Goal: Contribute content: Contribute content

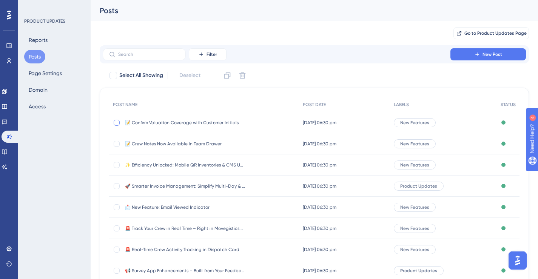
click at [119, 122] on div at bounding box center [117, 123] width 6 height 6
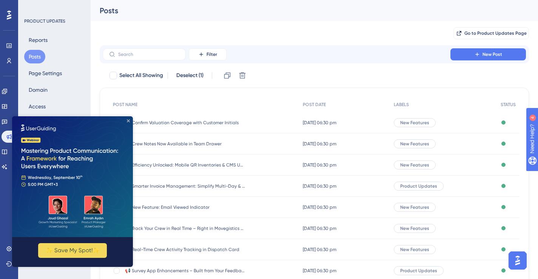
drag, startPoint x: 129, startPoint y: 120, endPoint x: 196, endPoint y: 225, distance: 125.1
click at [129, 120] on icon "Close Preview" at bounding box center [128, 120] width 3 height 3
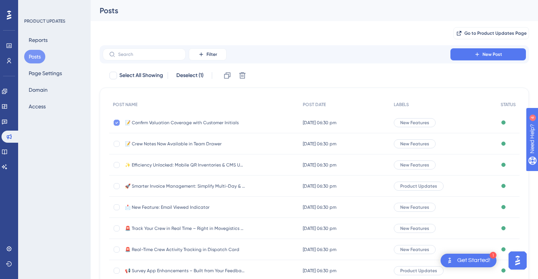
click at [115, 123] on icon at bounding box center [116, 123] width 3 height 6
checkbox input "false"
click at [170, 141] on span "📝 Crew Notes Now Available in Team Drawer" at bounding box center [185, 144] width 121 height 6
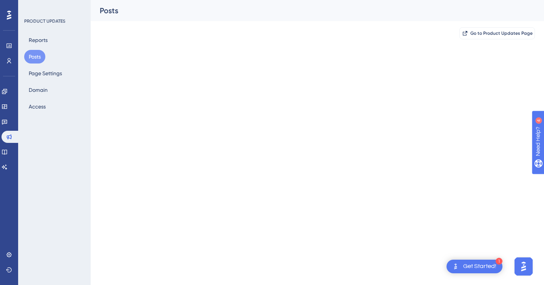
click at [170, 0] on html "1 Get Started! Performance Users Engagement Widgets Feedback Product Updates Kn…" at bounding box center [272, 0] width 544 height 0
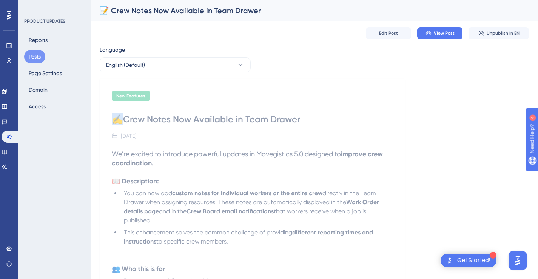
drag, startPoint x: 120, startPoint y: 120, endPoint x: 110, endPoint y: 121, distance: 10.6
copy div "✍️"
click at [399, 35] on button "Edit Post" at bounding box center [388, 33] width 45 height 12
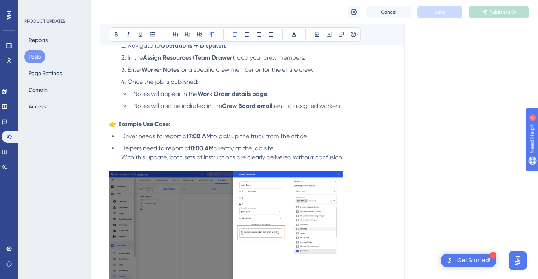
scroll to position [16, 0]
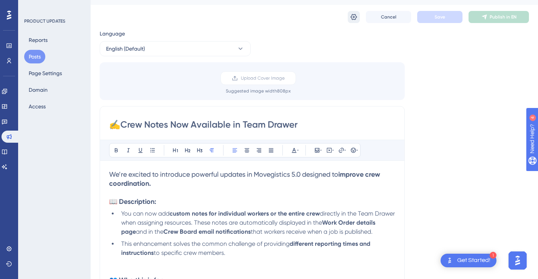
click at [354, 13] on icon at bounding box center [354, 17] width 8 height 8
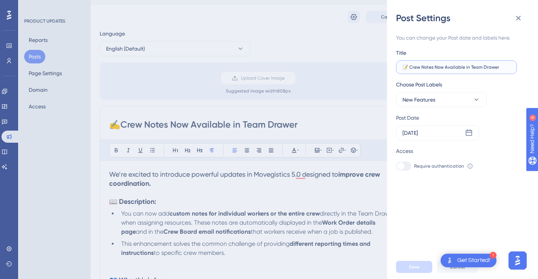
drag, startPoint x: 409, startPoint y: 68, endPoint x: 402, endPoint y: 69, distance: 7.2
click at [402, 69] on input "📝 Crew Notes Now Available in Team Drawer" at bounding box center [456, 67] width 108 height 5
click at [407, 68] on input "📝 Crew Notes Now Available in Team Drawer" at bounding box center [456, 67] width 108 height 5
paste input "✍️"
type input "✍️ Crew Notes Now Available in Team Drawer"
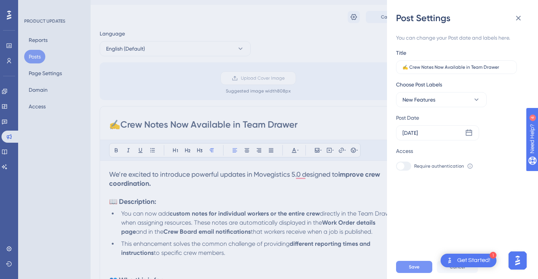
click at [415, 270] on span "Save" at bounding box center [414, 267] width 11 height 6
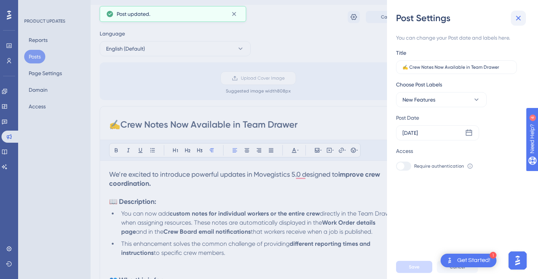
click at [516, 16] on icon at bounding box center [518, 18] width 5 height 5
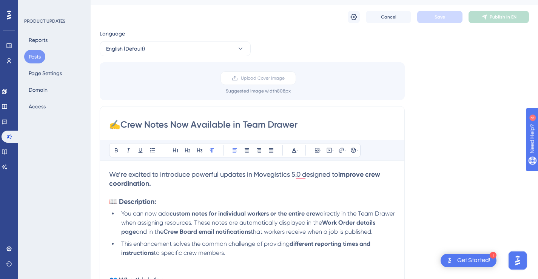
click at [34, 57] on button "Posts" at bounding box center [34, 57] width 21 height 14
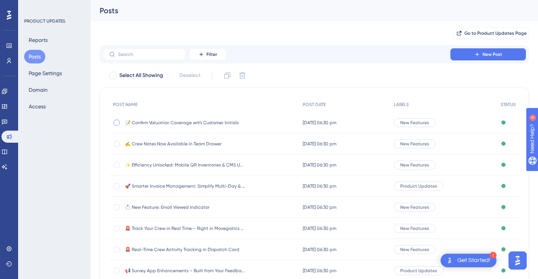
click at [116, 122] on div at bounding box center [117, 123] width 6 height 6
checkbox input "true"
click at [225, 74] on icon at bounding box center [227, 75] width 6 height 6
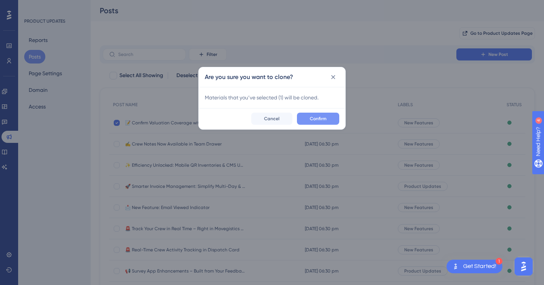
click at [318, 117] on span "Confirm" at bounding box center [318, 119] width 17 height 6
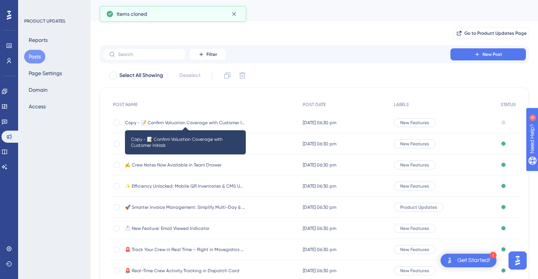
click at [164, 120] on span "Copy - 📝 Confirm Valuation Coverage with Customer Initials" at bounding box center [185, 123] width 121 height 6
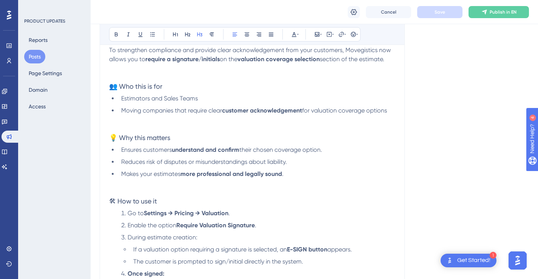
scroll to position [18, 0]
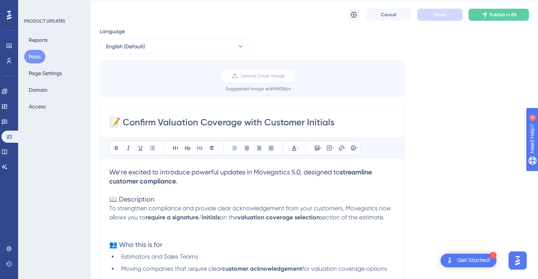
click at [272, 124] on input "📝 Confirm Valuation Coverage with Customer Initials" at bounding box center [252, 122] width 286 height 12
paste input "⚡ Customize Estimates Faster with Dynamic Title"
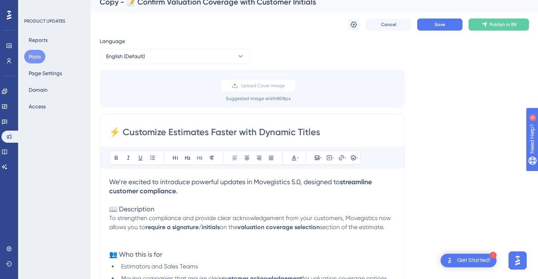
scroll to position [0, 0]
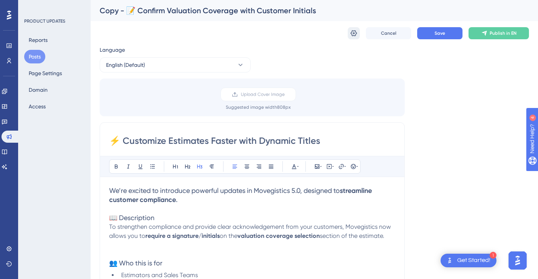
type input "⚡ Customize Estimates Faster with Dynamic Titles"
click at [353, 31] on icon at bounding box center [354, 33] width 8 height 8
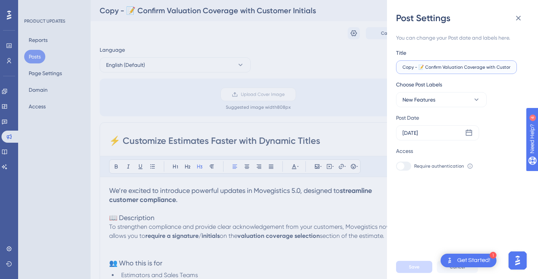
click at [435, 66] on input "Copy - 📝 Confirm Valuation Coverage with Customer Initials" at bounding box center [456, 67] width 108 height 5
paste input "⚡ Customize Estimates Faster with Dynamic Title"
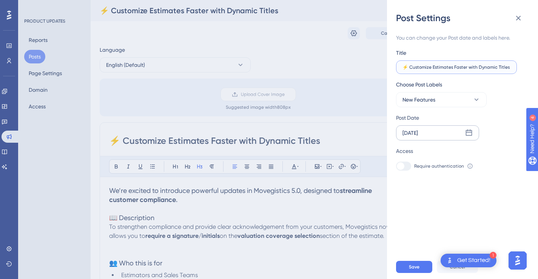
type input "⚡ Customize Estimates Faster with Dynamic Titles"
click at [444, 133] on div "Sep 04 2025" at bounding box center [437, 132] width 83 height 15
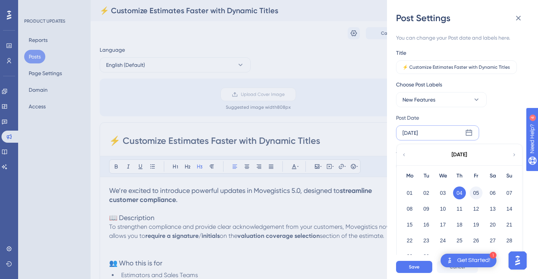
click at [476, 194] on button "05" at bounding box center [476, 192] width 13 height 13
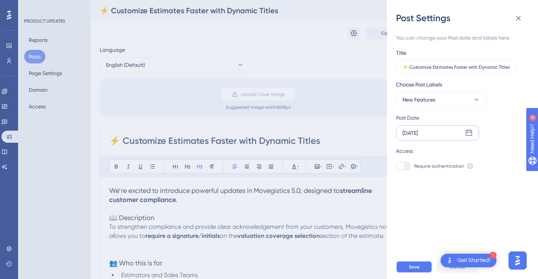
click at [411, 270] on span "Save" at bounding box center [414, 267] width 11 height 6
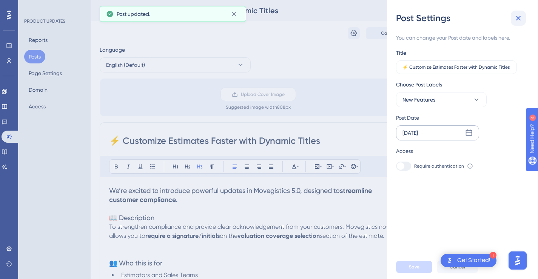
click at [523, 18] on button at bounding box center [518, 18] width 15 height 15
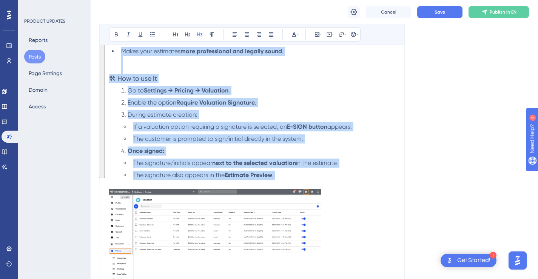
scroll to position [314, 0]
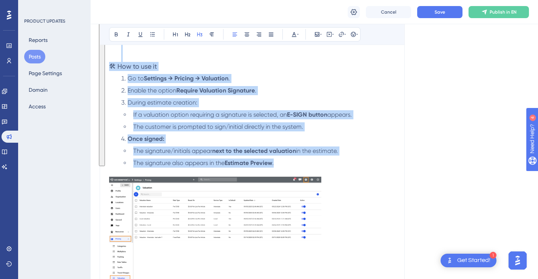
drag, startPoint x: 112, startPoint y: 95, endPoint x: 293, endPoint y: 164, distance: 193.7
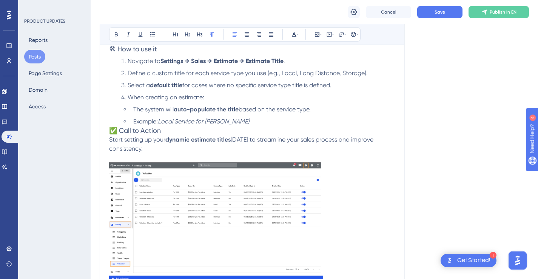
scroll to position [337, 0]
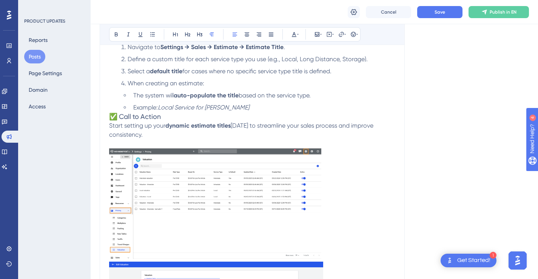
click at [279, 180] on img "To enrich screen reader interactions, please activate Accessibility in Grammarl…" at bounding box center [215, 203] width 212 height 111
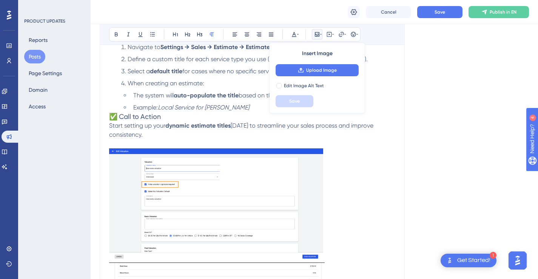
scroll to position [338, 0]
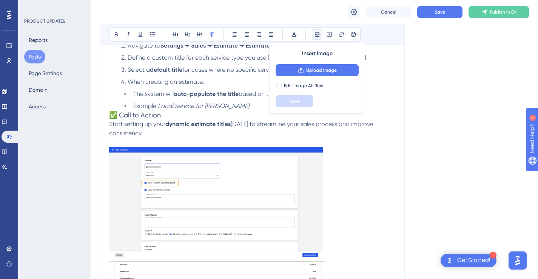
click at [279, 180] on img "To enrich screen reader interactions, please activate Accessibility in Grammarl…" at bounding box center [216, 202] width 214 height 111
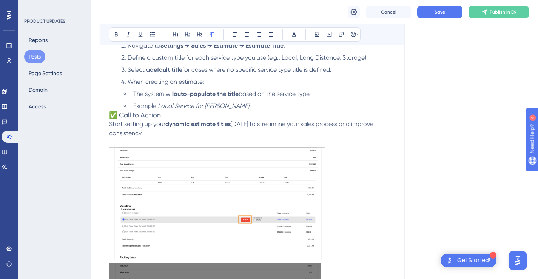
click at [279, 180] on img "To enrich screen reader interactions, please activate Accessibility in Grammarl…" at bounding box center [217, 203] width 216 height 113
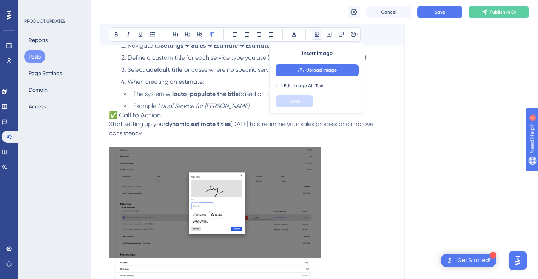
click at [279, 180] on img "To enrich screen reader interactions, please activate Accessibility in Grammarl…" at bounding box center [215, 202] width 212 height 111
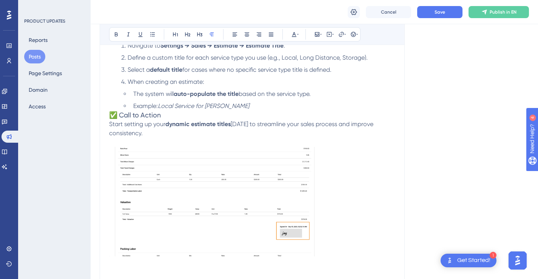
click at [279, 180] on img "To enrich screen reader interactions, please activate Accessibility in Grammarl…" at bounding box center [214, 201] width 210 height 109
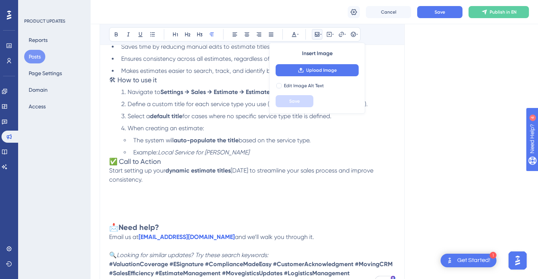
scroll to position [291, 0]
click at [273, 153] on li "Example: Local Service for John Smith" at bounding box center [262, 152] width 265 height 9
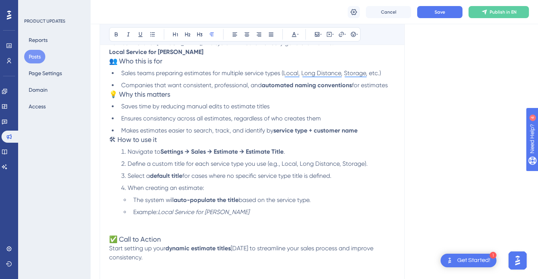
scroll to position [227, 0]
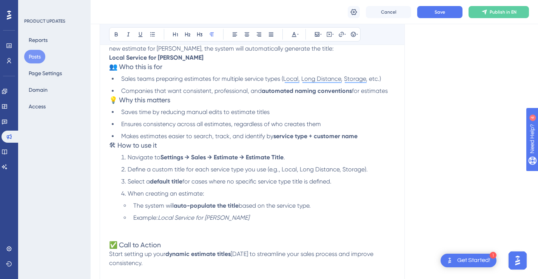
click at [375, 136] on li "Makes estimates easier to search, track, and identify by service type + custome…" at bounding box center [256, 136] width 277 height 9
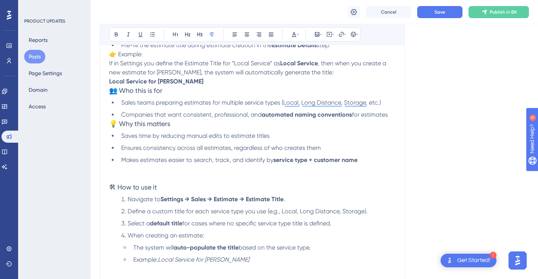
scroll to position [202, 0]
click at [393, 114] on li "Companies that want consistent, professional, and automated naming conventions …" at bounding box center [256, 115] width 277 height 9
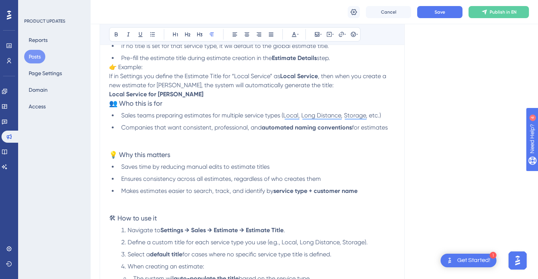
scroll to position [177, 0]
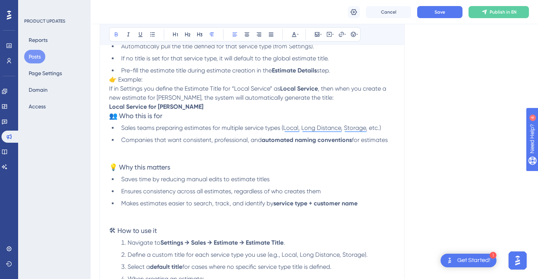
click at [318, 102] on p "👉 Example: If in Settings you define the Estimate Title for “Local Service” as …" at bounding box center [252, 93] width 286 height 36
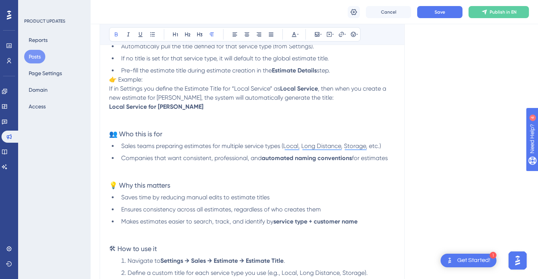
click at [109, 107] on strong "Local Service for Jay R" at bounding box center [156, 106] width 94 height 7
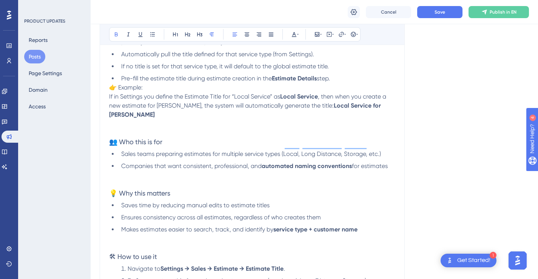
scroll to position [157, 0]
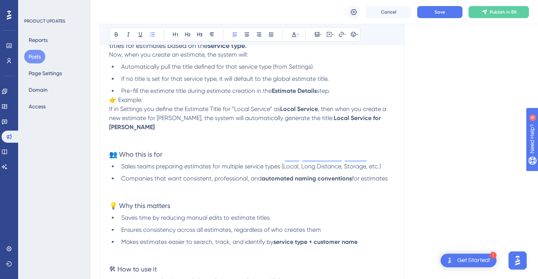
click at [343, 89] on li "Pre-fill the estimate title during estimate creation in the Estimate Details st…" at bounding box center [256, 90] width 277 height 9
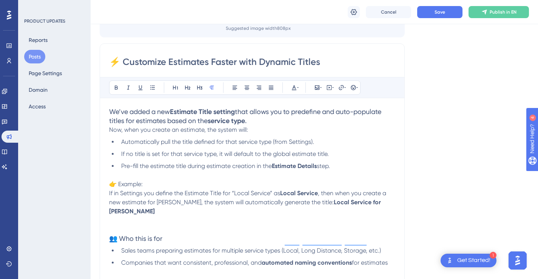
scroll to position [73, 0]
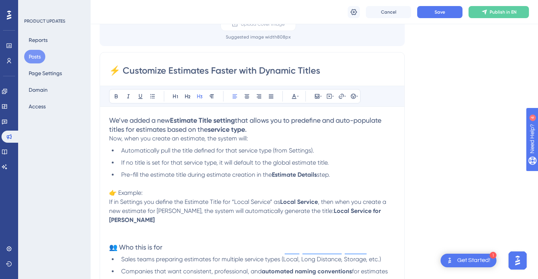
click at [327, 131] on h3 "We’ve added a new Estimate Title setting that allows you to predefine and auto-…" at bounding box center [252, 125] width 286 height 18
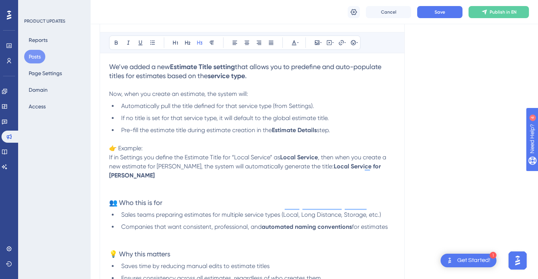
scroll to position [125, 0]
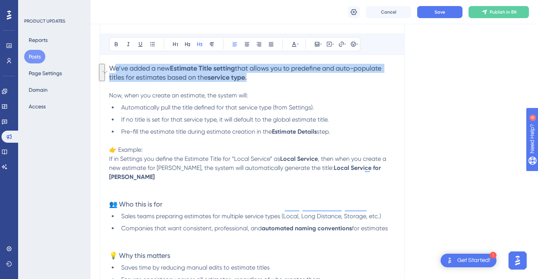
drag, startPoint x: 253, startPoint y: 78, endPoint x: 113, endPoint y: 69, distance: 141.1
click at [113, 69] on h3 "We’ve added a new Estimate Title setting that allows you to predefine and auto-…" at bounding box center [252, 73] width 286 height 18
click at [187, 45] on icon at bounding box center [188, 44] width 6 height 6
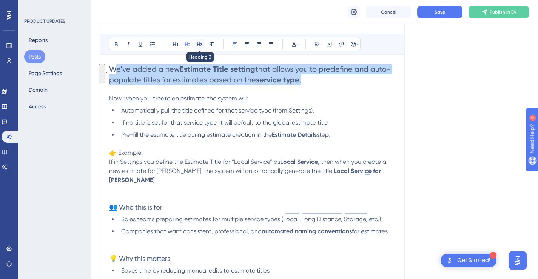
click at [201, 46] on icon at bounding box center [199, 44] width 5 height 4
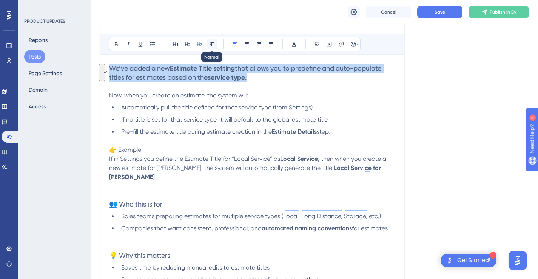
click at [211, 47] on icon at bounding box center [212, 44] width 6 height 6
click at [245, 81] on p "We’ve added a new Estimate Title setting that allows you to predefine and auto-…" at bounding box center [252, 73] width 286 height 18
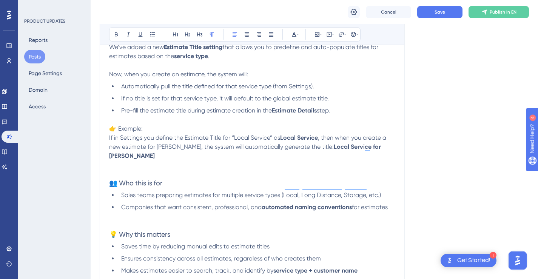
scroll to position [148, 0]
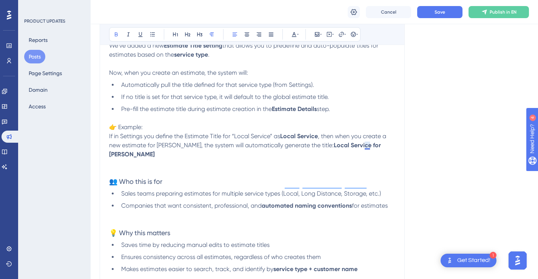
drag, startPoint x: 376, startPoint y: 146, endPoint x: 369, endPoint y: 144, distance: 7.7
click at [369, 144] on p "👉 Example: If in Settings you define the Estimate Title for “Local Service” as …" at bounding box center [252, 141] width 286 height 36
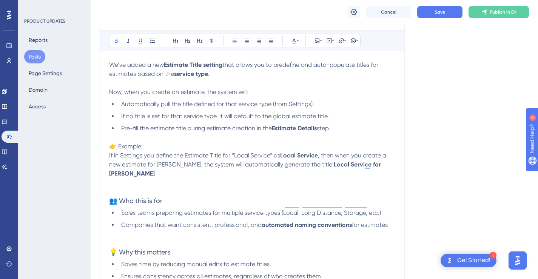
scroll to position [136, 0]
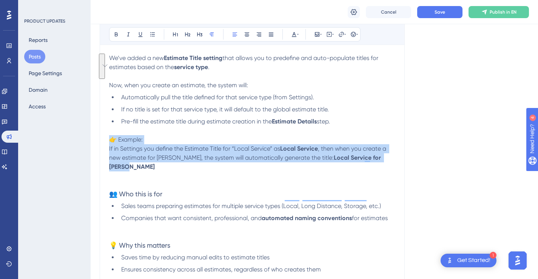
drag, startPoint x: 376, startPoint y: 157, endPoint x: 111, endPoint y: 137, distance: 265.8
click at [111, 137] on p "👉 Example: If in Settings you define the Estimate Title for “Local Service” as …" at bounding box center [252, 153] width 286 height 36
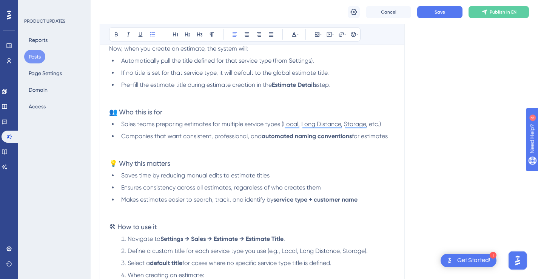
scroll to position [178, 0]
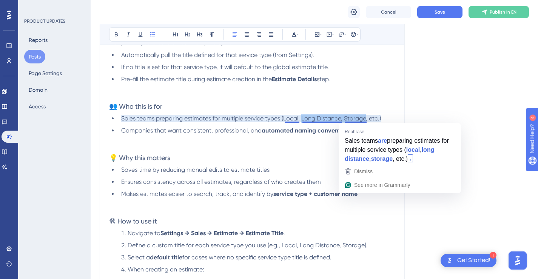
drag, startPoint x: 366, startPoint y: 119, endPoint x: 304, endPoint y: 116, distance: 62.8
click at [304, 116] on span "Sales teams preparing estimates for multiple service types (Local, Long Distanc…" at bounding box center [251, 118] width 260 height 7
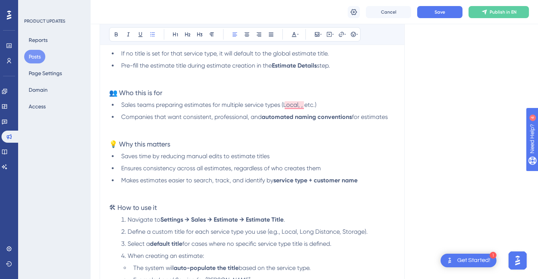
scroll to position [174, 0]
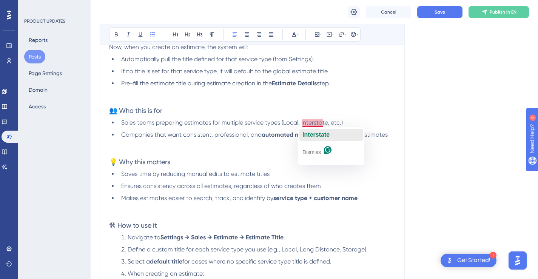
click at [317, 134] on span "Interstate" at bounding box center [315, 134] width 27 height 6
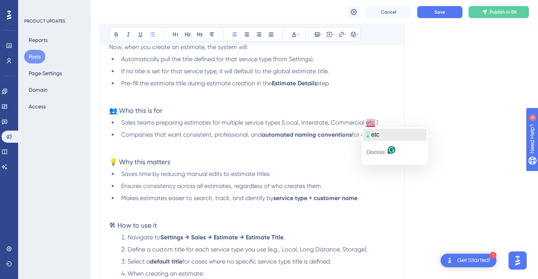
click at [372, 132] on span "etc" at bounding box center [375, 134] width 8 height 6
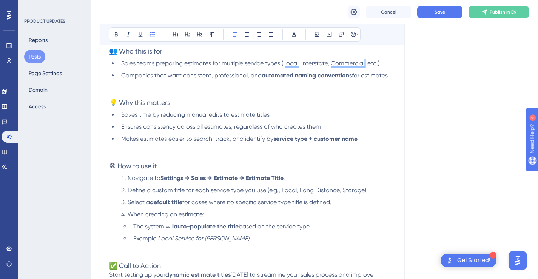
scroll to position [199, 0]
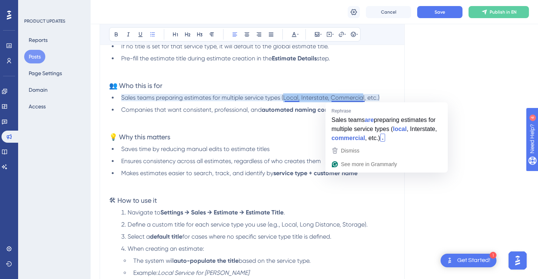
drag, startPoint x: 364, startPoint y: 97, endPoint x: 285, endPoint y: 97, distance: 78.2
click at [285, 97] on span "Sales teams preparing estimates for multiple service types (Local, Interstate, …" at bounding box center [250, 97] width 258 height 7
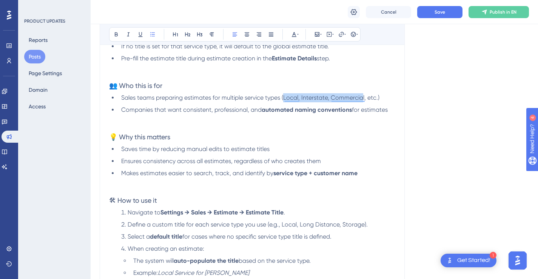
copy span "Local, Interstate, Commercia"
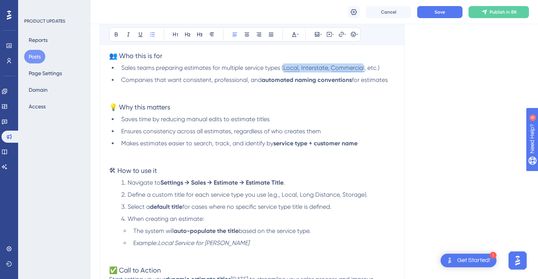
scroll to position [229, 0]
drag, startPoint x: 282, startPoint y: 193, endPoint x: 364, endPoint y: 194, distance: 82.3
click at [364, 194] on span "Define a custom title for each service type you use (e.g., Local, Long Distance…" at bounding box center [248, 194] width 240 height 7
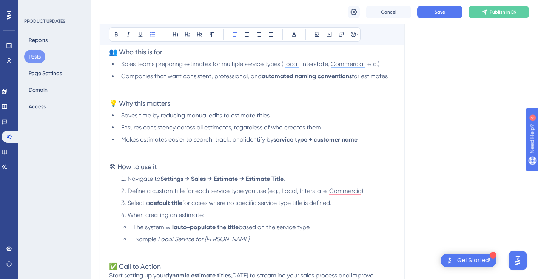
scroll to position [245, 0]
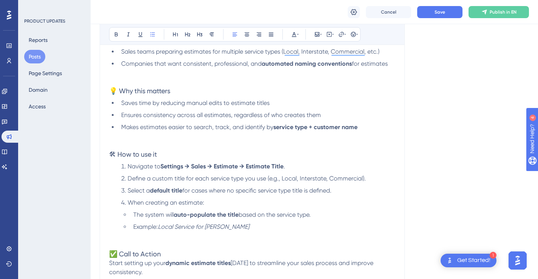
click at [350, 180] on span "Define a custom title for each service type you use (e.g., Local, Interstate, C…" at bounding box center [247, 178] width 238 height 7
click at [371, 153] on h3 "🛠 How to use it" at bounding box center [252, 154] width 286 height 9
click at [351, 180] on span "Define a custom title for each service type you use (e.g., Local, Interstate, C…" at bounding box center [247, 178] width 238 height 7
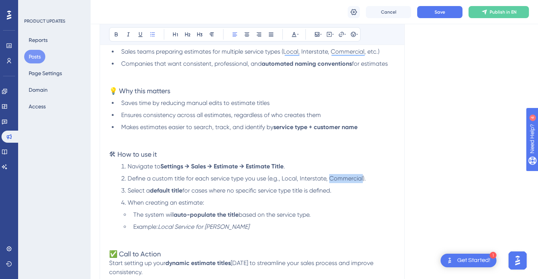
click at [351, 180] on span "Define a custom title for each service type you use (e.g., Local, Interstate, C…" at bounding box center [247, 178] width 238 height 7
copy span "Commercial"
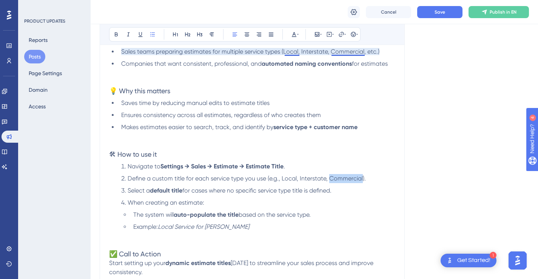
click at [352, 53] on span "Sales teams preparing estimates for multiple service types (Local, Interstate, …" at bounding box center [250, 51] width 258 height 7
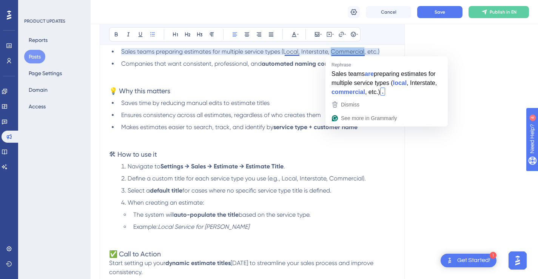
click at [352, 53] on span "Sales teams preparing estimates for multiple service types (Local, Interstate, …" at bounding box center [250, 51] width 258 height 7
click at [392, 165] on li "Navigate to Settings → Sales → Estimate → Estimate Title ." at bounding box center [256, 166] width 277 height 9
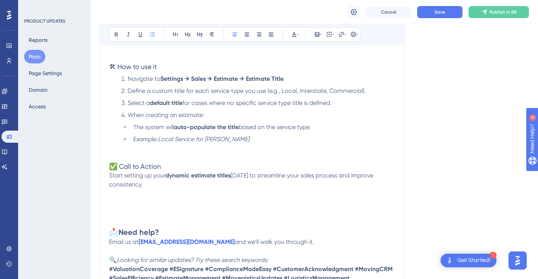
scroll to position [334, 0]
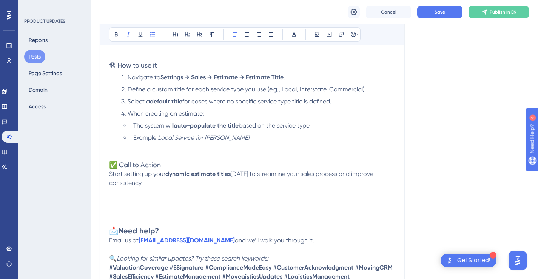
click at [292, 136] on li "Example: Local Service for John Smith" at bounding box center [262, 137] width 265 height 9
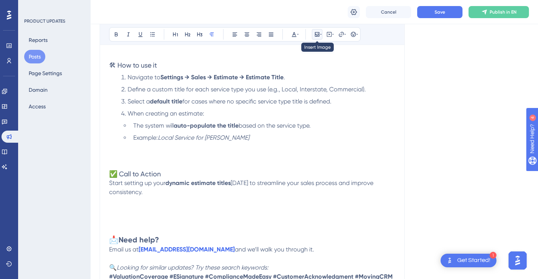
click at [321, 35] on icon at bounding box center [321, 34] width 2 height 6
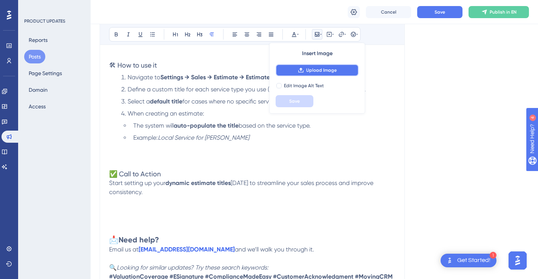
click at [319, 66] on button "Upload Image" at bounding box center [317, 70] width 83 height 12
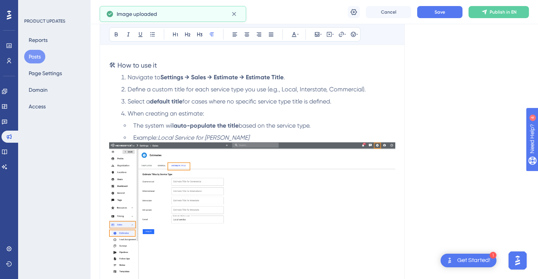
click at [356, 163] on img "To enrich screen reader interactions, please activate Accessibility in Grammarl…" at bounding box center [252, 216] width 286 height 149
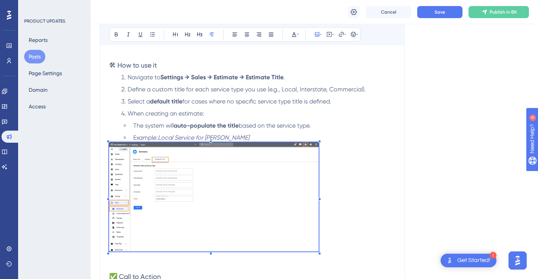
click at [319, 163] on p "To enrich screen reader interactions, please activate Accessibility in Grammarl…" at bounding box center [252, 198] width 286 height 112
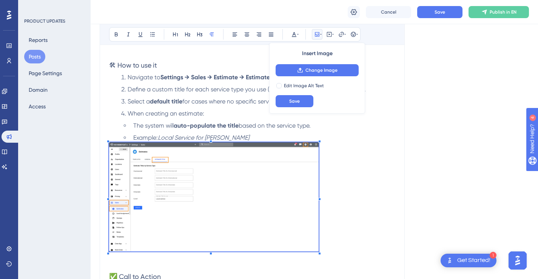
scroll to position [346, 0]
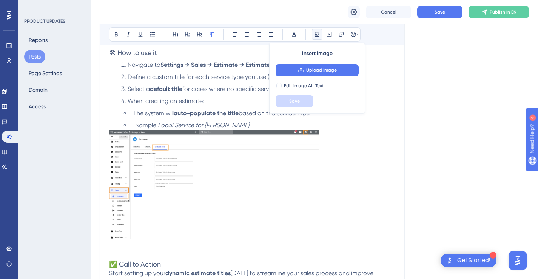
click at [357, 206] on p "To enrich screen reader interactions, please activate Accessibility in Grammarl…" at bounding box center [252, 186] width 286 height 112
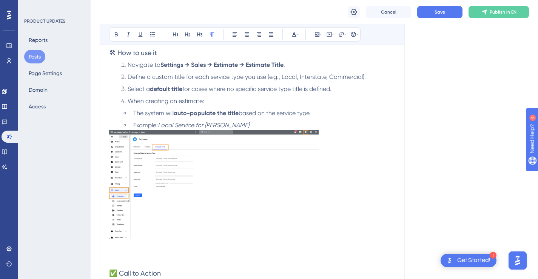
click at [283, 190] on img "To enrich screen reader interactions, please activate Accessibility in Grammarl…" at bounding box center [214, 184] width 210 height 109
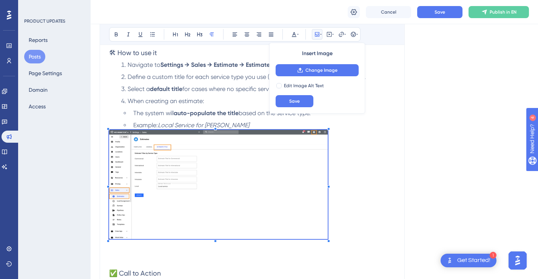
click at [328, 126] on div "We’ve added a new Estimate Title setting that allows you to predefine and auto-…" at bounding box center [252, 121] width 286 height 556
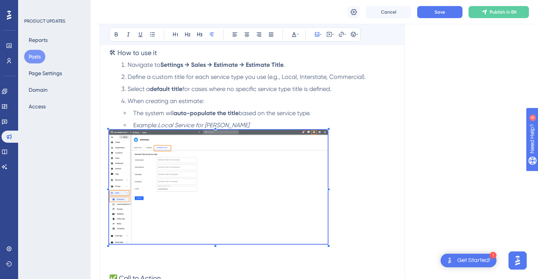
click at [350, 194] on p "To enrich screen reader interactions, please activate Accessibility in Grammarl…" at bounding box center [252, 188] width 286 height 117
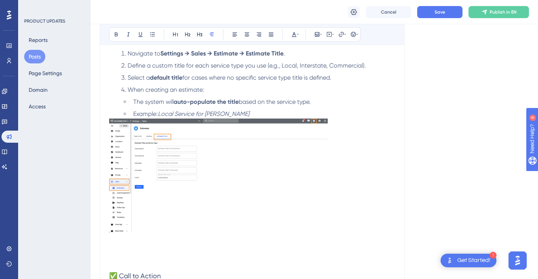
scroll to position [445, 0]
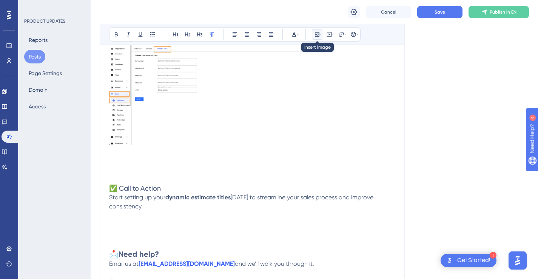
click at [319, 36] on icon at bounding box center [317, 34] width 5 height 5
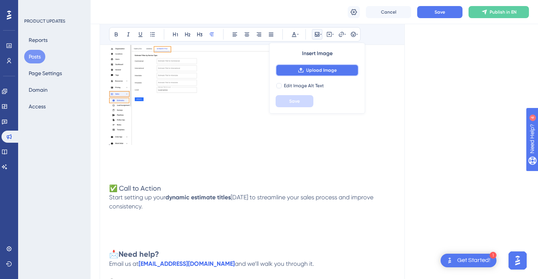
click at [316, 70] on span "Upload Image" at bounding box center [321, 70] width 31 height 6
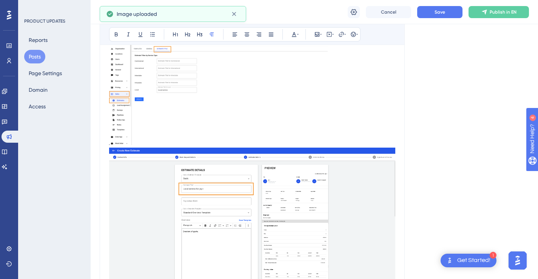
click at [387, 157] on img "To enrich screen reader interactions, please activate Accessibility in Grammarl…" at bounding box center [252, 222] width 286 height 149
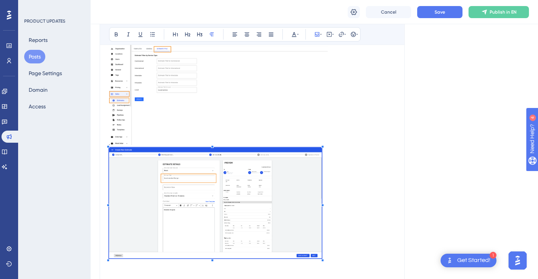
click at [321, 160] on span "To enrich screen reader interactions, please activate Accessibility in Grammarl…" at bounding box center [215, 204] width 213 height 113
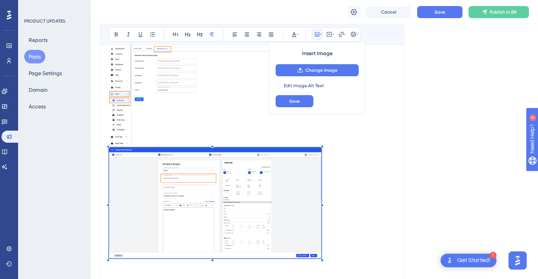
click at [315, 125] on img "To enrich screen reader interactions, please activate Accessibility in Grammarl…" at bounding box center [218, 88] width 219 height 114
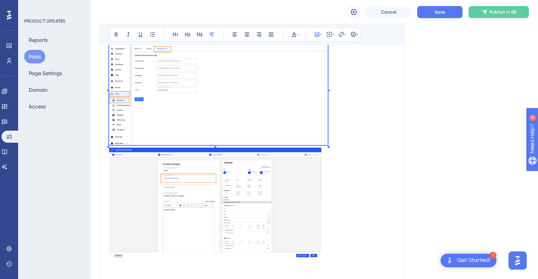
click at [319, 159] on img "To enrich screen reader interactions, please activate Accessibility in Grammarl…" at bounding box center [215, 203] width 212 height 111
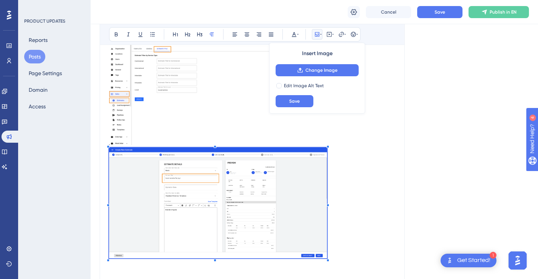
click at [326, 145] on div "We’ve added a new Estimate Title setting that allows you to predefine and auto-…" at bounding box center [252, 81] width 286 height 674
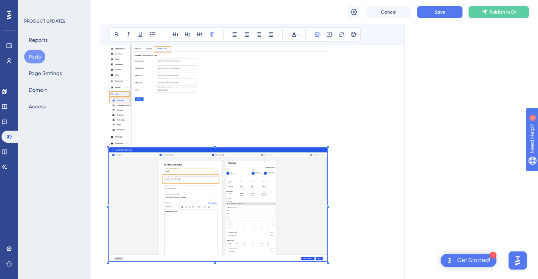
click at [319, 134] on img "To enrich screen reader interactions, please activate Accessibility in Grammarl…" at bounding box center [218, 88] width 219 height 114
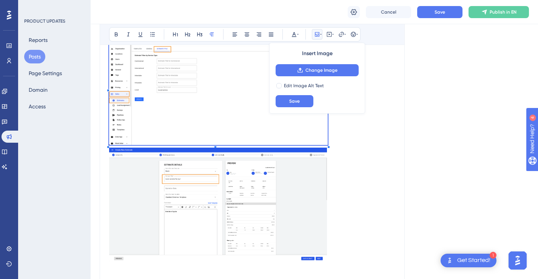
click at [356, 162] on p "To enrich screen reader interactions, please activate Accessibility in Grammarl…" at bounding box center [252, 206] width 286 height 116
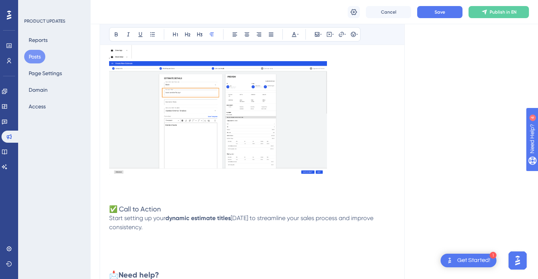
scroll to position [534, 0]
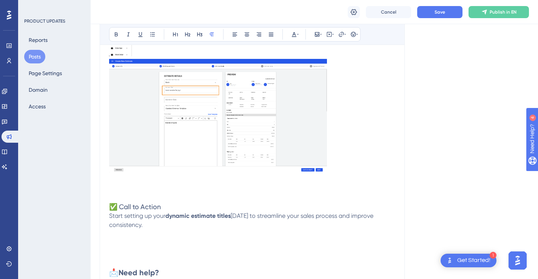
click at [347, 185] on p "To enrich screen reader interactions, please activate Accessibility in Grammarl…" at bounding box center [252, 188] width 286 height 9
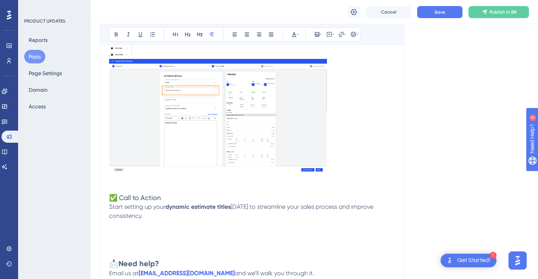
scroll to position [558, 0]
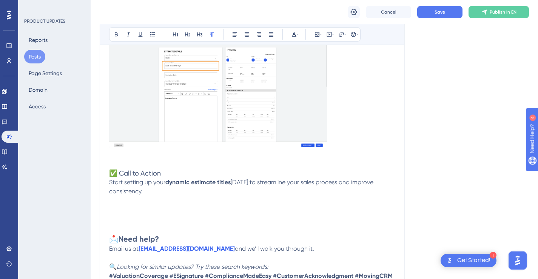
click at [312, 214] on p "To enrich screen reader interactions, please activate Accessibility in Grammarl…" at bounding box center [252, 218] width 286 height 9
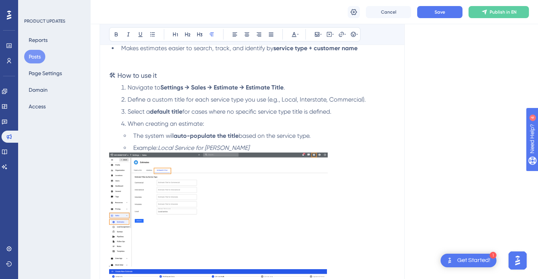
scroll to position [316, 0]
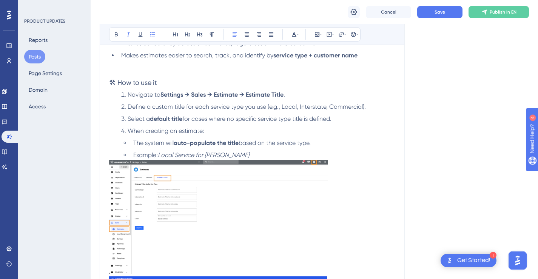
click at [325, 153] on li "Example: Local Service for John Smith" at bounding box center [262, 155] width 265 height 9
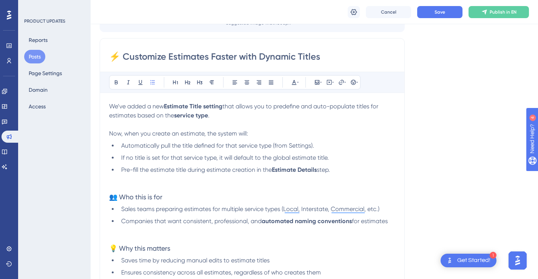
scroll to position [86, 0]
click at [431, 11] on button "Save" at bounding box center [439, 12] width 45 height 12
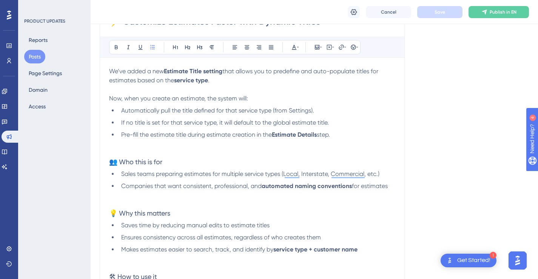
scroll to position [138, 0]
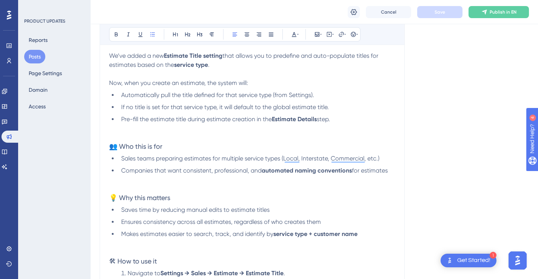
click at [178, 106] on span "If no title is set for that service type, it will default to the global estimat…" at bounding box center [225, 106] width 208 height 7
drag, startPoint x: 218, startPoint y: 108, endPoint x: 319, endPoint y: 108, distance: 100.4
click at [319, 108] on span "If no title is set for the service type, it will default to the global estimate…" at bounding box center [223, 106] width 205 height 7
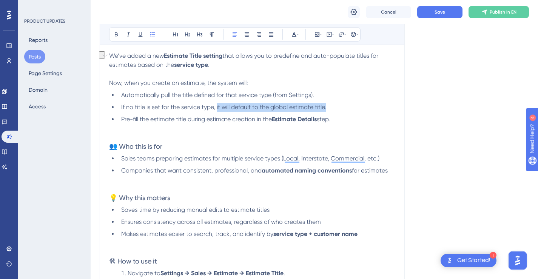
drag, startPoint x: 332, startPoint y: 106, endPoint x: 217, endPoint y: 107, distance: 114.8
click at [217, 107] on li "If no title is set for the service type, it will default to the global estimate…" at bounding box center [256, 107] width 277 height 9
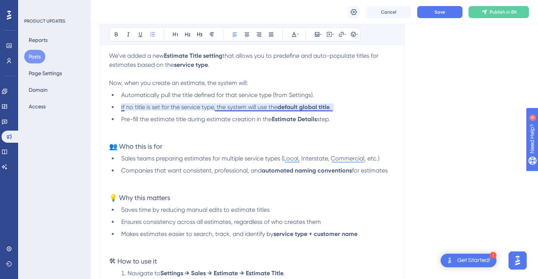
click at [314, 108] on strong "default global title" at bounding box center [303, 106] width 52 height 7
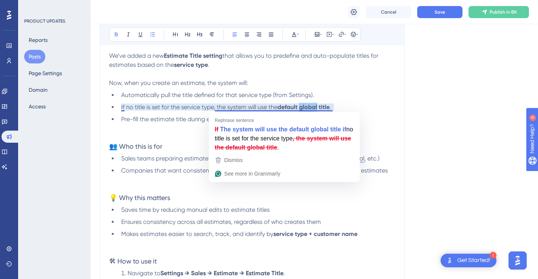
click at [314, 108] on strong "default global title" at bounding box center [303, 106] width 52 height 7
click at [360, 95] on li "Automatically pull the title defined for that service type (from Settings)." at bounding box center [256, 95] width 277 height 9
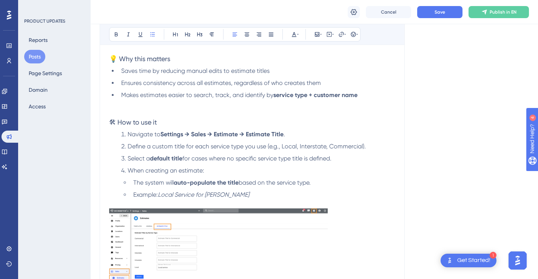
scroll to position [278, 0]
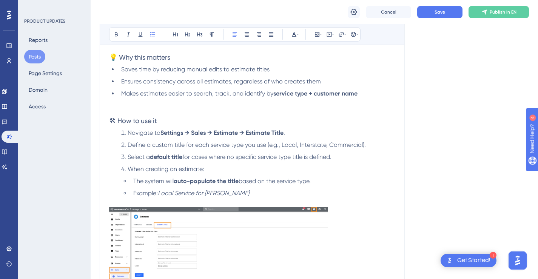
drag, startPoint x: 342, startPoint y: 157, endPoint x: 130, endPoint y: 156, distance: 212.2
click at [130, 156] on li "Select a default title for cases where no specific service type title is define…" at bounding box center [256, 157] width 277 height 9
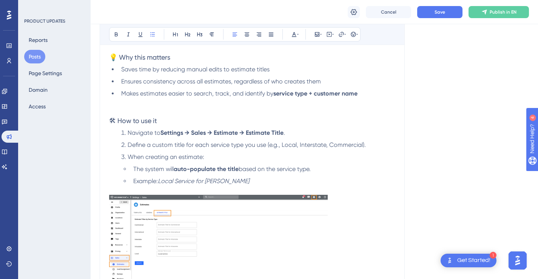
scroll to position [291, 0]
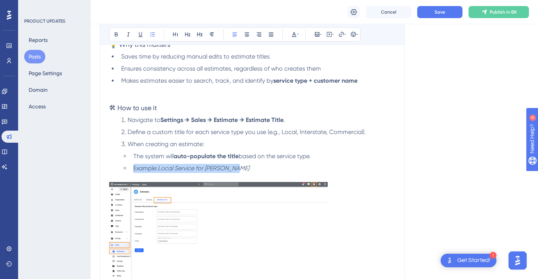
drag, startPoint x: 243, startPoint y: 169, endPoint x: 135, endPoint y: 166, distance: 108.0
click at [135, 166] on li "Example: Local Service for John Smith" at bounding box center [262, 173] width 265 height 18
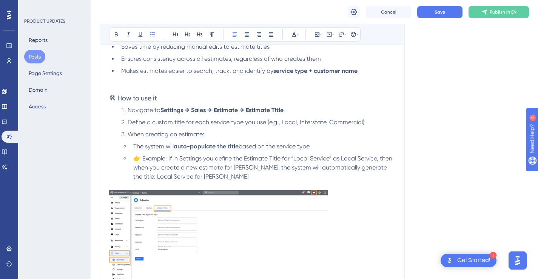
scroll to position [314, 0]
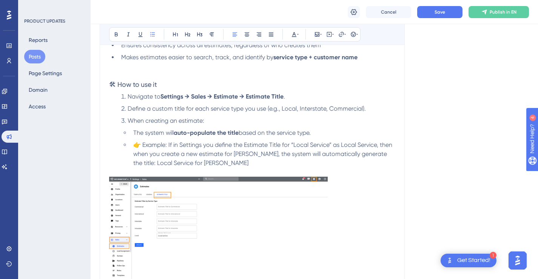
click at [161, 146] on span "👉 Example: If in Settings you define the Estimate Title for “Local Service” as …" at bounding box center [263, 153] width 260 height 25
click at [277, 151] on span ": If in Settings you define the Estimate Title for “Local Service” as Local Ser…" at bounding box center [262, 153] width 259 height 25
click at [321, 147] on span ": If in Settings you define the Estimate Title for “Local Service” as Local Ser…" at bounding box center [262, 153] width 259 height 25
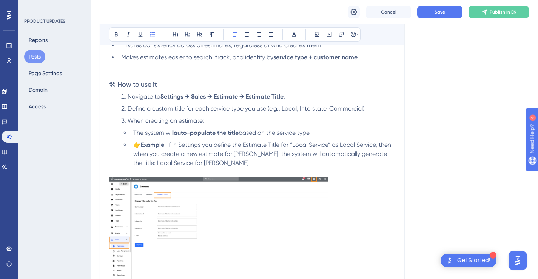
click at [321, 147] on span ": If in Settings you define the Estimate Title for “Local Service” as Local Ser…" at bounding box center [262, 153] width 259 height 25
drag, startPoint x: 222, startPoint y: 154, endPoint x: 210, endPoint y: 154, distance: 12.5
click at [210, 154] on span ": If in Settings you define the Estimate Title for “Local ” as Local Service, t…" at bounding box center [264, 153] width 263 height 25
drag, startPoint x: 149, startPoint y: 163, endPoint x: 135, endPoint y: 164, distance: 13.6
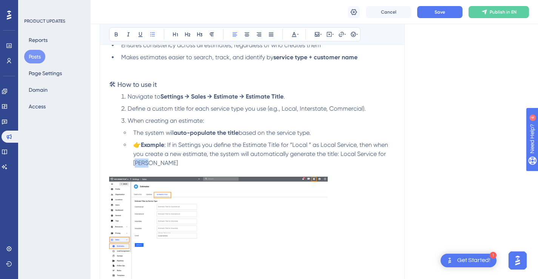
click at [135, 164] on li "👉 Example : If in Settings you define the Estimate Title for “Local ” as Local …" at bounding box center [262, 158] width 265 height 36
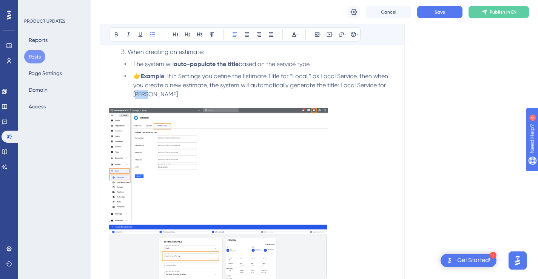
scroll to position [374, 0]
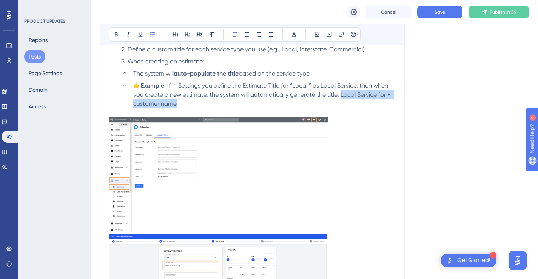
drag, startPoint x: 341, startPoint y: 95, endPoint x: 344, endPoint y: 100, distance: 5.8
click at [344, 100] on li "👉 Example : If in Settings you define the Estimate Title for “Local ” as Local …" at bounding box center [262, 99] width 265 height 36
click at [344, 106] on li "👉 Example : If in Settings you define the Estimate Title for “Local ” as Local …" at bounding box center [262, 99] width 265 height 36
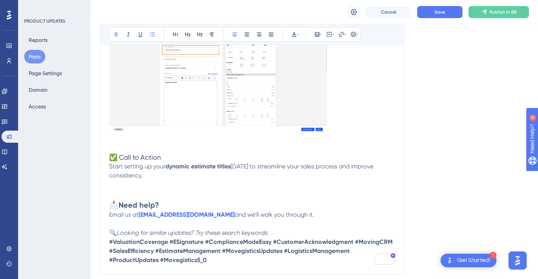
scroll to position [595, 0]
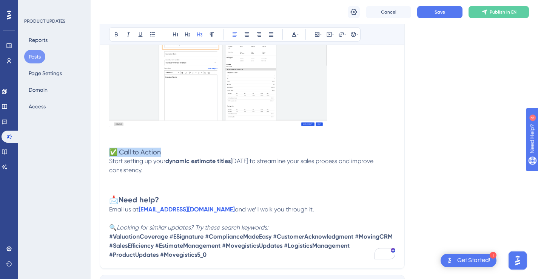
drag, startPoint x: 174, startPoint y: 153, endPoint x: 111, endPoint y: 153, distance: 63.0
click at [111, 153] on h3 "✅ Call to Action" at bounding box center [252, 152] width 286 height 9
click at [110, 161] on span "Start setting up your" at bounding box center [137, 160] width 56 height 7
click at [140, 170] on span "today to streamline your sales process and improve consistency." at bounding box center [243, 165] width 268 height 16
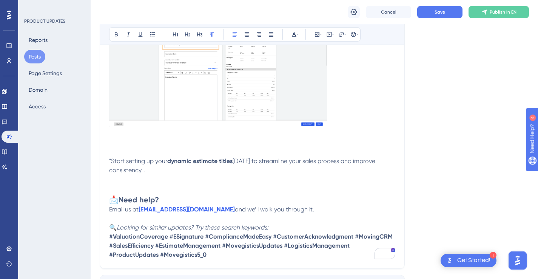
click at [170, 170] on p ""Start setting up your dynamic estimate titles today to streamline your sales p…" at bounding box center [252, 170] width 286 height 27
click at [331, 148] on h3 "To enrich screen reader interactions, please activate Accessibility in Grammarl…" at bounding box center [252, 152] width 286 height 9
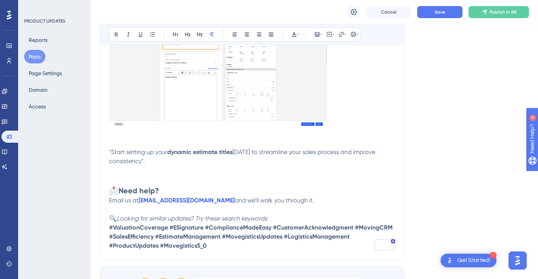
scroll to position [613, 0]
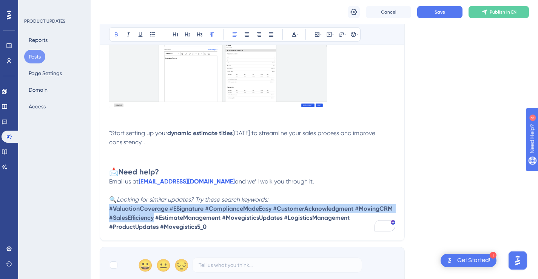
drag, startPoint x: 154, startPoint y: 217, endPoint x: 110, endPoint y: 210, distance: 44.8
click at [110, 210] on strong "#ValuationCoverage #ESignature #ComplianceMadeEasy #CustomerAcknowledgment #Mov…" at bounding box center [251, 217] width 285 height 25
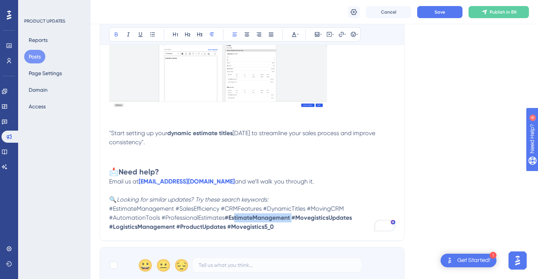
drag, startPoint x: 239, startPoint y: 220, endPoint x: 180, endPoint y: 219, distance: 59.7
click at [180, 219] on strong "#EstimateManagement #MovegisticsUpdates #LogisticsManagement #ProductUpdates #M…" at bounding box center [231, 222] width 244 height 16
drag, startPoint x: 140, startPoint y: 220, endPoint x: 110, endPoint y: 211, distance: 31.4
click at [110, 211] on p "🔍 Looking for similar updates? Try these search keywords: #EstimateManagement #…" at bounding box center [252, 213] width 286 height 36
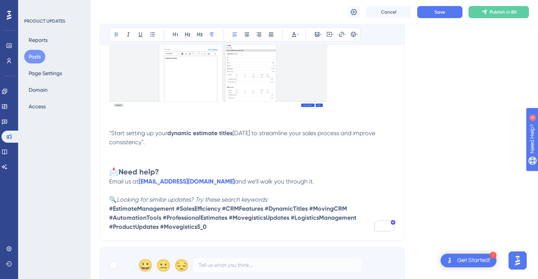
click at [364, 174] on h2 "📩 Need help?" at bounding box center [252, 166] width 286 height 21
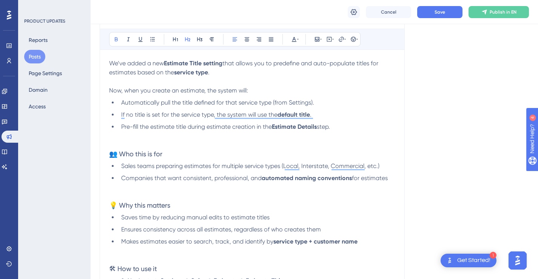
scroll to position [168, 0]
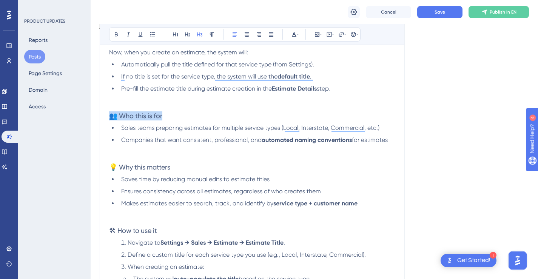
drag, startPoint x: 170, startPoint y: 116, endPoint x: 105, endPoint y: 115, distance: 65.3
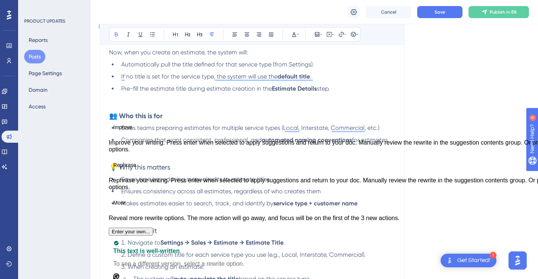
click at [193, 109] on p "To enrich screen reader interactions, please activate Accessibility in Grammarl…" at bounding box center [252, 106] width 286 height 9
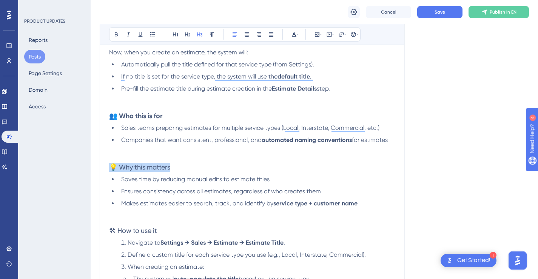
drag, startPoint x: 177, startPoint y: 169, endPoint x: 113, endPoint y: 168, distance: 63.8
click at [113, 168] on h3 "💡 Why this matters" at bounding box center [252, 167] width 286 height 9
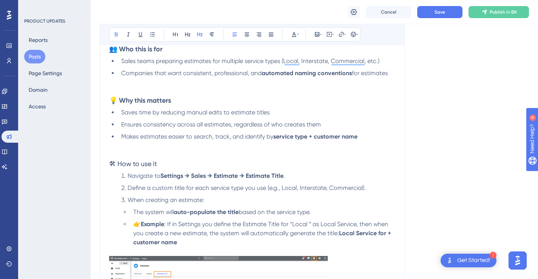
scroll to position [247, 0]
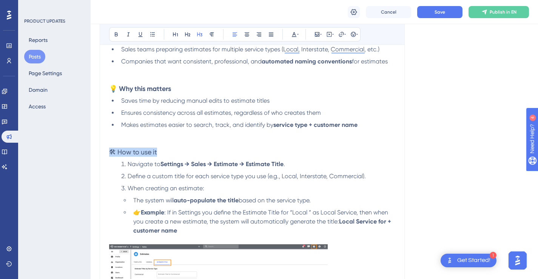
drag, startPoint x: 169, startPoint y: 153, endPoint x: 109, endPoint y: 153, distance: 59.3
click at [109, 153] on h3 "🛠 How to use it" at bounding box center [252, 152] width 286 height 9
click at [305, 151] on h3 "🛠 How to use it" at bounding box center [252, 152] width 286 height 9
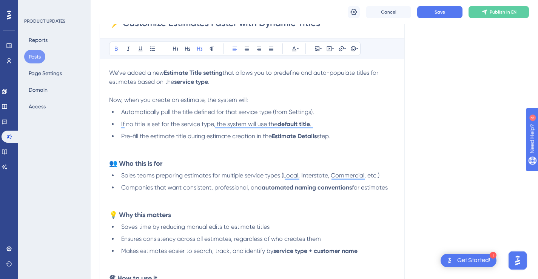
scroll to position [102, 0]
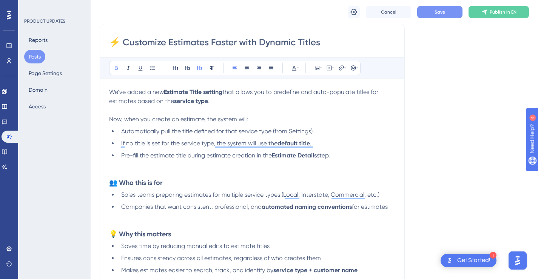
click at [439, 13] on span "Save" at bounding box center [440, 12] width 11 height 6
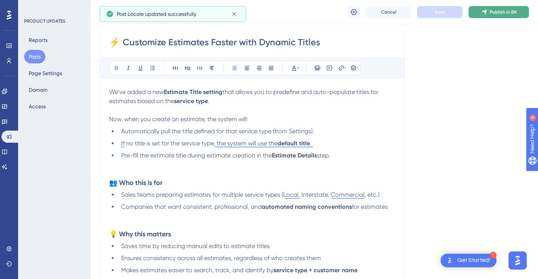
click at [497, 11] on span "Publish in EN" at bounding box center [503, 12] width 27 height 6
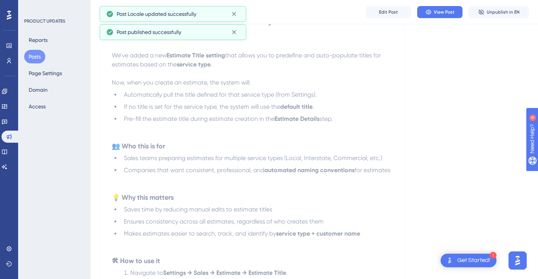
click at [497, 11] on span "Unpublish in EN" at bounding box center [503, 12] width 33 height 6
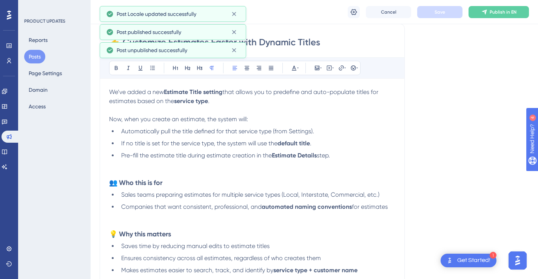
click at [497, 11] on span "Publish in EN" at bounding box center [503, 12] width 27 height 6
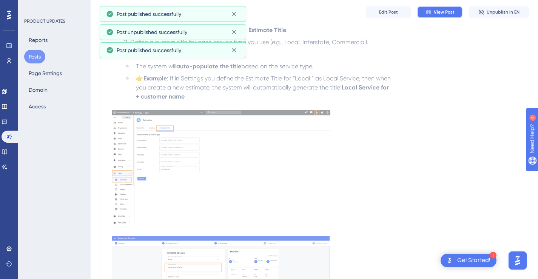
click at [448, 12] on span "View Post" at bounding box center [444, 12] width 21 height 6
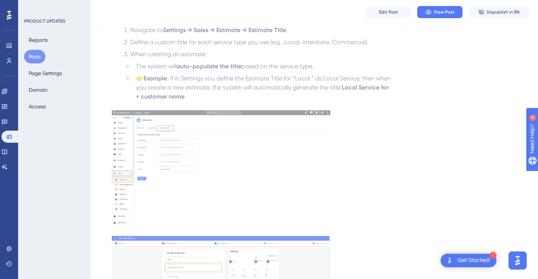
click at [31, 56] on button "Posts" at bounding box center [34, 57] width 21 height 14
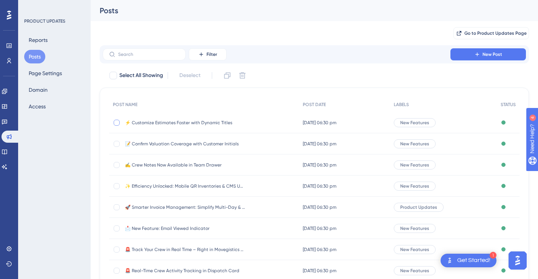
click at [119, 121] on div at bounding box center [117, 123] width 6 height 6
checkbox input "true"
click at [231, 76] on icon at bounding box center [227, 76] width 8 height 8
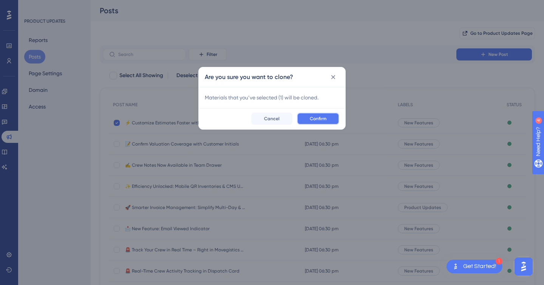
click at [325, 121] on span "Confirm" at bounding box center [318, 119] width 17 height 6
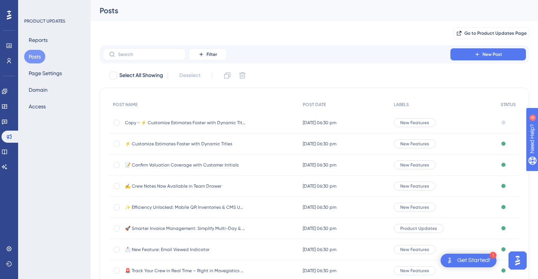
click at [192, 120] on span "Copy - ⚡ Customize Estimates Faster with Dynamic Titles" at bounding box center [185, 123] width 121 height 6
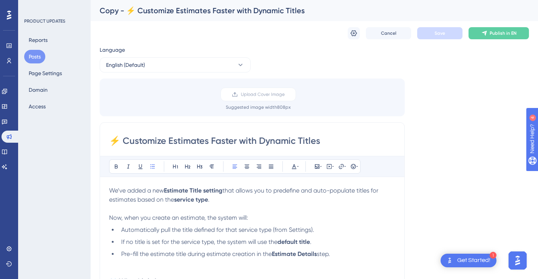
scroll to position [341, 0]
click at [270, 143] on input "⚡ Customize Estimates Faster with Dynamic Titles" at bounding box center [252, 141] width 286 height 12
paste input "📲 Sign-Off Made Simple: Signatures in Survey App"
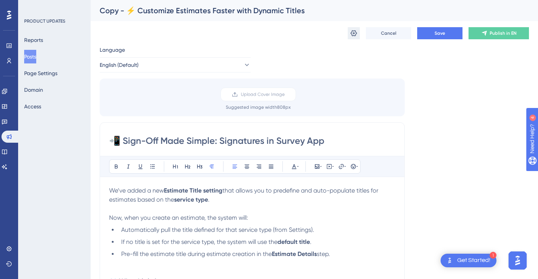
type input "📲 Sign-Off Made Simple: Signatures in Survey App"
click at [354, 35] on icon at bounding box center [354, 33] width 8 height 8
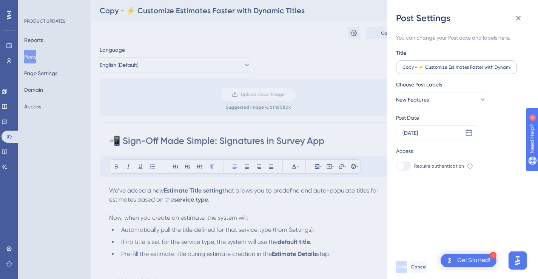
click at [440, 71] on label "Copy - ⚡ Customize Estimates Faster with Dynamic Titles" at bounding box center [456, 67] width 121 height 14
click at [440, 70] on input "Copy - ⚡ Customize Estimates Faster with Dynamic Titles" at bounding box center [456, 67] width 108 height 5
click at [440, 71] on label "Copy - ⚡ Customize Estimates Faster with Dynamic Titles" at bounding box center [456, 67] width 121 height 14
click at [440, 70] on input "Copy - ⚡ Customize Estimates Faster with Dynamic Titles" at bounding box center [456, 67] width 108 height 5
click at [440, 71] on label "Copy - ⚡ Customize Estimates Faster with Dynamic Titles" at bounding box center [456, 67] width 121 height 14
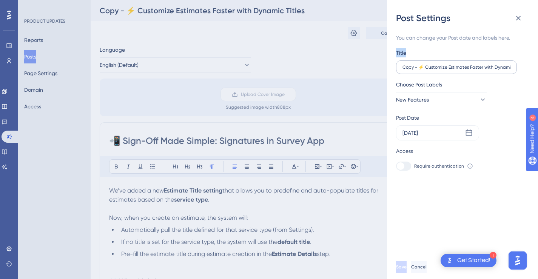
click at [440, 70] on input "Copy - ⚡ Customize Estimates Faster with Dynamic Titles" at bounding box center [456, 67] width 108 height 5
click at [441, 66] on input "Copy - ⚡ Customize Estimates Faster with Dynamic Titles" at bounding box center [456, 67] width 108 height 5
paste input "📲 Sign-Off Made Simple: Signatures in Survey App"
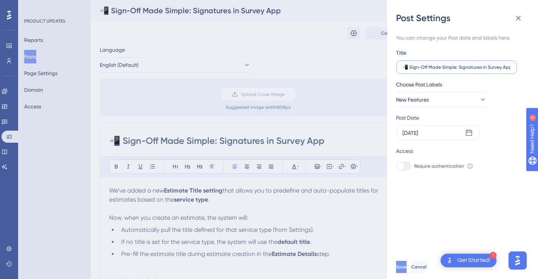
type input "📲 Sign-Off Made Simple: Signatures in Survey App"
click at [407, 270] on span "Save" at bounding box center [401, 267] width 11 height 6
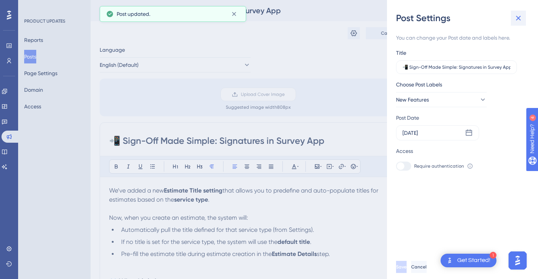
click at [517, 16] on icon at bounding box center [518, 18] width 9 height 9
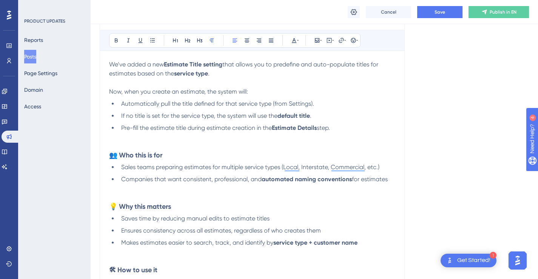
scroll to position [129, 0]
click at [111, 64] on span "We’ve added a new" at bounding box center [136, 63] width 55 height 7
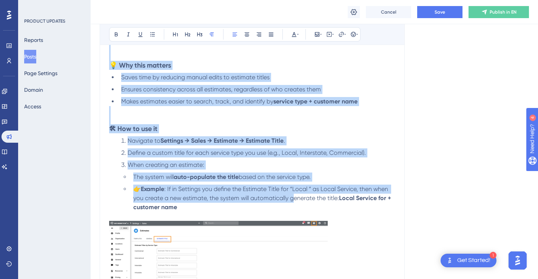
scroll to position [272, 0]
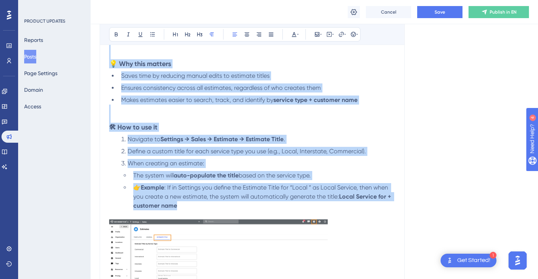
drag, startPoint x: 111, startPoint y: 64, endPoint x: 295, endPoint y: 204, distance: 230.6
click at [295, 204] on div "We’ve added a new Estimate Title setting that allows you to predefine and auto-…" at bounding box center [252, 245] width 286 height 656
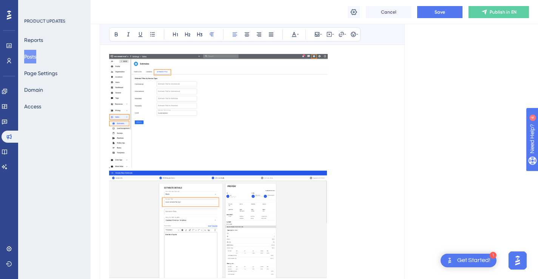
scroll to position [341, 0]
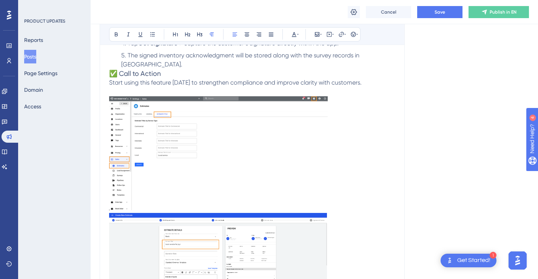
click at [273, 127] on img "To enrich screen reader interactions, please activate Accessibility in Grammarl…" at bounding box center [218, 153] width 219 height 114
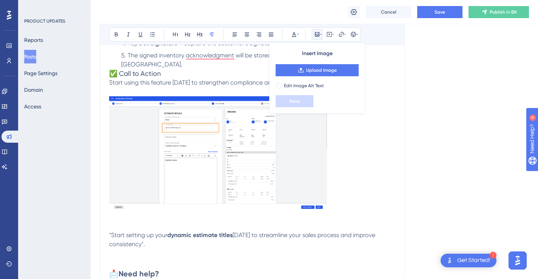
click at [273, 127] on img "To enrich screen reader interactions, please activate Accessibility in Grammarl…" at bounding box center [218, 153] width 218 height 114
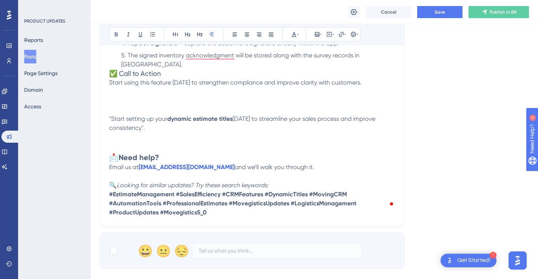
scroll to position [247, 0]
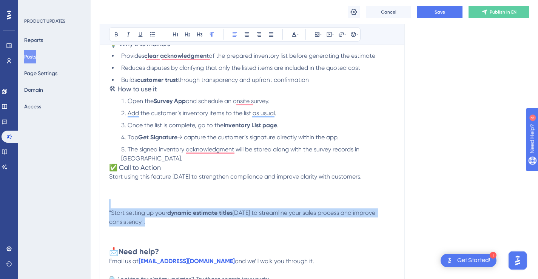
drag, startPoint x: 156, startPoint y: 213, endPoint x: 113, endPoint y: 198, distance: 45.5
click at [113, 198] on div "We’ve added the ability to capture a customer signature directly from the Surve…" at bounding box center [252, 127] width 286 height 368
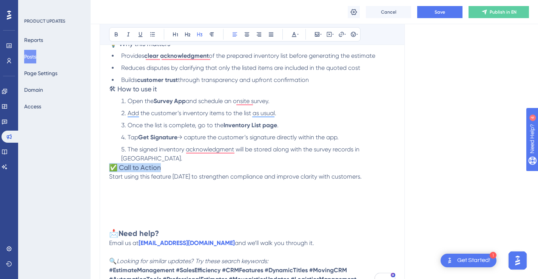
drag, startPoint x: 167, startPoint y: 158, endPoint x: 110, endPoint y: 158, distance: 57.4
click at [110, 163] on h3 "✅ Call to Action" at bounding box center [252, 167] width 286 height 9
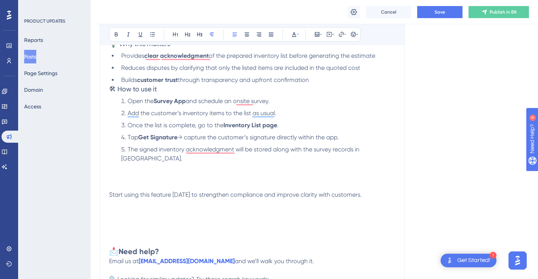
click at [109, 191] on span "Start using this feature today to strengthen compliance and improve clarity wit…" at bounding box center [235, 194] width 253 height 7
click at [359, 191] on span ""Start using this feature today to strengthen compliance and improve clarity wi…" at bounding box center [236, 194] width 254 height 7
click at [359, 172] on p "To enrich screen reader interactions, please activate Accessibility in Grammarl…" at bounding box center [252, 176] width 286 height 9
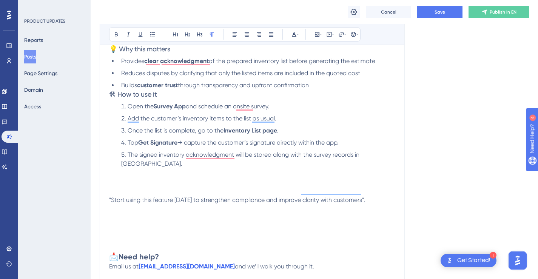
scroll to position [235, 0]
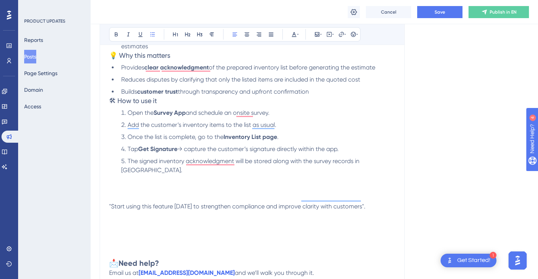
click at [331, 92] on li "Builds customer trust through transparency and upfront confirmation" at bounding box center [256, 91] width 277 height 9
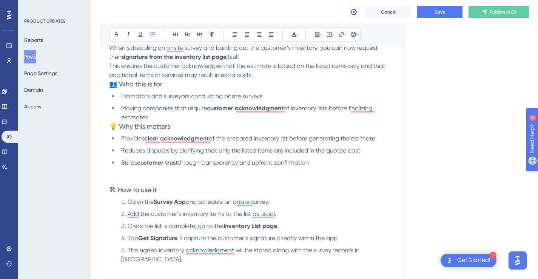
scroll to position [145, 0]
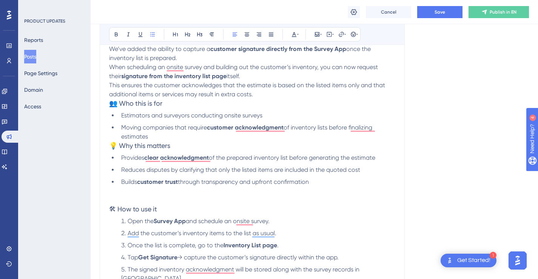
click at [295, 135] on li "Moving companies that require customer acknowledgment of inventory lists before…" at bounding box center [256, 132] width 277 height 18
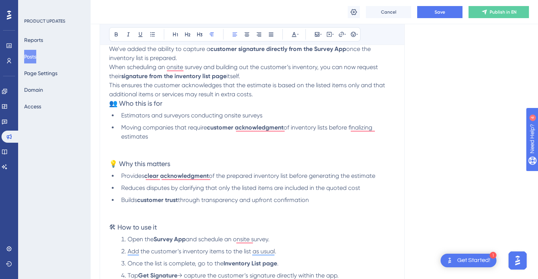
click at [294, 95] on p "This ensures the customer acknowledges that the estimate is based on the listed…" at bounding box center [252, 90] width 286 height 18
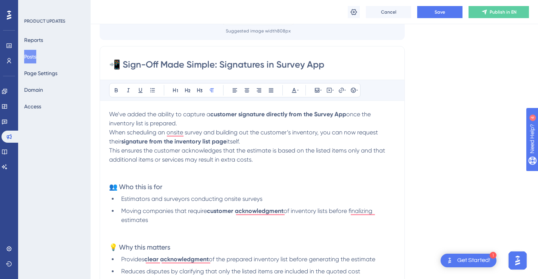
scroll to position [47, 0]
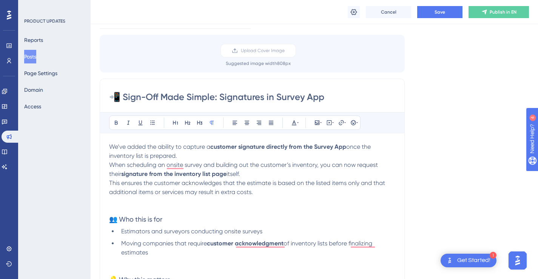
click at [257, 153] on p "We’ve added the ability to capture a customer signature directly from the Surve…" at bounding box center [252, 151] width 286 height 18
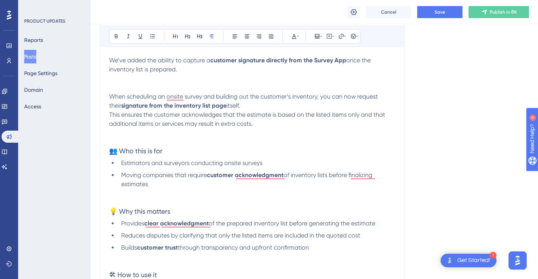
scroll to position [117, 0]
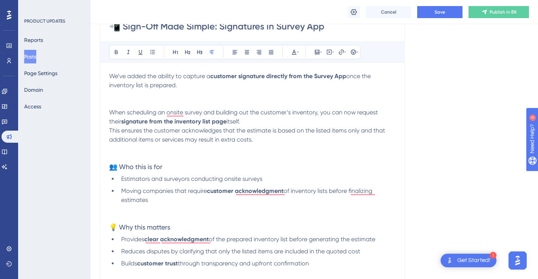
click at [111, 76] on span "We’ve added the ability to capture a" at bounding box center [159, 75] width 101 height 7
click at [122, 105] on p "We’ve added the ability to capture a customer signature directly from the Surve…" at bounding box center [252, 90] width 286 height 36
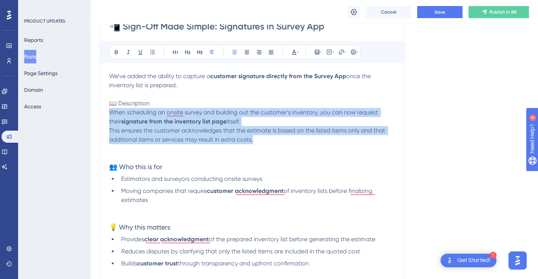
drag, startPoint x: 159, startPoint y: 127, endPoint x: 110, endPoint y: 114, distance: 51.2
click at [152, 52] on icon at bounding box center [152, 52] width 5 height 4
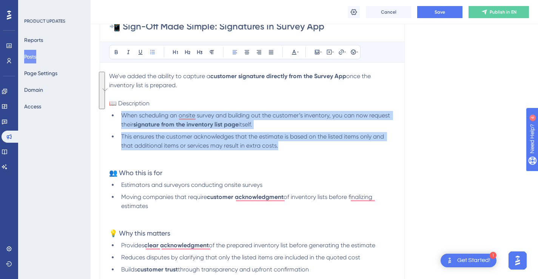
click at [272, 126] on li "When scheduling an onsite survey and building out the customer’s inventory, you…" at bounding box center [256, 120] width 277 height 18
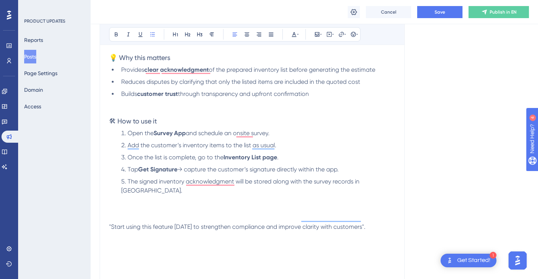
scroll to position [294, 0]
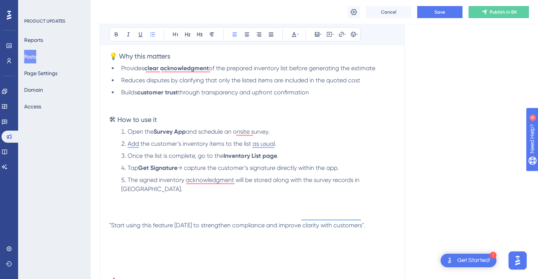
click at [201, 131] on span "and schedule an onsite survey." at bounding box center [228, 131] width 84 height 7
drag, startPoint x: 254, startPoint y: 130, endPoint x: 229, endPoint y: 133, distance: 24.7
click at [229, 133] on span "and schedule an onsite survey." at bounding box center [228, 131] width 84 height 7
click at [202, 132] on span "and schedule survey." at bounding box center [214, 131] width 57 height 7
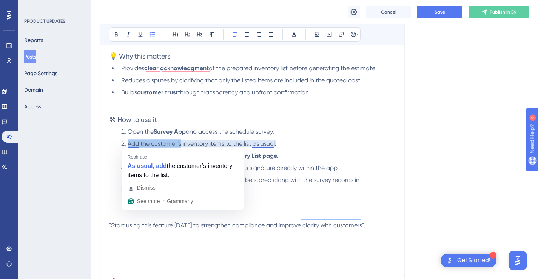
drag, startPoint x: 181, startPoint y: 145, endPoint x: 128, endPoint y: 145, distance: 53.2
click at [128, 145] on span "Add the customer’s inventory items to the list as usual." at bounding box center [202, 143] width 149 height 7
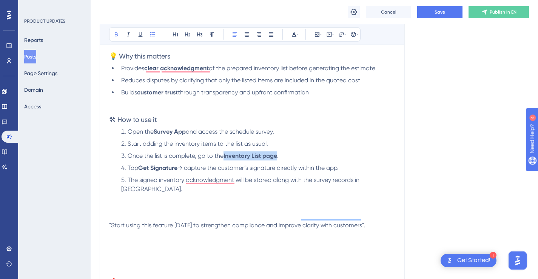
drag, startPoint x: 278, startPoint y: 156, endPoint x: 225, endPoint y: 157, distance: 53.6
click at [225, 157] on li "Once the list is complete, go to the Inventory List page ." at bounding box center [256, 155] width 277 height 9
click at [147, 168] on strong "Get Signature" at bounding box center [157, 167] width 39 height 7
click at [257, 131] on span "and access the schedule survey." at bounding box center [230, 131] width 88 height 7
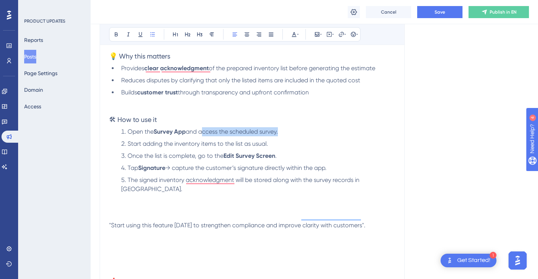
drag, startPoint x: 201, startPoint y: 132, endPoint x: 279, endPoint y: 134, distance: 77.8
click at [278, 134] on span "and access the scheduled survey." at bounding box center [232, 131] width 92 height 7
click at [253, 131] on span "and Open the survey Job card." at bounding box center [229, 131] width 86 height 7
click at [254, 133] on span "and open the survey card." at bounding box center [222, 131] width 72 height 7
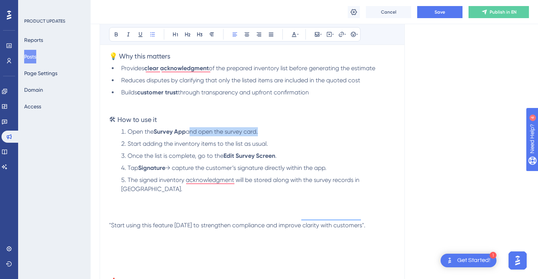
drag, startPoint x: 189, startPoint y: 132, endPoint x: 258, endPoint y: 132, distance: 69.5
click at [258, 132] on span "and open the survey card." at bounding box center [222, 131] width 72 height 7
click at [241, 144] on span "Start adding the inventory items to the list as usual." at bounding box center [198, 143] width 140 height 7
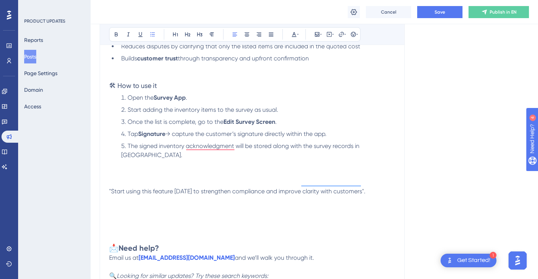
scroll to position [329, 0]
click at [384, 145] on li "The signed inventory acknowledgment will be stored along with the survey record…" at bounding box center [256, 150] width 277 height 18
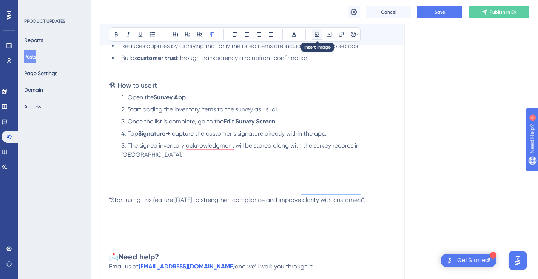
click at [317, 32] on icon at bounding box center [317, 34] width 6 height 6
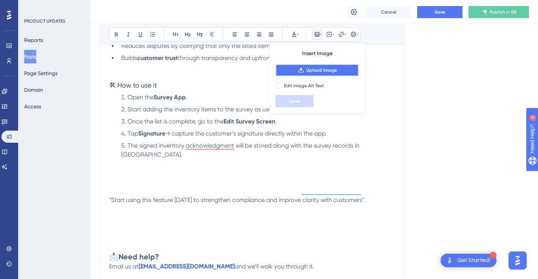
click at [311, 71] on span "Upload Image" at bounding box center [321, 70] width 31 height 6
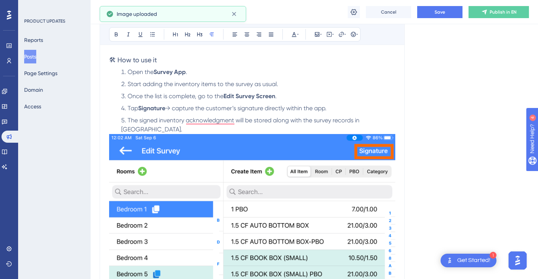
scroll to position [387, 0]
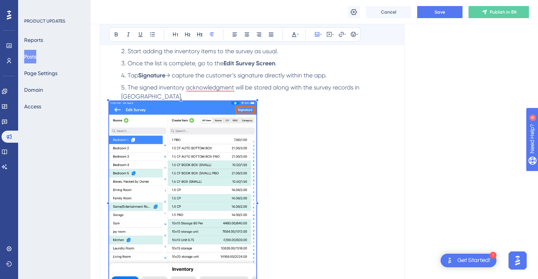
click at [256, 137] on span "To enrich screen reader interactions, please activate Accessibility in Grammarl…" at bounding box center [182, 200] width 147 height 199
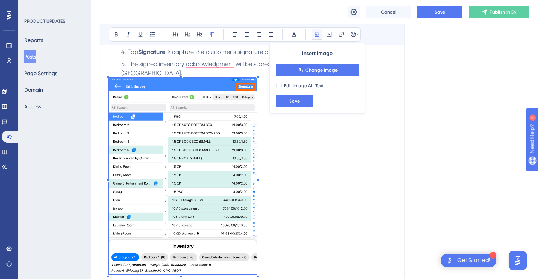
scroll to position [442, 0]
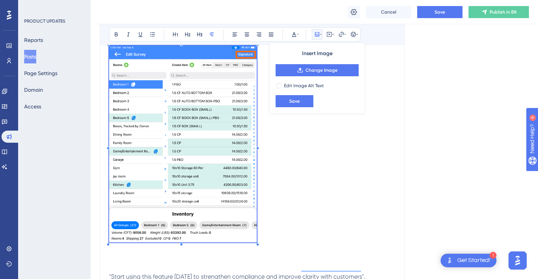
click at [288, 183] on p "To enrich screen reader interactions, please activate Accessibility in Grammarl…" at bounding box center [252, 145] width 286 height 199
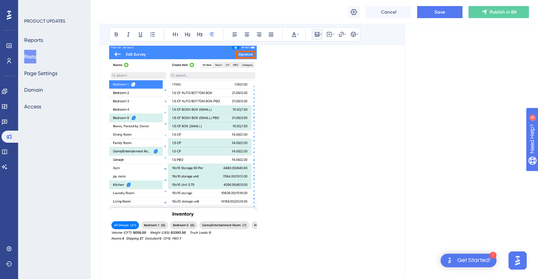
click at [318, 37] on icon at bounding box center [317, 34] width 6 height 6
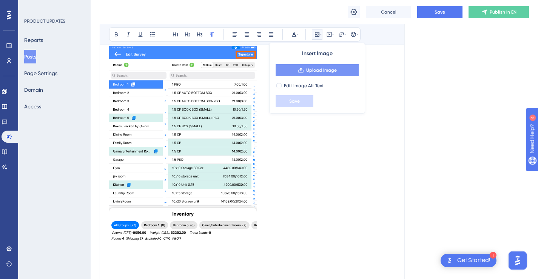
click at [322, 68] on span "Upload Image" at bounding box center [321, 70] width 31 height 6
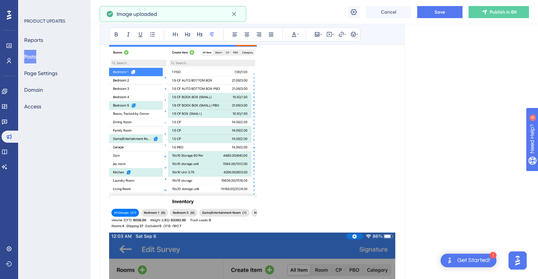
scroll to position [516, 0]
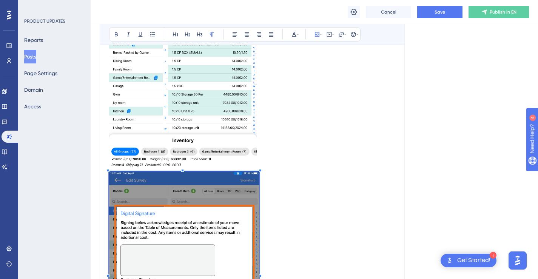
click at [259, 174] on span "To enrich screen reader interactions, please activate Accessibility in Grammarl…" at bounding box center [184, 272] width 150 height 203
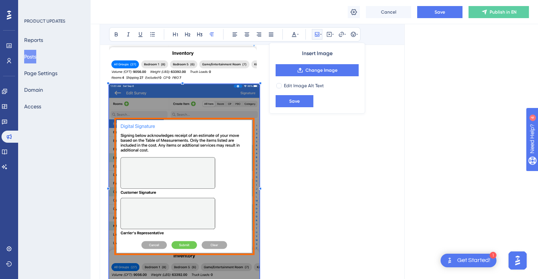
scroll to position [615, 0]
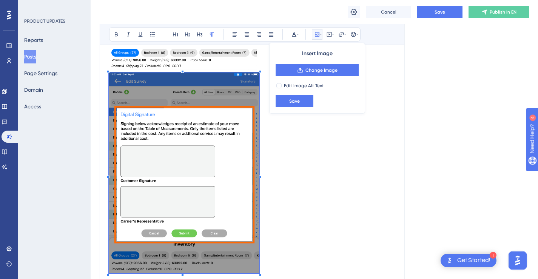
click at [300, 167] on p "To enrich screen reader interactions, please activate Accessibility in Grammarl…" at bounding box center [252, 173] width 286 height 203
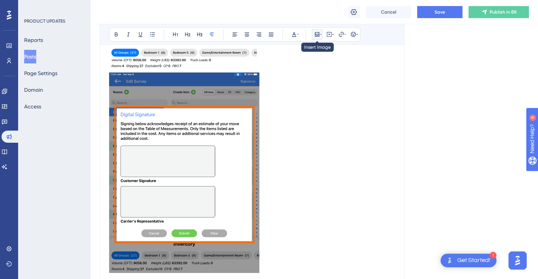
click at [319, 35] on icon at bounding box center [317, 34] width 5 height 5
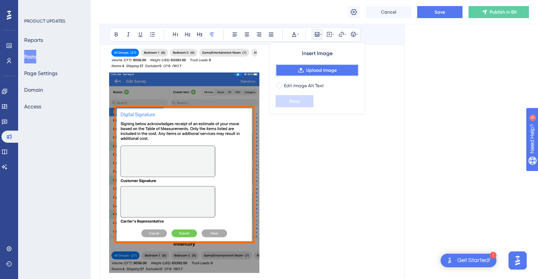
click at [323, 67] on span "Upload Image" at bounding box center [321, 70] width 31 height 6
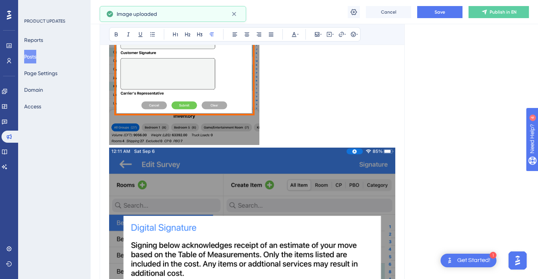
scroll to position [743, 0]
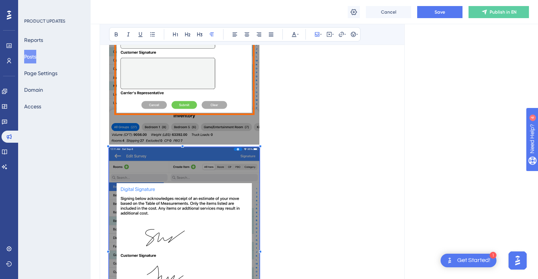
click at [259, 148] on p "To enrich screen reader interactions, please activate Accessibility in Grammarl…" at bounding box center [252, 248] width 286 height 203
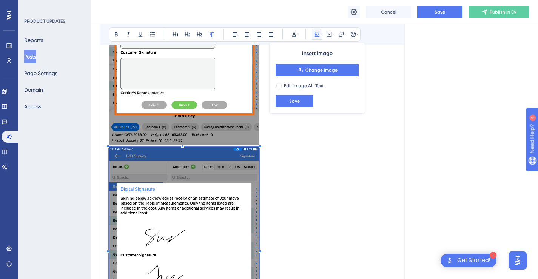
scroll to position [823, 0]
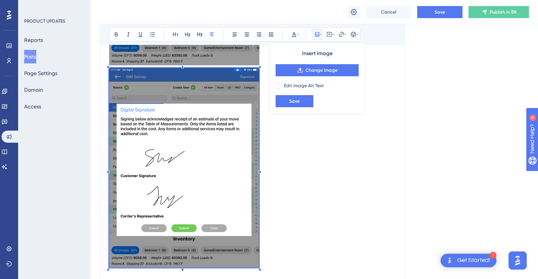
click at [294, 138] on p "To enrich screen reader interactions, please activate Accessibility in Grammarl…" at bounding box center [252, 169] width 286 height 202
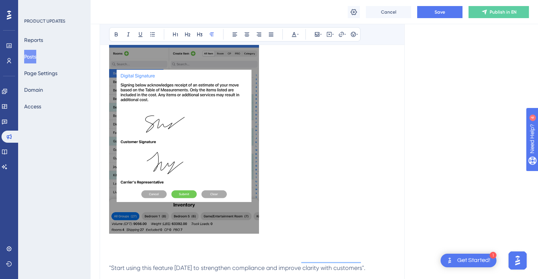
scroll to position [934, 0]
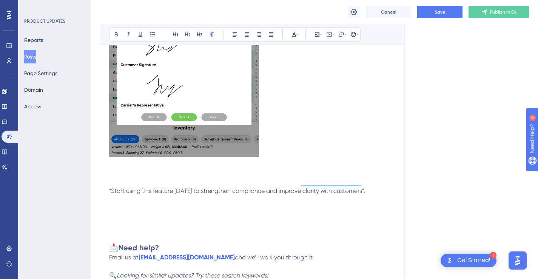
click at [300, 131] on p "To enrich screen reader interactions, please activate Accessibility in Grammarl…" at bounding box center [252, 58] width 286 height 202
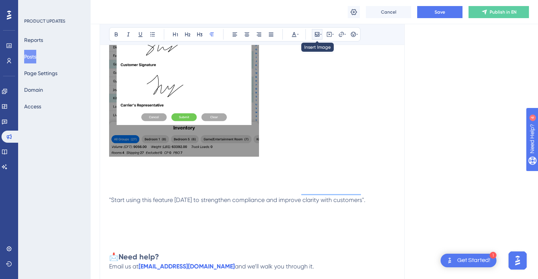
click at [318, 37] on icon at bounding box center [317, 34] width 6 height 6
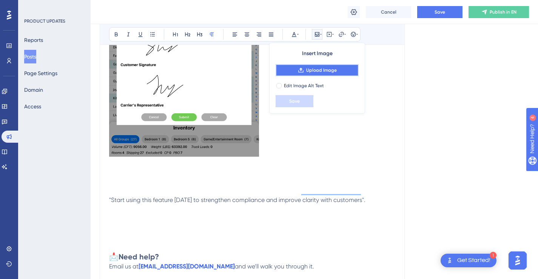
click at [324, 67] on span "Upload Image" at bounding box center [321, 70] width 31 height 6
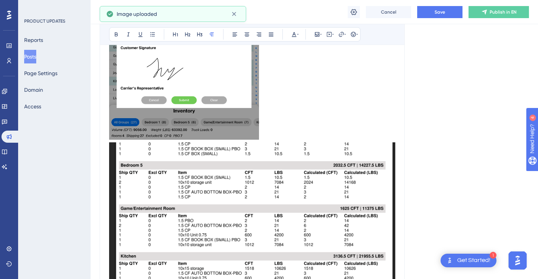
scroll to position [957, 0]
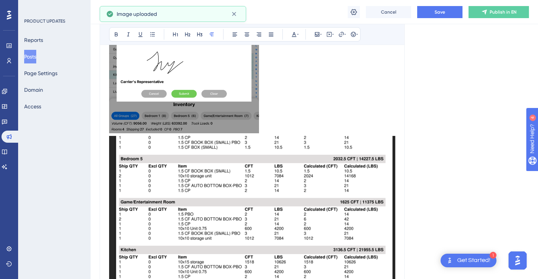
click at [345, 161] on img "To enrich screen reader interactions, please activate Accessibility in Grammarl…" at bounding box center [252, 256] width 286 height 241
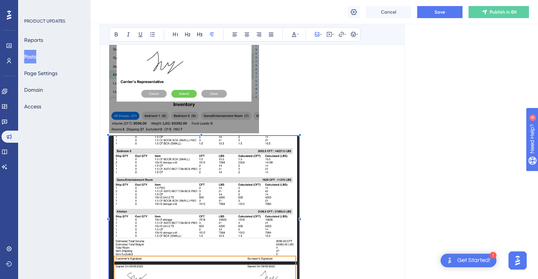
click at [299, 146] on span "To enrich screen reader interactions, please activate Accessibility in Grammarl…" at bounding box center [204, 217] width 190 height 162
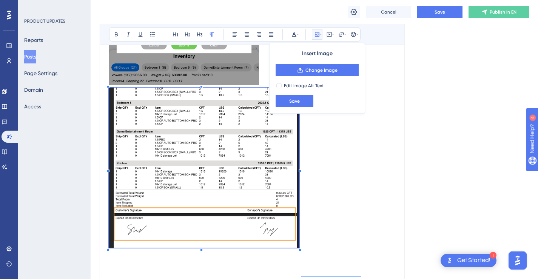
scroll to position [1063, 0]
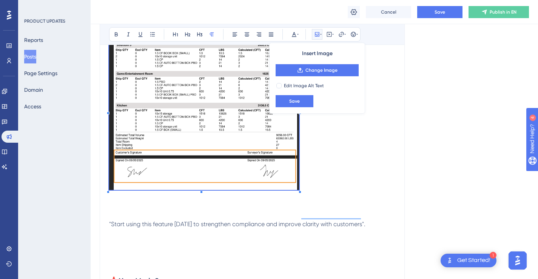
click at [326, 202] on p "To enrich screen reader interactions, please activate Accessibility in Grammarl…" at bounding box center [252, 206] width 286 height 9
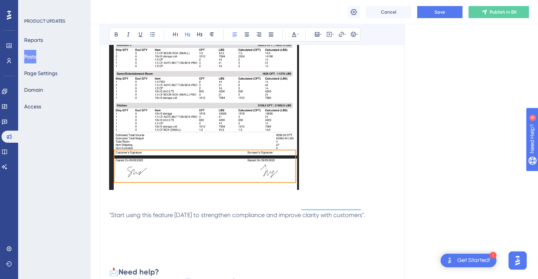
click at [306, 256] on h2 "📩 Need help?" at bounding box center [252, 266] width 286 height 21
click at [306, 238] on p "To enrich screen reader interactions, please activate Accessibility in Grammarl…" at bounding box center [252, 247] width 286 height 18
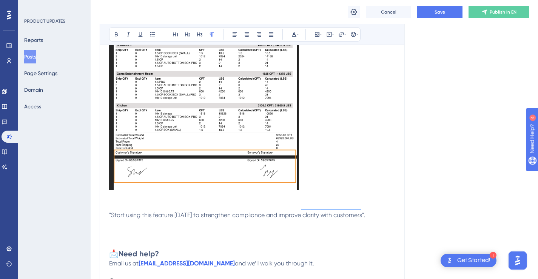
click at [306, 238] on h2 "📩 Need help?" at bounding box center [252, 248] width 286 height 21
click at [304, 238] on h2 "📩 Need help?" at bounding box center [252, 248] width 286 height 21
click at [305, 222] on p ""Start using this feature [DATE] to strengthen compliance and improve clarity w…" at bounding box center [252, 224] width 286 height 27
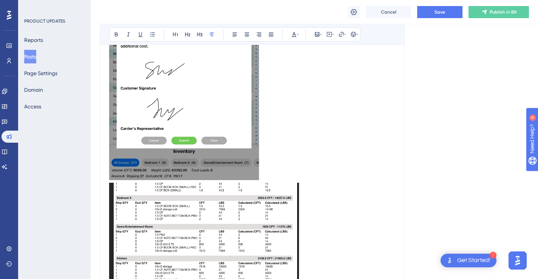
scroll to position [1073, 0]
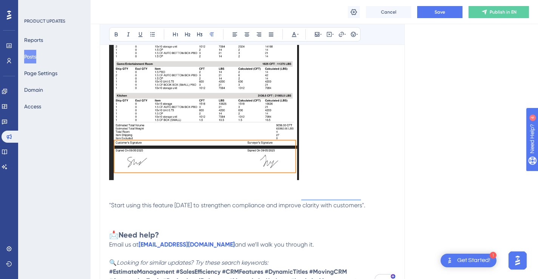
click at [342, 202] on span ""Start using this feature [DATE] to strengthen compliance and improve clarity w…" at bounding box center [237, 205] width 256 height 7
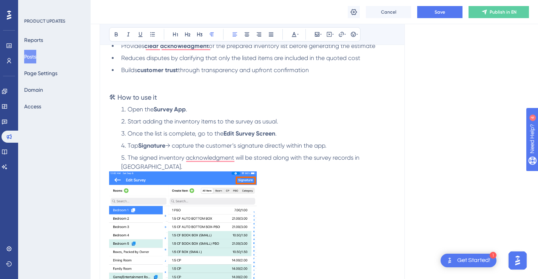
scroll to position [323, 0]
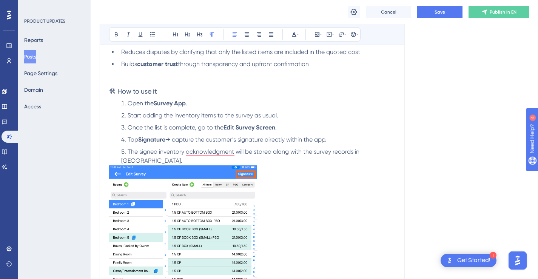
click at [381, 149] on li "The signed inventory acknowledgment will be stored along with the survey record…" at bounding box center [256, 156] width 277 height 18
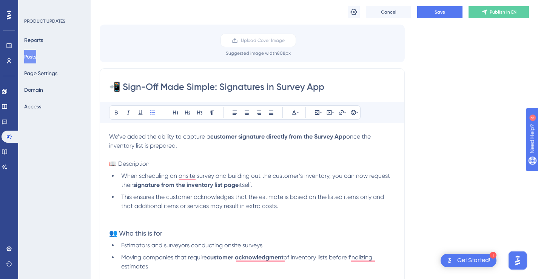
scroll to position [410, 0]
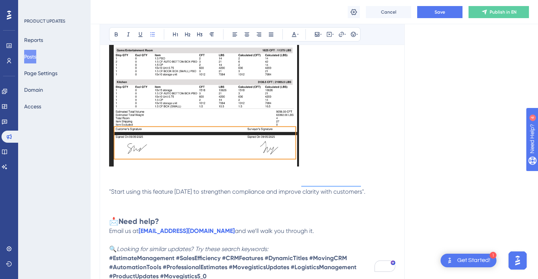
scroll to position [1242, 0]
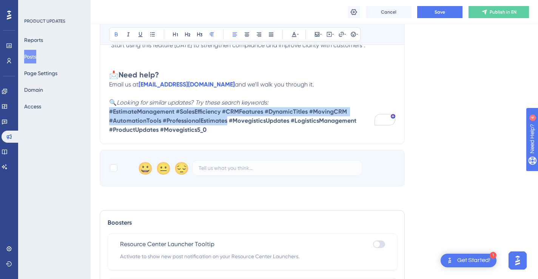
drag, startPoint x: 225, startPoint y: 112, endPoint x: 110, endPoint y: 105, distance: 115.3
click at [110, 108] on strong "#EstimateManagement #SalesEfficiency #CRMFeatures #DynamicTitles #MovingCRM #Au…" at bounding box center [233, 120] width 249 height 25
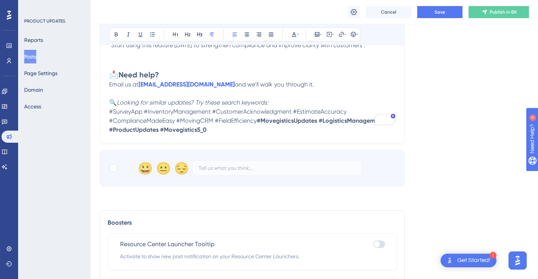
drag, startPoint x: 131, startPoint y: 119, endPoint x: 109, endPoint y: 105, distance: 26.0
click at [109, 105] on p "🔍 Looking for similar updates? Try these search keywords: #SurveyApp #Inventory…" at bounding box center [252, 116] width 286 height 36
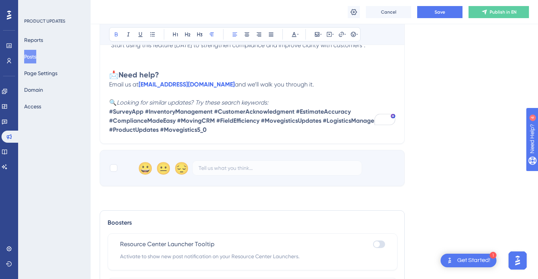
click at [249, 119] on p "🔍 Looking for similar updates? Try these search keywords: #SurveyApp #Inventory…" at bounding box center [252, 116] width 286 height 36
click at [445, 11] on button "Save" at bounding box center [439, 12] width 45 height 12
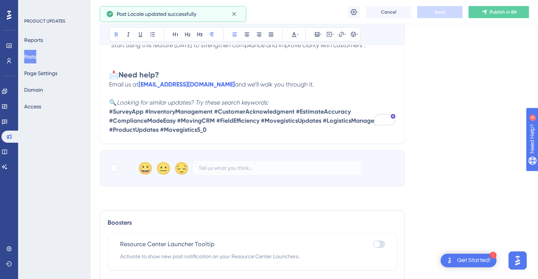
click at [507, 11] on span "Publish in EN" at bounding box center [503, 12] width 27 height 6
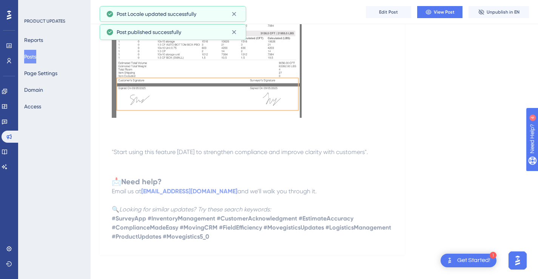
scroll to position [1126, 0]
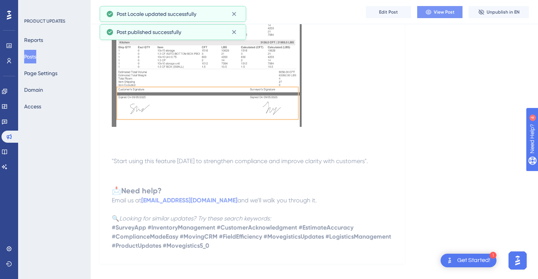
click at [451, 15] on button "View Post" at bounding box center [439, 12] width 45 height 12
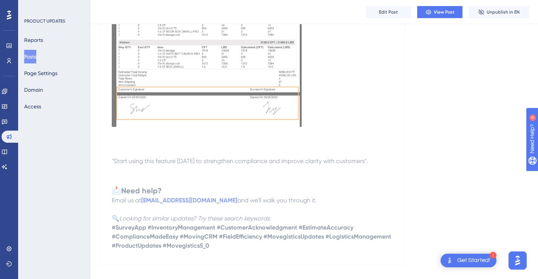
click at [395, 14] on span "Edit Post" at bounding box center [388, 12] width 19 height 6
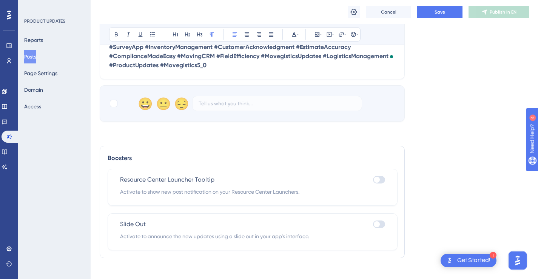
scroll to position [1166, 0]
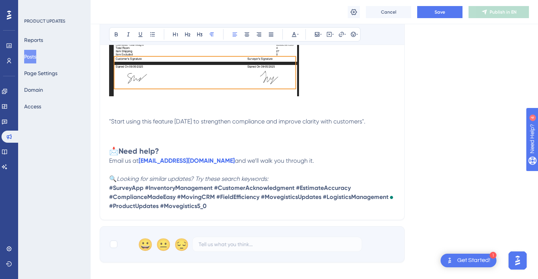
click at [315, 108] on p "To enrich screen reader interactions, please activate Accessibility in Grammarl…" at bounding box center [252, 112] width 286 height 9
click at [305, 108] on p "To enrich screen reader interactions, please activate Accessibility in Grammarl…" at bounding box center [252, 112] width 286 height 9
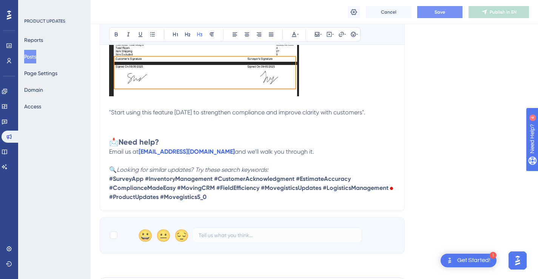
click at [443, 9] on span "Save" at bounding box center [440, 12] width 11 height 6
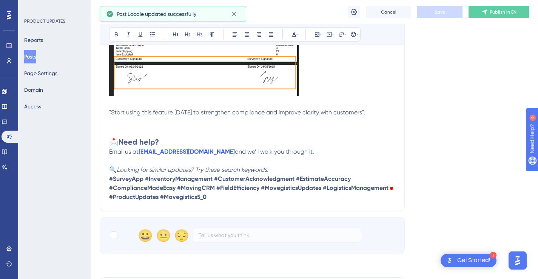
click at [487, 11] on icon at bounding box center [484, 12] width 6 height 6
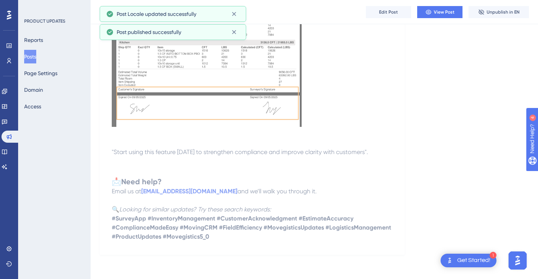
scroll to position [1117, 0]
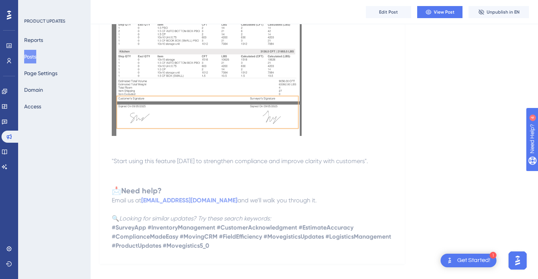
click at [29, 56] on button "Posts" at bounding box center [30, 57] width 12 height 14
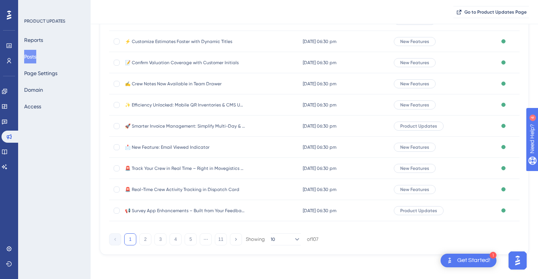
click at [118, 23] on div at bounding box center [117, 20] width 6 height 6
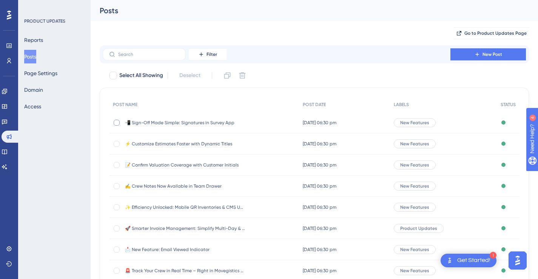
click at [115, 123] on div at bounding box center [117, 123] width 6 height 6
checkbox input "true"
click at [228, 76] on icon at bounding box center [227, 76] width 8 height 8
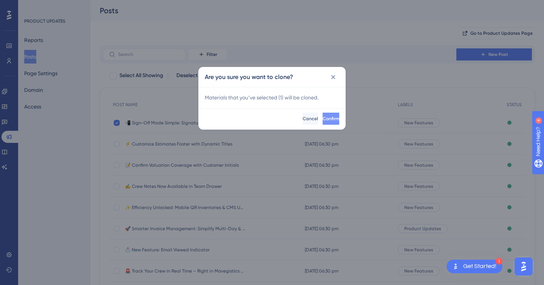
click at [322, 117] on span "Confirm" at bounding box center [330, 119] width 17 height 6
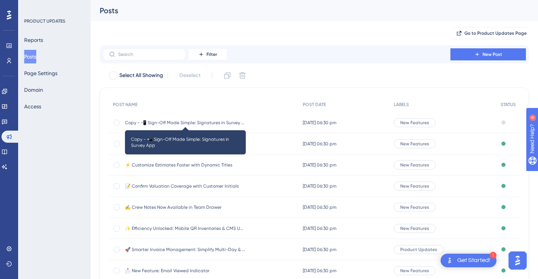
click at [222, 120] on span "Copy - 📲 Sign-Off Made Simple: Signatures in Survey App" at bounding box center [185, 123] width 121 height 6
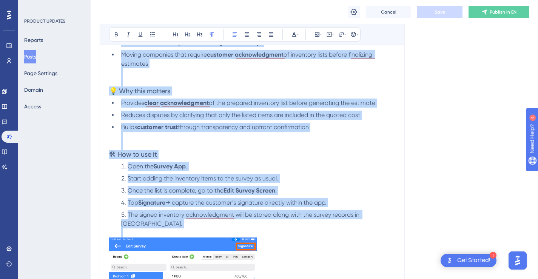
scroll to position [275, 0]
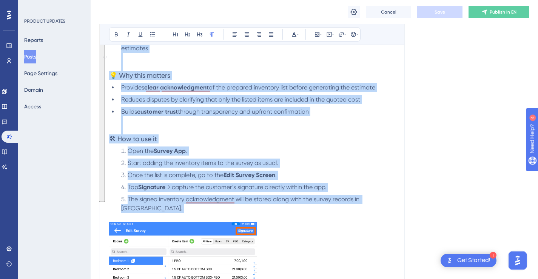
drag, startPoint x: 111, startPoint y: 88, endPoint x: 320, endPoint y: 210, distance: 242.8
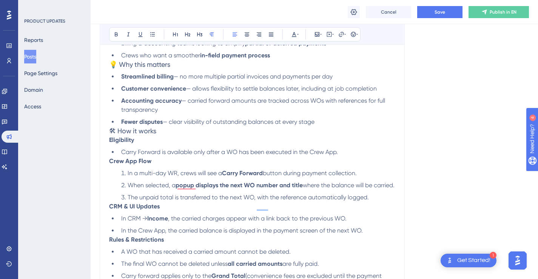
scroll to position [85, 0]
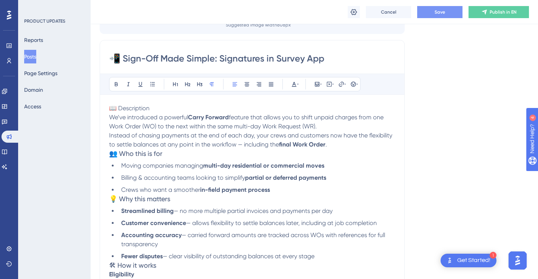
click at [438, 10] on span "Save" at bounding box center [440, 12] width 11 height 6
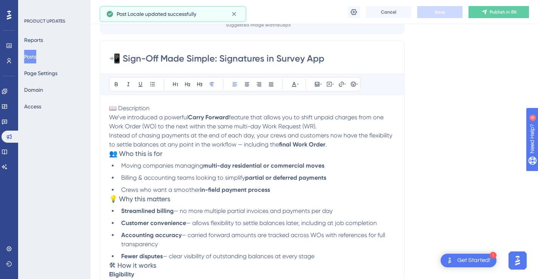
click at [35, 56] on button "Posts" at bounding box center [30, 57] width 12 height 14
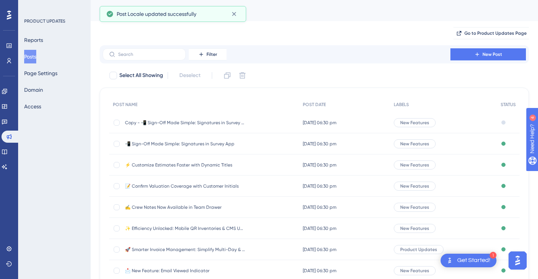
click at [177, 144] on span "📲 Sign-Off Made Simple: Signatures in Survey App" at bounding box center [185, 144] width 121 height 6
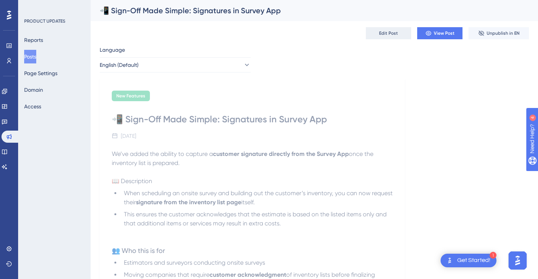
click at [380, 35] on span "Edit Post" at bounding box center [388, 33] width 19 height 6
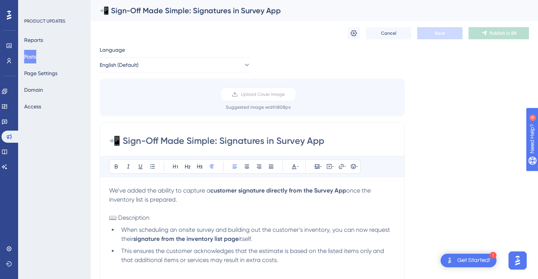
scroll to position [338, 0]
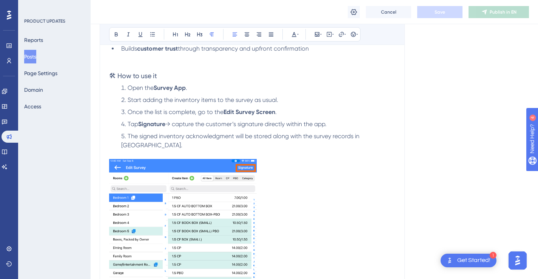
drag, startPoint x: 137, startPoint y: 98, endPoint x: 111, endPoint y: 98, distance: 25.7
click at [111, 80] on h3 "🛠 How to use it" at bounding box center [252, 75] width 286 height 9
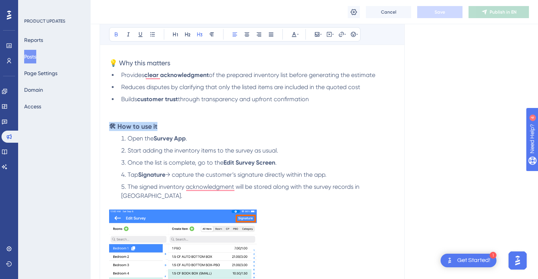
drag, startPoint x: 123, startPoint y: 82, endPoint x: 112, endPoint y: 82, distance: 10.6
click at [112, 68] on h3 "💡 Why this matters" at bounding box center [252, 63] width 286 height 9
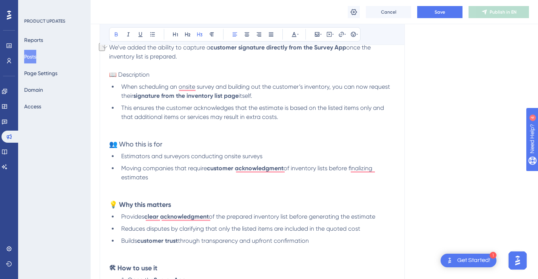
scroll to position [144, 0]
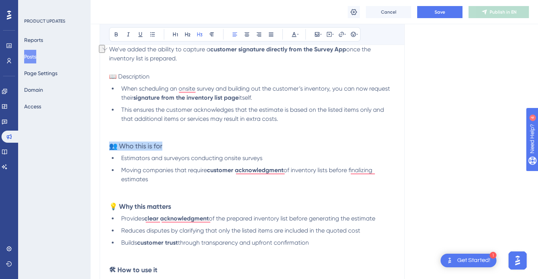
drag, startPoint x: 170, startPoint y: 145, endPoint x: 112, endPoint y: 145, distance: 57.8
click at [112, 145] on h3 "👥 Who this is for" at bounding box center [252, 146] width 286 height 9
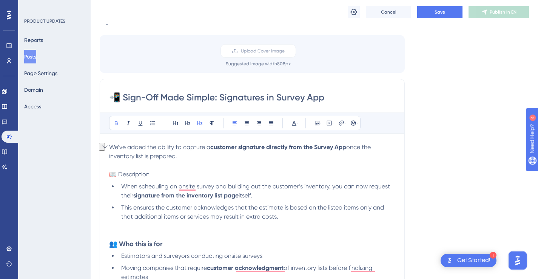
scroll to position [37, 0]
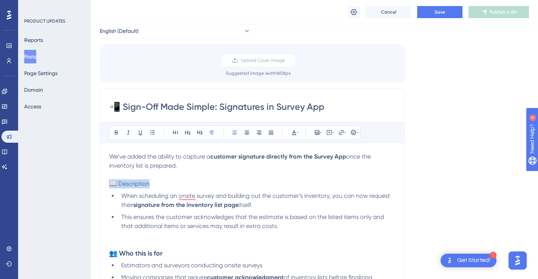
drag, startPoint x: 153, startPoint y: 184, endPoint x: 111, endPoint y: 184, distance: 42.3
click at [111, 184] on p "We’ve added the ability to capture a customer signature directly from the Surve…" at bounding box center [252, 170] width 286 height 36
click at [210, 175] on p "We’ve added the ability to capture a customer signature directly from the Surve…" at bounding box center [252, 170] width 286 height 36
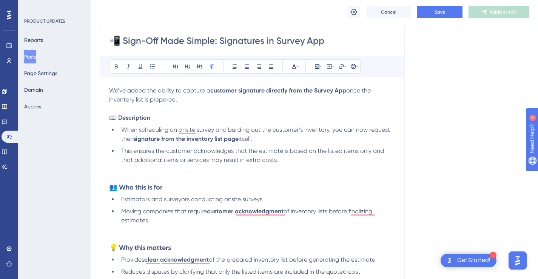
scroll to position [104, 0]
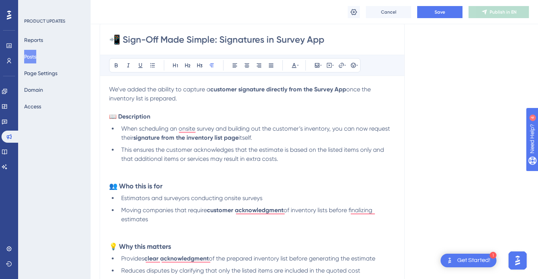
click at [153, 183] on strong "👥 Who this is for" at bounding box center [135, 186] width 53 height 8
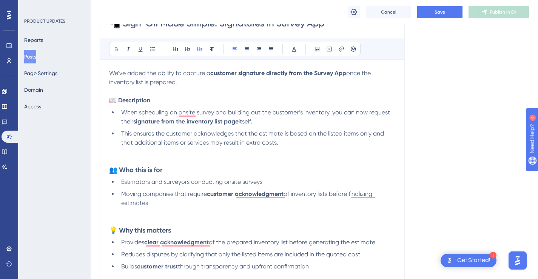
scroll to position [122, 0]
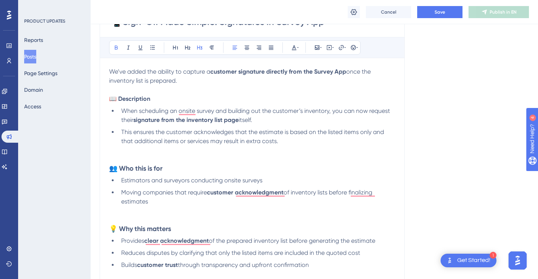
click at [162, 228] on strong "💡 Why this matters" at bounding box center [140, 229] width 62 height 8
drag, startPoint x: 153, startPoint y: 98, endPoint x: 111, endPoint y: 99, distance: 41.9
click at [111, 99] on p "We’ve added the ability to capture a customer signature directly from the Surve…" at bounding box center [252, 85] width 286 height 36
click at [196, 47] on button at bounding box center [199, 47] width 11 height 11
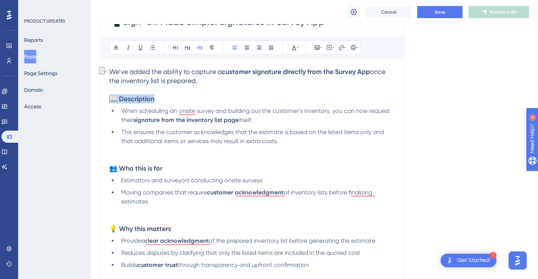
click at [222, 84] on h3 "We’ve added the ability to capture a customer signature directly from the Surve…" at bounding box center [252, 85] width 286 height 36
drag, startPoint x: 219, startPoint y: 82, endPoint x: 111, endPoint y: 71, distance: 108.1
click at [111, 71] on h3 "We’ve added the ability to capture a customer signature directly from the Surve…" at bounding box center [252, 85] width 286 height 36
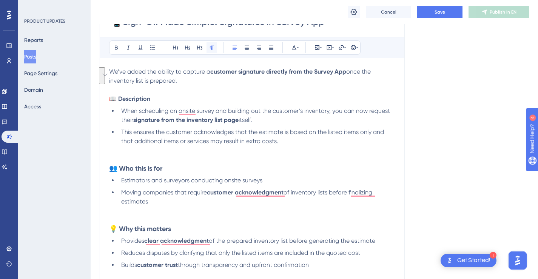
click at [210, 50] on icon at bounding box center [212, 48] width 6 height 6
click at [210, 91] on p "We’ve added the ability to capture a customer signature directly from the Surve…" at bounding box center [252, 85] width 286 height 36
drag, startPoint x: 158, startPoint y: 100, endPoint x: 112, endPoint y: 100, distance: 46.4
click at [112, 100] on p "We’ve added the ability to capture a customer signature directly from the Surve…" at bounding box center [252, 85] width 286 height 36
click at [157, 167] on strong "👥 Who this is for" at bounding box center [135, 168] width 53 height 8
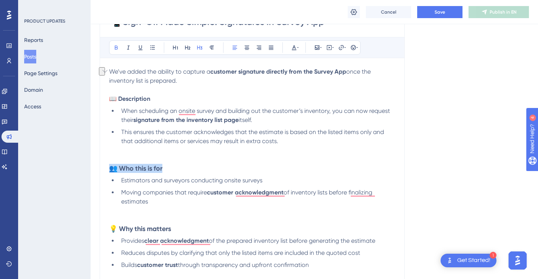
drag, startPoint x: 166, startPoint y: 167, endPoint x: 112, endPoint y: 167, distance: 54.4
click at [112, 167] on h3 "👥 Who this is for" at bounding box center [252, 168] width 286 height 9
copy strong "👥 Who this is for"
click at [110, 97] on strong "📖 Description" at bounding box center [129, 98] width 41 height 7
drag, startPoint x: 203, startPoint y: 97, endPoint x: 160, endPoint y: 97, distance: 42.3
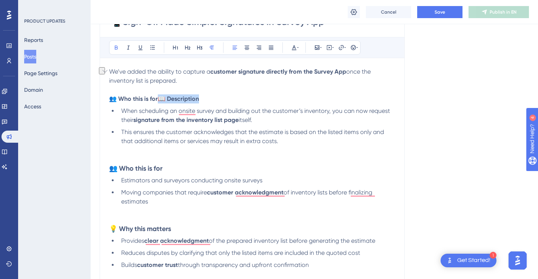
click at [160, 97] on p "We’ve added the ability to capture a customer signature directly from the Surve…" at bounding box center [252, 85] width 286 height 36
drag, startPoint x: 161, startPoint y: 96, endPoint x: 113, endPoint y: 100, distance: 48.1
click at [113, 100] on p "We’ve added the ability to capture a customer signature directly from the Surve…" at bounding box center [252, 85] width 286 height 36
drag, startPoint x: 153, startPoint y: 97, endPoint x: 111, endPoint y: 95, distance: 42.3
click at [111, 95] on p "📖 Description" at bounding box center [252, 98] width 286 height 9
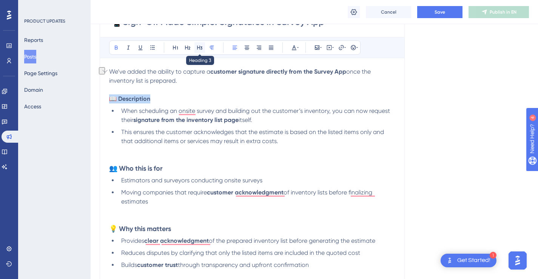
click at [198, 46] on icon at bounding box center [200, 48] width 6 height 6
click at [168, 94] on h3 "📖 Description" at bounding box center [252, 98] width 286 height 9
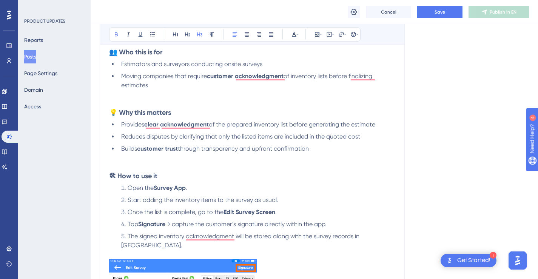
scroll to position [237, 0]
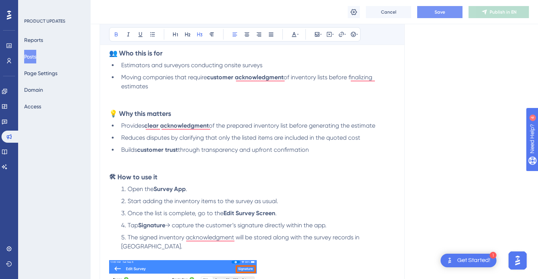
click at [437, 13] on span "Save" at bounding box center [440, 12] width 11 height 6
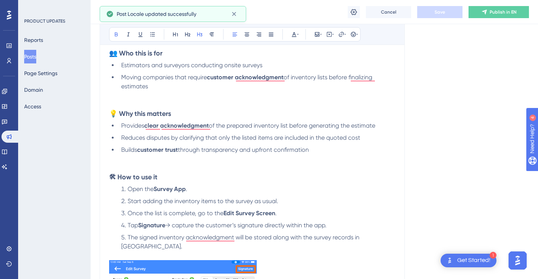
click at [509, 16] on button "Publish in EN" at bounding box center [499, 12] width 60 height 12
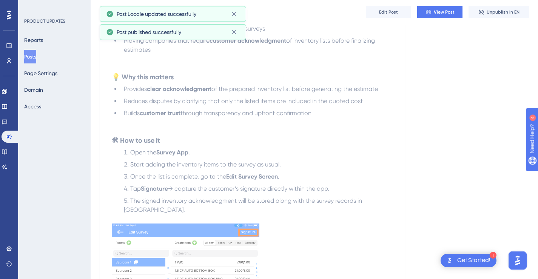
click at [36, 59] on button "Posts" at bounding box center [30, 57] width 12 height 14
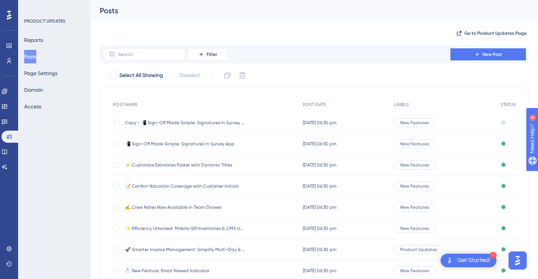
click at [190, 165] on span "⚡ Customize Estimates Faster with Dynamic Titles" at bounding box center [185, 165] width 121 height 6
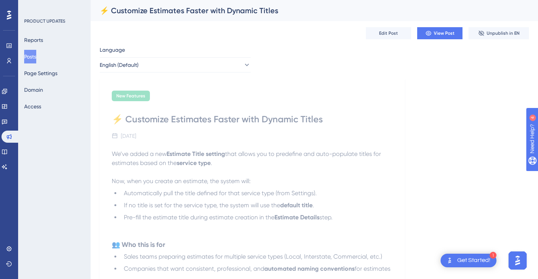
click at [190, 165] on strong "service type" at bounding box center [194, 162] width 34 height 7
click at [265, 192] on span "Automatically pull the title defined for that service type (from Settings)." at bounding box center [220, 193] width 193 height 7
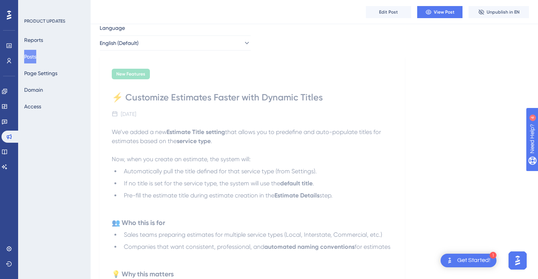
scroll to position [23, 0]
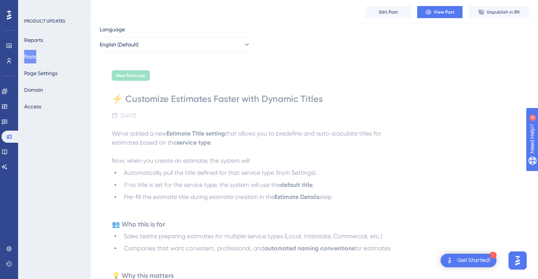
click at [35, 53] on button "Posts" at bounding box center [30, 57] width 12 height 14
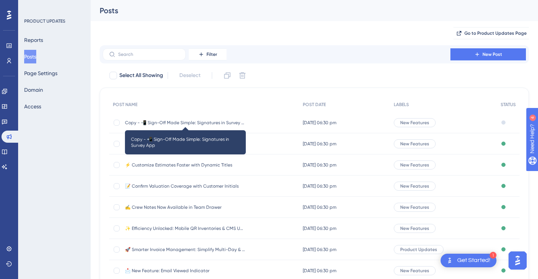
click at [210, 122] on span "Copy - 📲 Sign-Off Made Simple: Signatures in Survey App" at bounding box center [185, 123] width 121 height 6
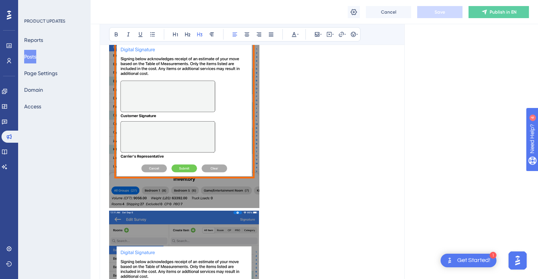
scroll to position [507, 0]
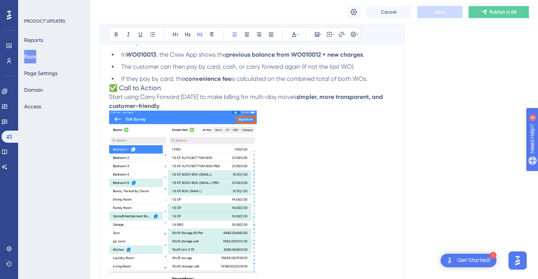
click at [226, 159] on img "To enrich screen reader interactions, please activate Accessibility in Grammarl…" at bounding box center [183, 209] width 148 height 197
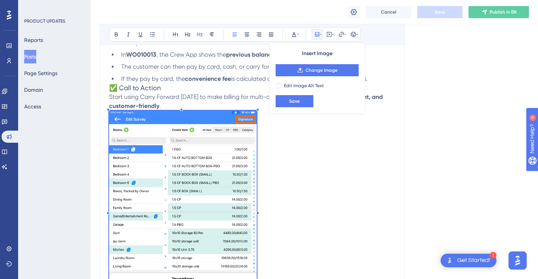
scroll to position [546, 0]
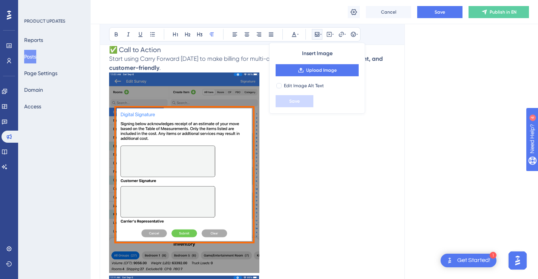
click at [228, 157] on img "To enrich screen reader interactions, please activate Accessibility in Grammarl…" at bounding box center [184, 172] width 150 height 200
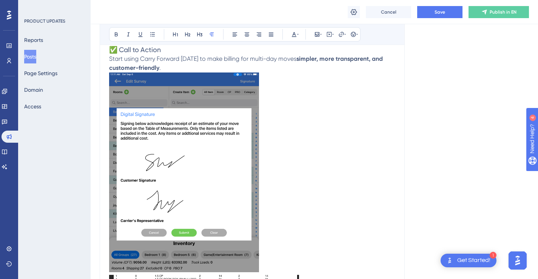
click at [228, 157] on img "To enrich screen reader interactions, please activate Accessibility in Grammarl…" at bounding box center [184, 172] width 150 height 200
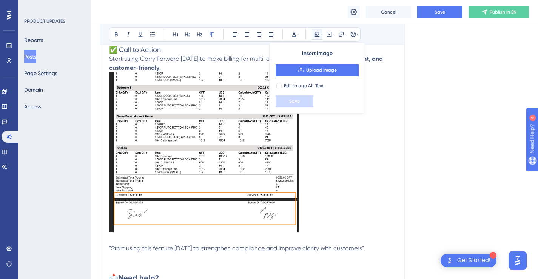
click at [228, 157] on img "To enrich screen reader interactions, please activate Accessibility in Grammarl…" at bounding box center [204, 152] width 190 height 160
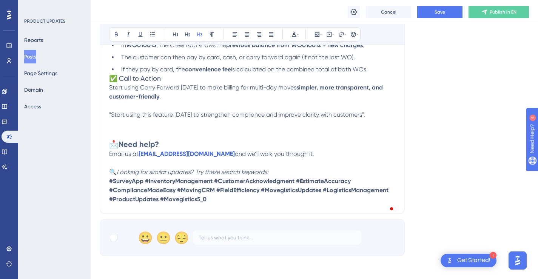
scroll to position [501, 0]
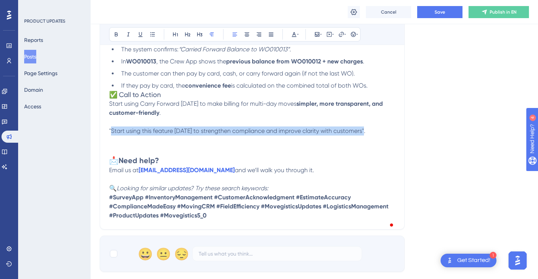
drag, startPoint x: 369, startPoint y: 140, endPoint x: 110, endPoint y: 138, distance: 258.6
click at [110, 138] on p ""Start using this feature [DATE] to strengthen compliance and improve clarity w…" at bounding box center [252, 135] width 286 height 18
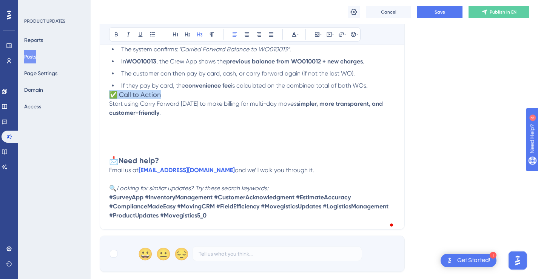
drag, startPoint x: 164, startPoint y: 103, endPoint x: 103, endPoint y: 104, distance: 61.2
click at [109, 107] on span "Start using Carry Forward [DATE] to make billing for multi-day moves" at bounding box center [202, 103] width 187 height 7
click at [159, 116] on span "." at bounding box center [160, 112] width 2 height 7
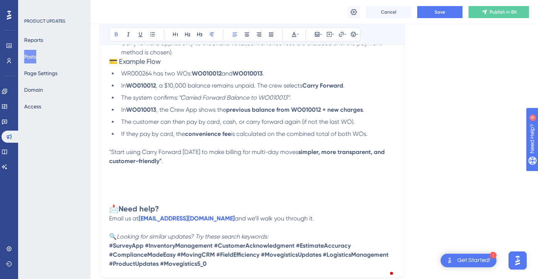
scroll to position [432, 0]
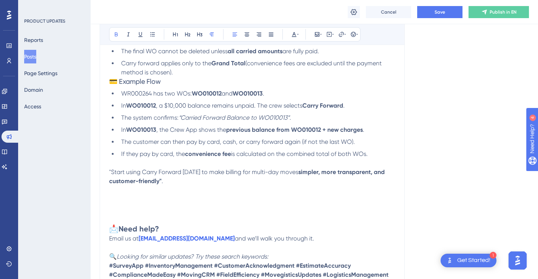
click at [351, 168] on h3 "To enrich screen reader interactions, please activate Accessibility in Grammarl…" at bounding box center [252, 163] width 286 height 9
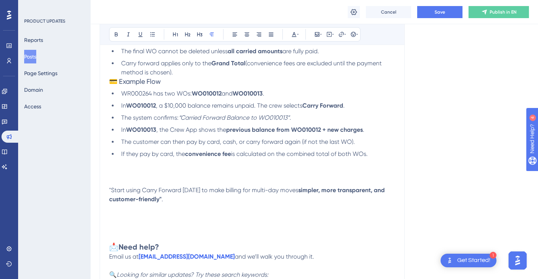
scroll to position [407, 0]
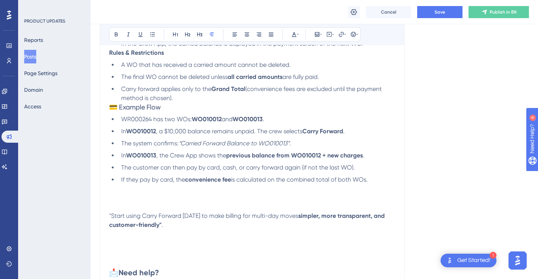
click at [181, 103] on li "Carry forward applies only to the Grand Total (convenience fees are excluded un…" at bounding box center [256, 94] width 277 height 18
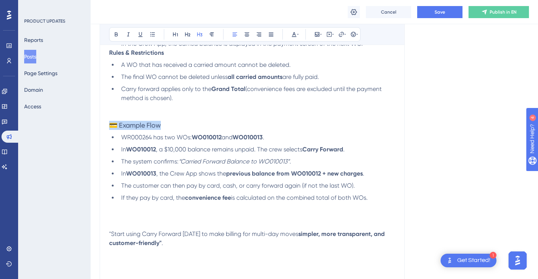
drag, startPoint x: 167, startPoint y: 133, endPoint x: 112, endPoint y: 132, distance: 55.1
click at [112, 130] on h3 "💳 Example Flow" at bounding box center [252, 125] width 286 height 9
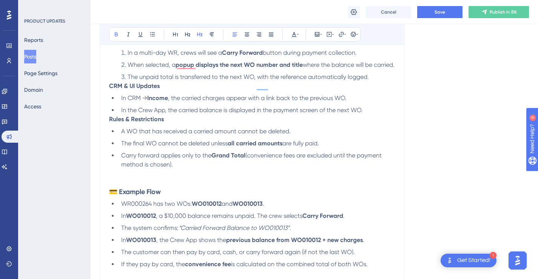
scroll to position [314, 0]
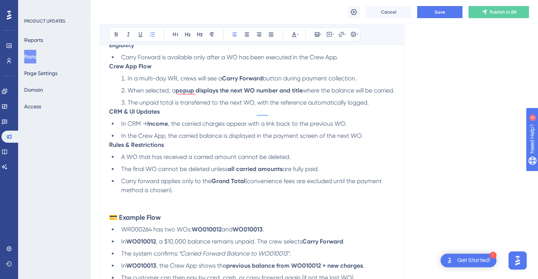
click at [371, 140] on li "In the Crew App, the carried balance is displayed in the payment screen of the …" at bounding box center [256, 135] width 277 height 9
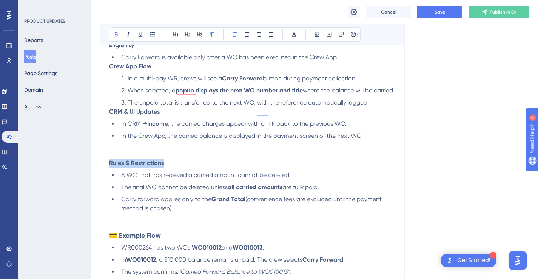
drag, startPoint x: 173, startPoint y: 171, endPoint x: 110, endPoint y: 171, distance: 62.7
click at [110, 168] on p "Rules & Restrictions" at bounding box center [252, 163] width 286 height 9
click at [149, 240] on strong "💳 Example Flow" at bounding box center [135, 235] width 52 height 8
drag, startPoint x: 163, startPoint y: 173, endPoint x: 109, endPoint y: 173, distance: 54.7
click at [109, 168] on p "Rules & Restrictions" at bounding box center [252, 163] width 286 height 9
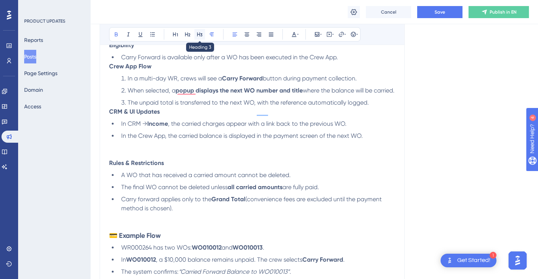
click at [199, 37] on button at bounding box center [199, 34] width 11 height 11
click at [381, 107] on li "The unpaid total is transferred to the next WO, with the reference automaticall…" at bounding box center [256, 102] width 277 height 9
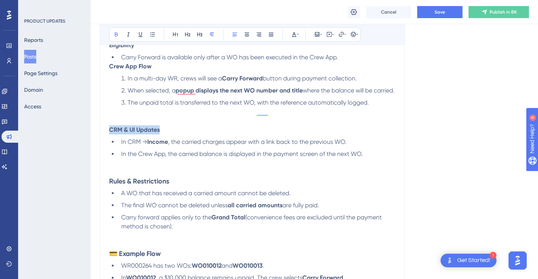
drag, startPoint x: 162, startPoint y: 138, endPoint x: 109, endPoint y: 137, distance: 52.9
click at [109, 134] on p "CRM & UI Updates" at bounding box center [252, 129] width 286 height 9
click at [198, 36] on icon at bounding box center [200, 34] width 6 height 6
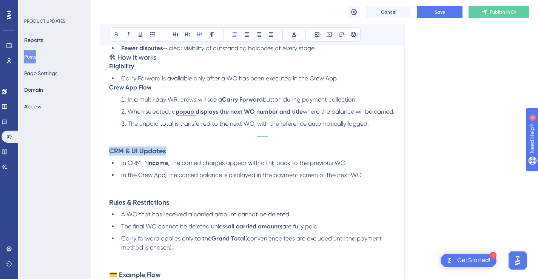
scroll to position [292, 0]
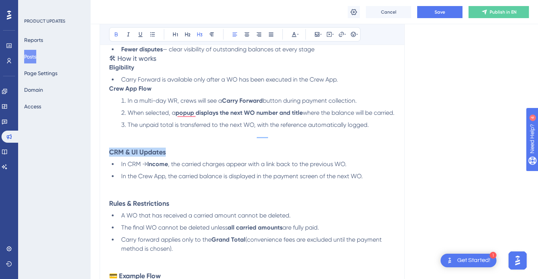
click at [354, 78] on li "Carry Forward is available only after a WO has been executed in the Crew App." at bounding box center [256, 79] width 277 height 9
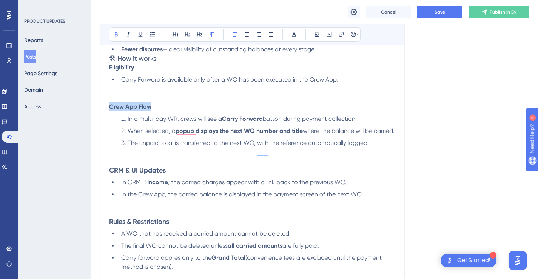
drag, startPoint x: 154, startPoint y: 106, endPoint x: 111, endPoint y: 107, distance: 43.0
click at [111, 107] on p "Crew App Flow" at bounding box center [252, 106] width 286 height 9
click at [198, 34] on icon at bounding box center [200, 34] width 6 height 6
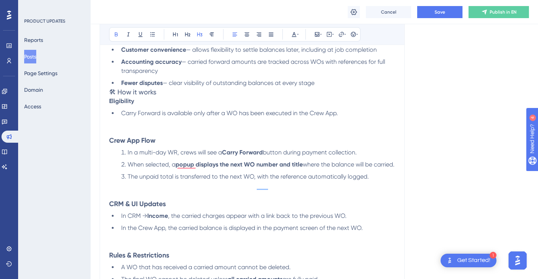
scroll to position [255, 0]
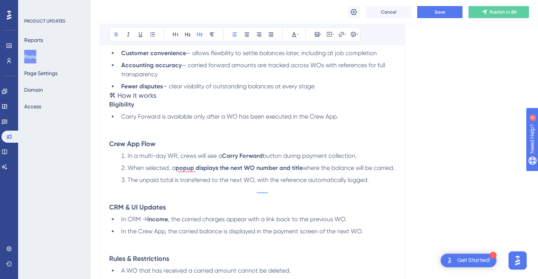
click at [183, 131] on p "To enrich screen reader interactions, please activate Accessibility in Grammarl…" at bounding box center [252, 134] width 286 height 9
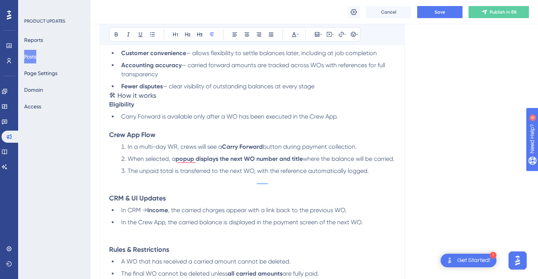
click at [333, 87] on li "Fewer disputes — clear visibility of outstanding balances at every stage" at bounding box center [256, 86] width 277 height 9
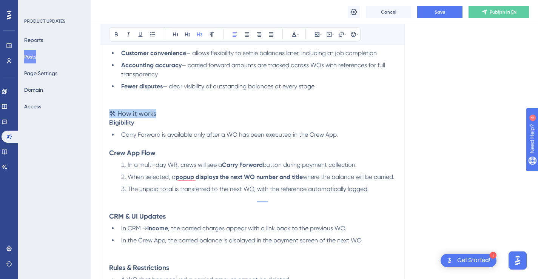
drag, startPoint x: 163, startPoint y: 112, endPoint x: 113, endPoint y: 111, distance: 50.6
click at [113, 111] on h3 "🛠 How it works" at bounding box center [252, 113] width 286 height 9
click at [187, 110] on h3 "🛠 How it works" at bounding box center [252, 113] width 286 height 9
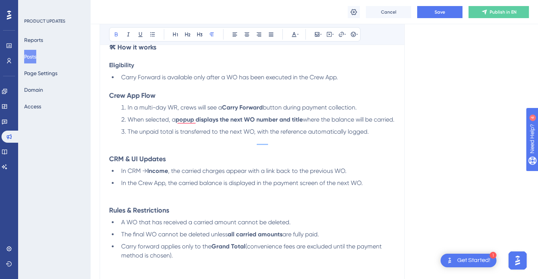
scroll to position [338, 0]
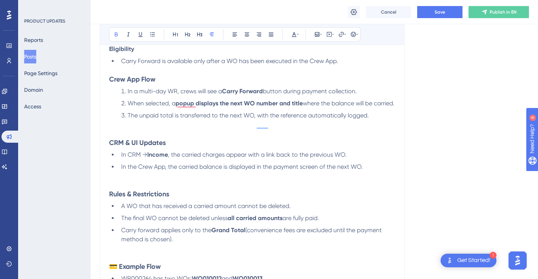
click at [236, 190] on p "To enrich screen reader interactions, please activate Accessibility in Grammarl…" at bounding box center [252, 184] width 286 height 9
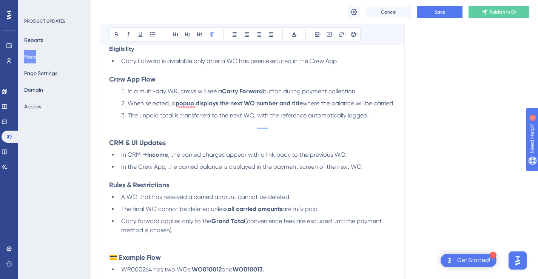
click at [216, 129] on p "To enrich screen reader interactions, please activate Accessibility in Grammarl…" at bounding box center [252, 124] width 286 height 9
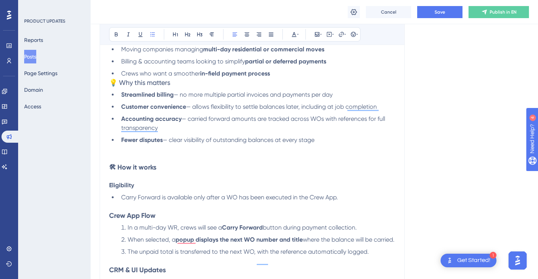
scroll to position [170, 0]
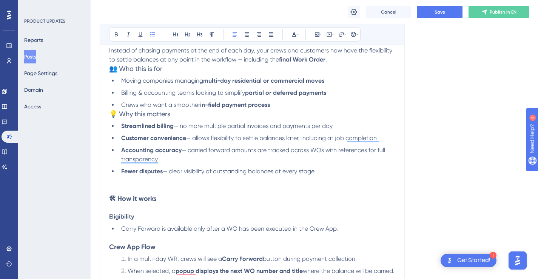
click at [288, 103] on li "Crews who want a smoother in-field payment process" at bounding box center [256, 104] width 277 height 9
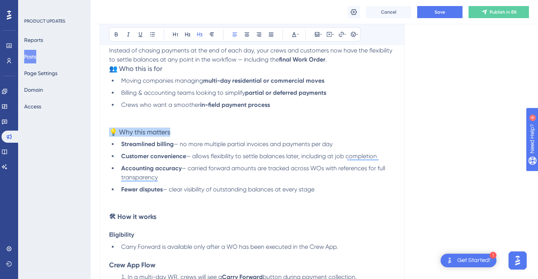
drag, startPoint x: 178, startPoint y: 131, endPoint x: 113, endPoint y: 131, distance: 64.9
click at [113, 131] on h3 "💡 Why this matters" at bounding box center [252, 132] width 286 height 9
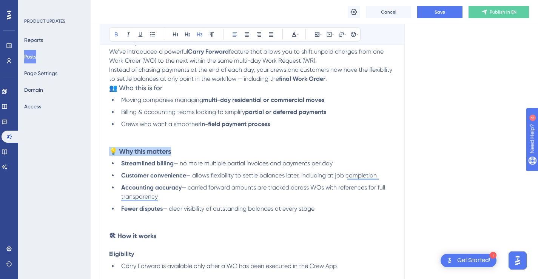
scroll to position [150, 0]
click at [344, 80] on p "Instead of chasing payments at the end of each day, your crews and customers no…" at bounding box center [252, 75] width 286 height 18
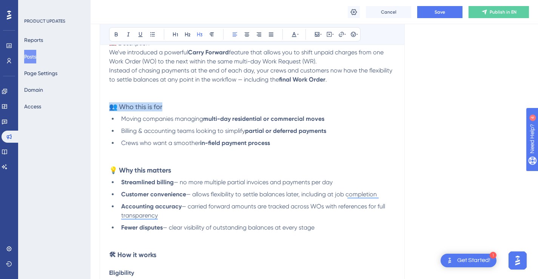
drag, startPoint x: 177, startPoint y: 108, endPoint x: 112, endPoint y: 106, distance: 65.0
click at [112, 106] on h3 "👥 Who this is for" at bounding box center [252, 106] width 286 height 9
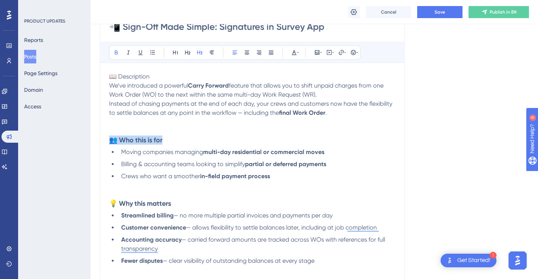
scroll to position [106, 0]
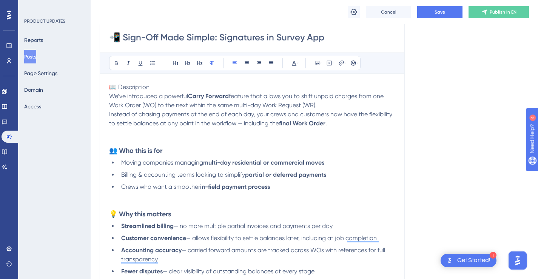
click at [334, 122] on p "Instead of chasing payments at the end of each day, your crews and customers no…" at bounding box center [252, 119] width 286 height 18
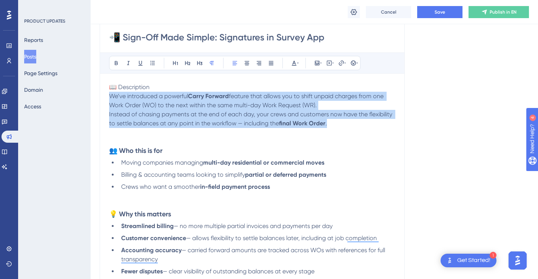
drag, startPoint x: 338, startPoint y: 123, endPoint x: 110, endPoint y: 96, distance: 229.3
click at [154, 65] on icon at bounding box center [152, 63] width 5 height 4
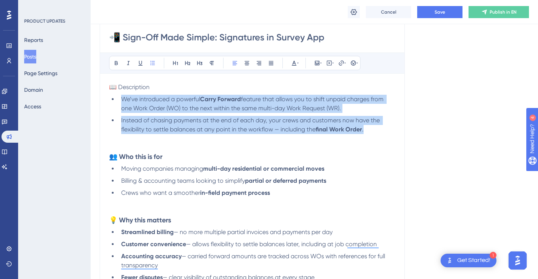
click at [373, 139] on p "To enrich screen reader interactions, please activate Accessibility in Grammarl…" at bounding box center [252, 138] width 286 height 9
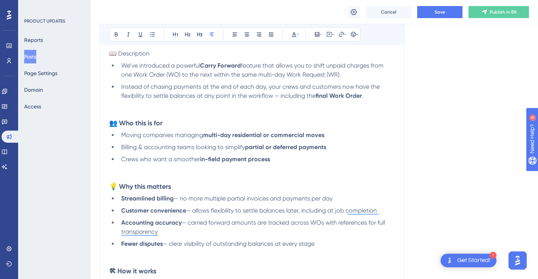
scroll to position [139, 0]
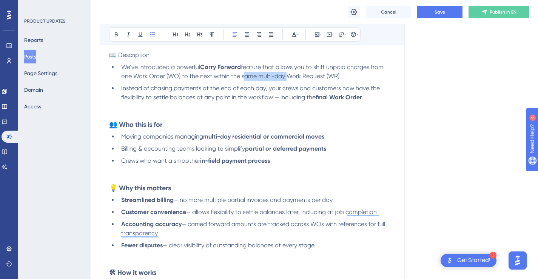
drag, startPoint x: 242, startPoint y: 76, endPoint x: 284, endPoint y: 76, distance: 42.7
click at [284, 76] on span "feature that allows you to shift unpaid charges from one Work Order (WO) to the…" at bounding box center [253, 71] width 264 height 16
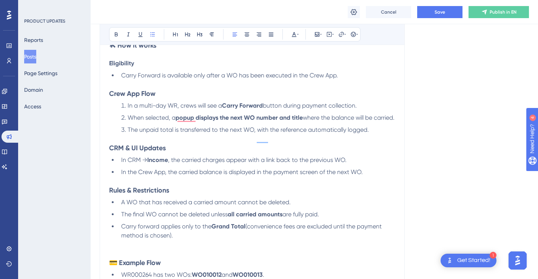
scroll to position [367, 0]
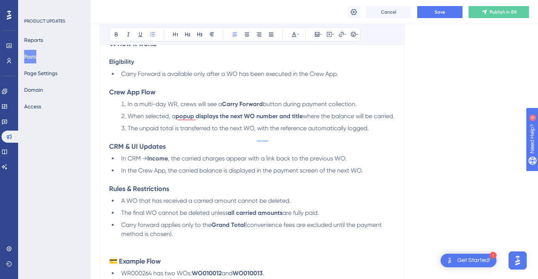
click at [177, 105] on span "In a multi-day WR, crews will see a" at bounding box center [175, 103] width 94 height 7
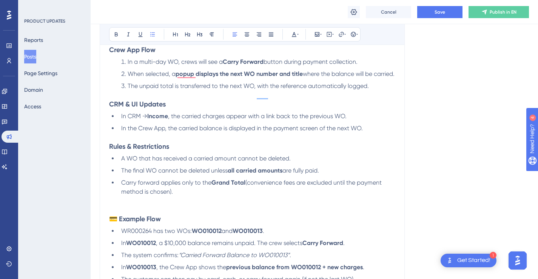
scroll to position [411, 0]
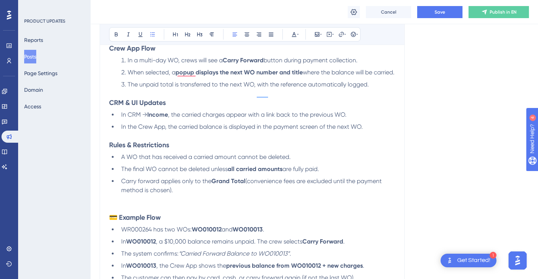
click at [142, 118] on span "In CRM →" at bounding box center [134, 114] width 26 height 7
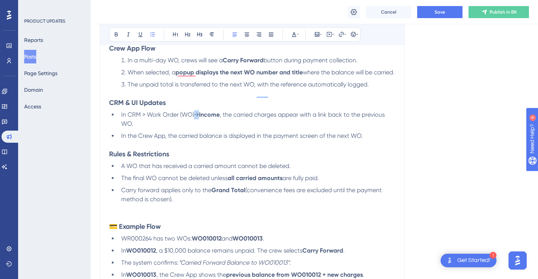
click at [194, 118] on span "In CRM > Work Order (WO)→" at bounding box center [160, 114] width 78 height 7
copy span "→"
click at [144, 118] on span "In CRM > Work Order (WO)→" at bounding box center [160, 114] width 78 height 7
click at [196, 118] on span "In CRM → Work Order (WO)→" at bounding box center [161, 114] width 80 height 7
click at [224, 125] on span ", the carried charges appear with a link back to the previous WO." at bounding box center [255, 119] width 268 height 16
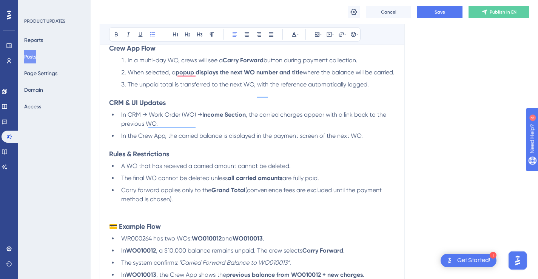
click at [362, 123] on span ", the carried charges appear with a link back to the previous WO." at bounding box center [254, 119] width 267 height 16
click at [131, 127] on span ", the carried charges appear with a link to the previous WO." at bounding box center [259, 119] width 276 height 16
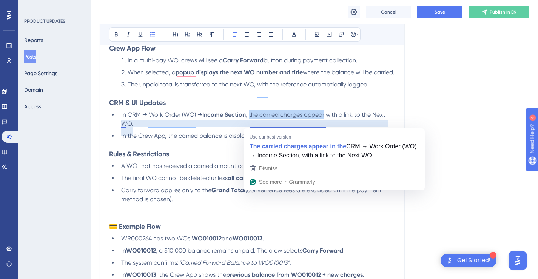
drag, startPoint x: 326, startPoint y: 124, endPoint x: 249, endPoint y: 123, distance: 76.6
click at [249, 123] on span ", the carried charges appear with a link to the Next WO." at bounding box center [253, 119] width 265 height 16
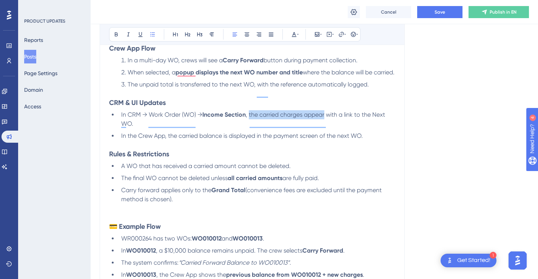
copy span "the carried charges appear"
click at [120, 122] on li "In CRM → Work Order (WO) → Income Section , the carried charges appear with a l…" at bounding box center [256, 119] width 277 height 18
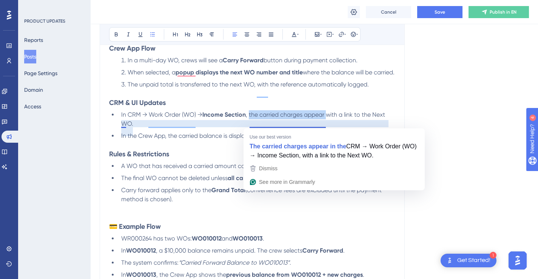
drag, startPoint x: 327, startPoint y: 124, endPoint x: 250, endPoint y: 125, distance: 77.0
click at [250, 125] on span ", the carried charges appear with a link to the Next WO." at bounding box center [253, 119] width 265 height 16
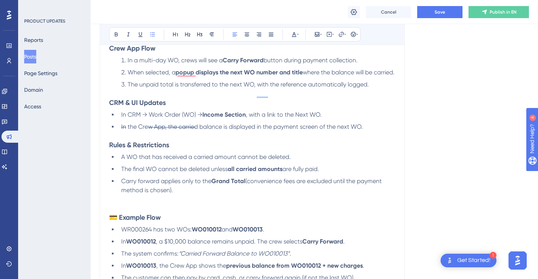
click at [121, 118] on span "In CRM → Work Order (WO) →" at bounding box center [161, 114] width 81 height 7
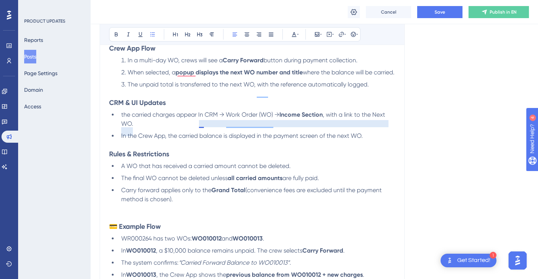
click at [201, 118] on span "the carried charges appear In CRM → Work Order (WO) →" at bounding box center [200, 114] width 158 height 7
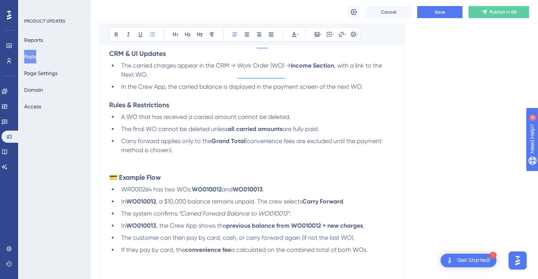
scroll to position [462, 0]
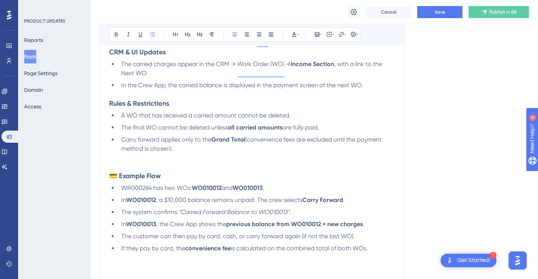
click at [169, 152] on span "(convenience fees are excluded until the payment method is chosen)." at bounding box center [252, 144] width 262 height 16
click at [214, 153] on li "Carry forward applies only to the Grand Total (convenience fees are excluded un…" at bounding box center [256, 144] width 277 height 18
click at [216, 153] on li "Carry forward applies only to the Grand Total (convenience fees are excluded un…" at bounding box center [256, 144] width 277 height 18
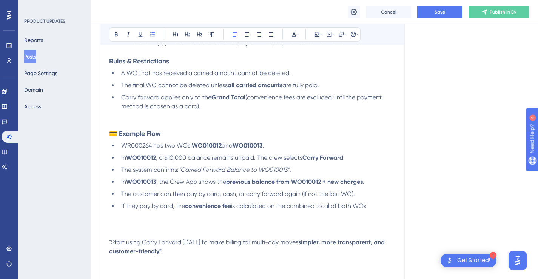
scroll to position [506, 0]
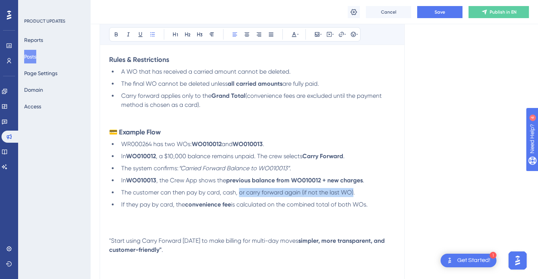
drag, startPoint x: 353, startPoint y: 200, endPoint x: 240, endPoint y: 197, distance: 112.9
click at [240, 197] on li "The customer can then pay by card, cash, or carry forward again (if not the las…" at bounding box center [256, 192] width 277 height 9
click at [364, 173] on li "The system confirms: “Carried Forward Balance to WO010013” ." at bounding box center [256, 168] width 277 height 9
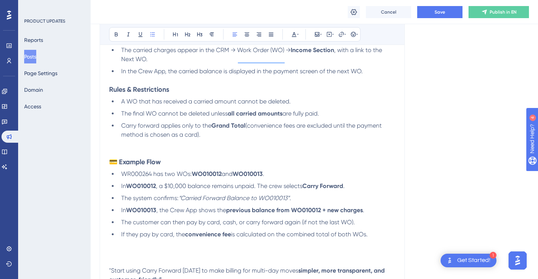
scroll to position [470, 0]
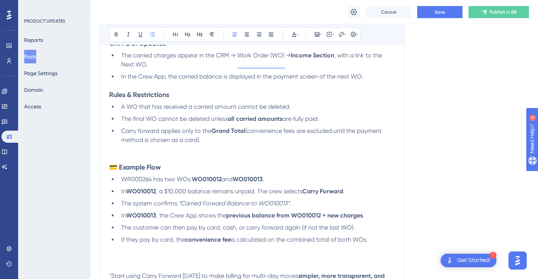
click at [330, 123] on li "The final WO cannot be deleted unless all carried amounts are fully paid." at bounding box center [256, 118] width 277 height 9
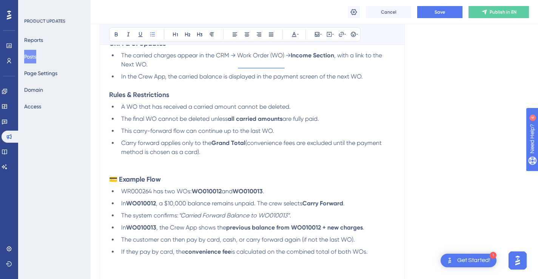
click at [197, 134] on span "This carry-forward flow can continue up to the last WO." at bounding box center [197, 130] width 153 height 7
click at [298, 136] on li "This carry-forward flow can be continue up to the last WO." at bounding box center [256, 130] width 277 height 9
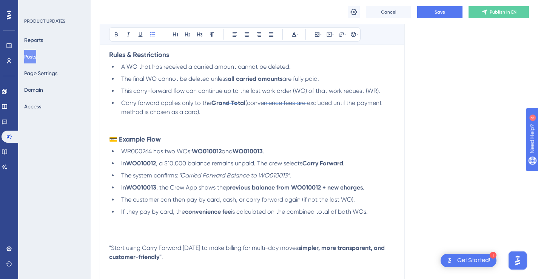
scroll to position [511, 0]
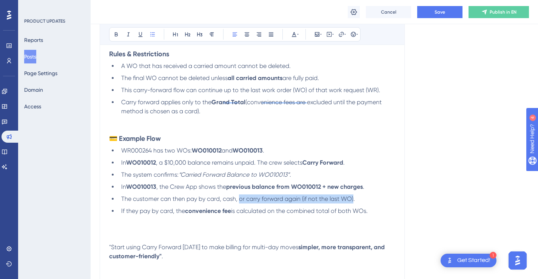
drag, startPoint x: 354, startPoint y: 206, endPoint x: 240, endPoint y: 208, distance: 114.0
click at [240, 202] on span "The customer can then pay by card, cash, or carry forward again (if not the las…" at bounding box center [238, 198] width 234 height 7
click at [281, 203] on li "The customer can then pay by card, cash, check, etc." at bounding box center [256, 198] width 277 height 9
click at [371, 143] on h3 "💳 Example Flow" at bounding box center [252, 138] width 286 height 9
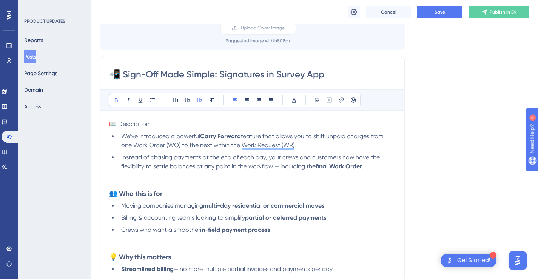
scroll to position [705, 0]
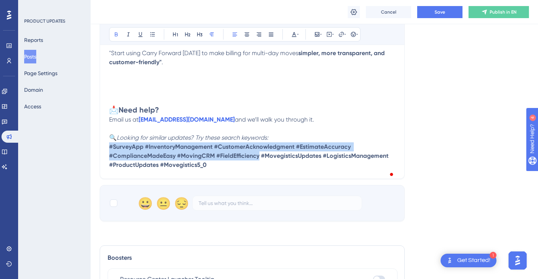
drag, startPoint x: 259, startPoint y: 165, endPoint x: 109, endPoint y: 154, distance: 149.9
click at [109, 154] on strong "#SurveyApp #InventoryManagement #CustomerAcknowledgment #EstimateAccuracy #Comp…" at bounding box center [249, 155] width 281 height 25
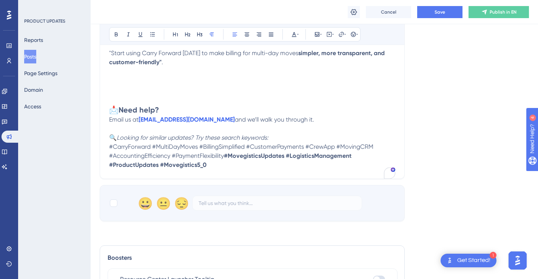
drag, startPoint x: 210, startPoint y: 174, endPoint x: 103, endPoint y: 154, distance: 108.7
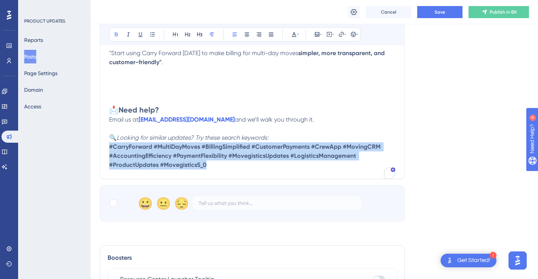
click at [353, 115] on h2 "📩 Need help?" at bounding box center [252, 104] width 286 height 21
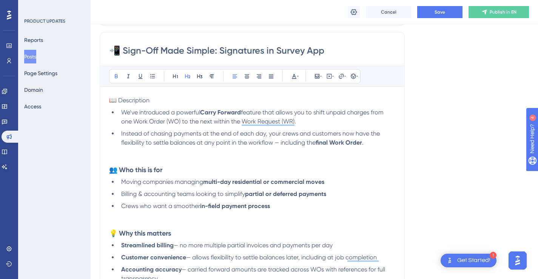
scroll to position [87, 0]
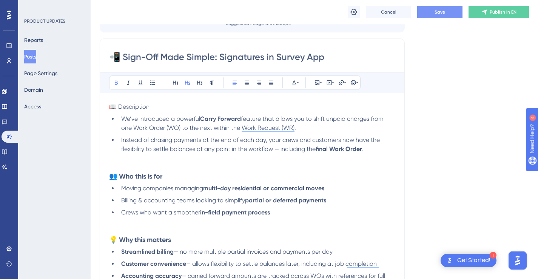
click at [437, 14] on span "Save" at bounding box center [440, 12] width 11 height 6
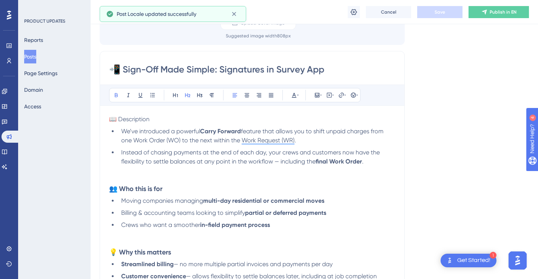
scroll to position [62, 0]
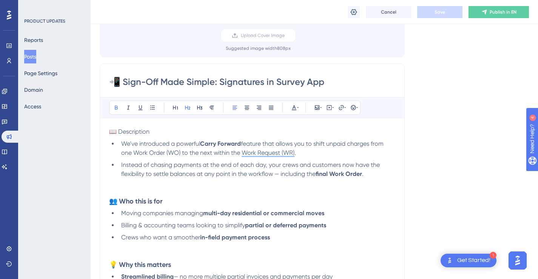
click at [257, 81] on input "📲 Sign-Off Made Simple: Signatures in Survey App" at bounding box center [252, 82] width 286 height 12
click at [276, 83] on input "📲 Sign-Off Made Simple: Signatures in Survey App" at bounding box center [252, 82] width 286 height 12
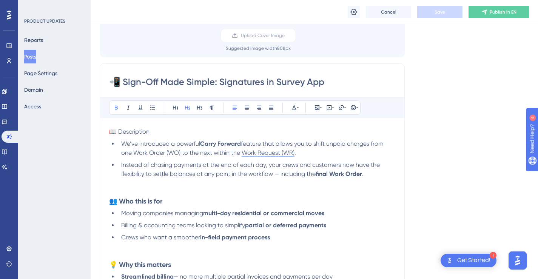
paste input "Crew App Update: Track & Carry Forward Unpaid Balances"
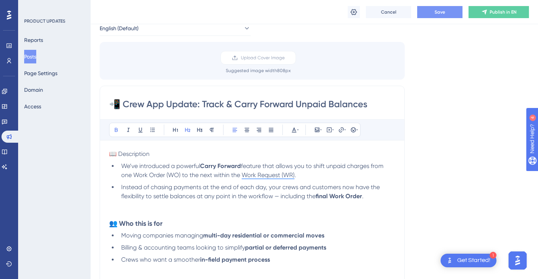
scroll to position [20, 0]
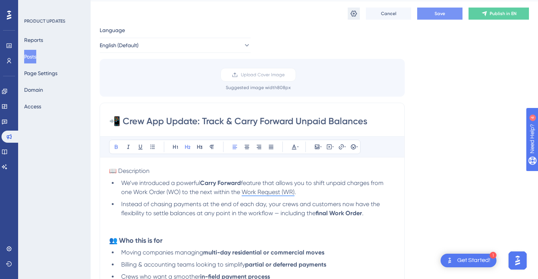
type input "📲 Crew App Update: Track & Carry Forward Unpaid Balances"
click at [351, 11] on icon at bounding box center [354, 14] width 8 height 8
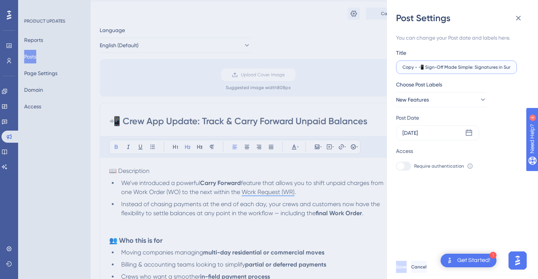
click at [444, 68] on input "Copy - 📲 Sign-Off Made Simple: Signatures in Survey App" at bounding box center [456, 67] width 108 height 5
paste input "📲 Crew App Update: Track & Carry Forward Unpaid Balances"
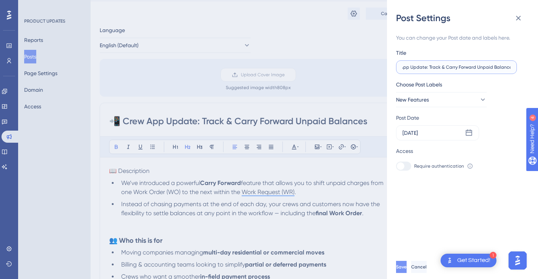
type input "📲 Crew App Update: Track & Carry Forward Unpaid Balances"
click at [407, 272] on button "Save" at bounding box center [401, 267] width 11 height 12
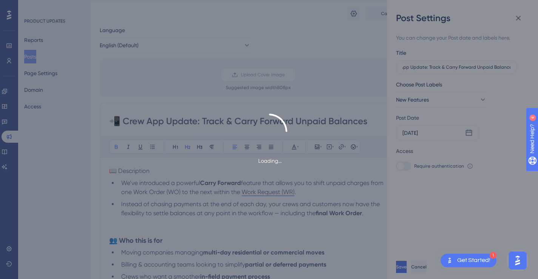
scroll to position [0, 0]
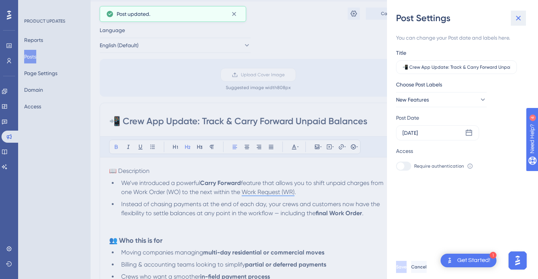
click at [520, 18] on icon at bounding box center [518, 18] width 9 height 9
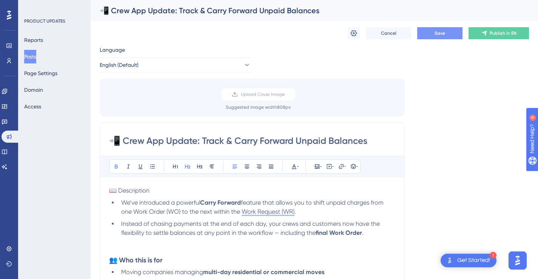
click at [36, 56] on button "Posts" at bounding box center [30, 57] width 12 height 14
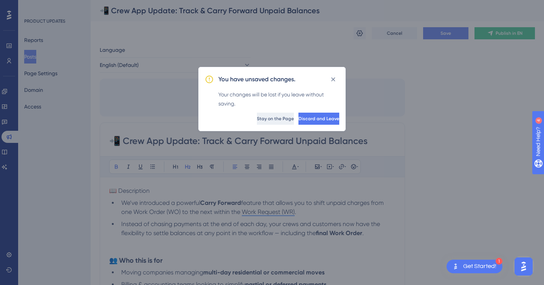
click at [257, 115] on button "Stay on the Page" at bounding box center [275, 119] width 37 height 12
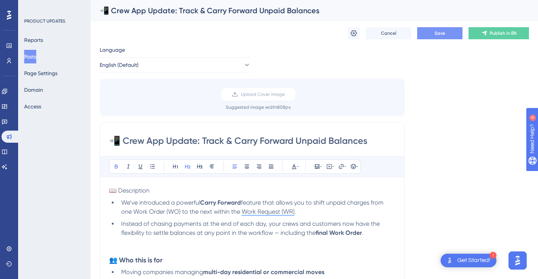
click at [441, 25] on div "Cancel Save Publish in EN" at bounding box center [314, 33] width 429 height 24
click at [439, 31] on span "Save" at bounding box center [440, 33] width 11 height 6
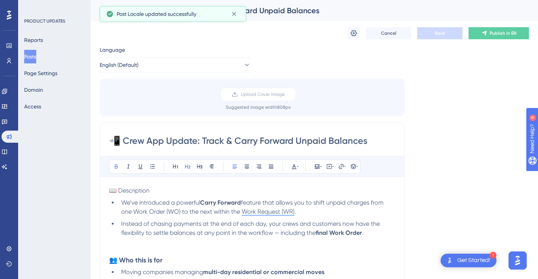
click at [36, 59] on button "Posts" at bounding box center [30, 57] width 12 height 14
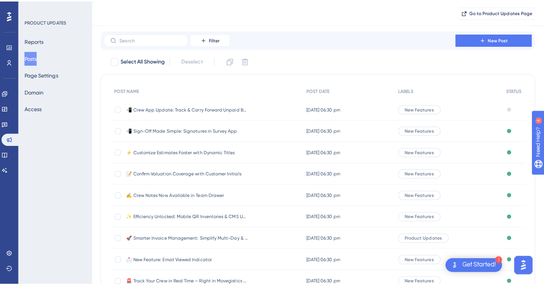
scroll to position [23, 0]
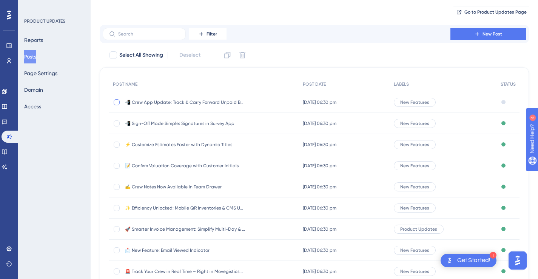
click at [119, 102] on div at bounding box center [117, 102] width 6 height 6
checkbox input "true"
click at [229, 54] on icon at bounding box center [227, 55] width 6 height 6
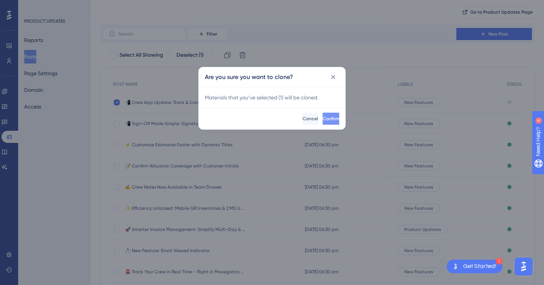
click at [322, 118] on span "Confirm" at bounding box center [330, 119] width 17 height 6
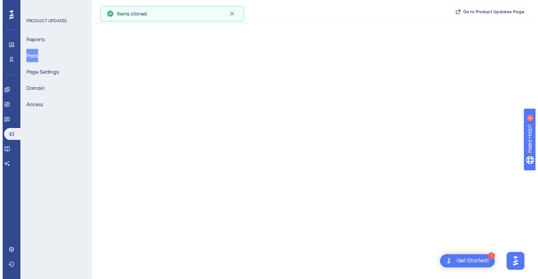
scroll to position [0, 0]
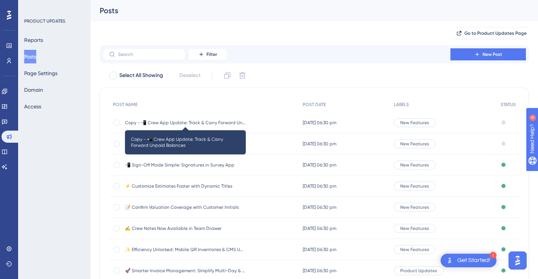
click at [223, 122] on span "Copy - 📲 Crew App Update: Track & Carry Forward Unpaid Balances" at bounding box center [185, 123] width 121 height 6
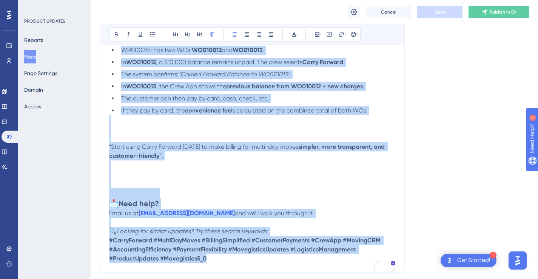
scroll to position [630, 0]
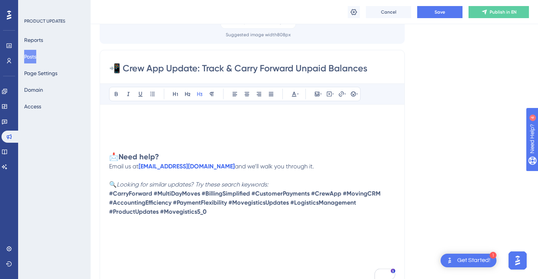
scroll to position [68, 0]
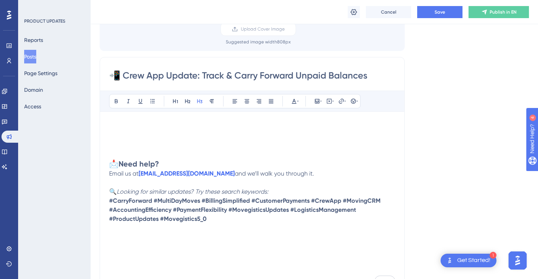
click at [118, 76] on input "📲 Crew App Update: Track & Carry Forward Unpaid Balances" at bounding box center [252, 75] width 286 height 12
paste input "🧠"
drag, startPoint x: 375, startPoint y: 75, endPoint x: 122, endPoint y: 74, distance: 252.6
click at [122, 74] on input "🧠 Crew App Update: Track & Carry Forward Unpaid Balances" at bounding box center [252, 75] width 286 height 12
paste input "Organize Jobs Better with Filters & Sorting"
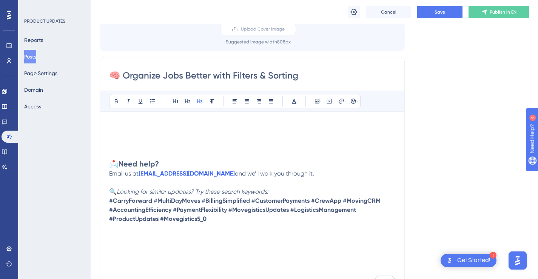
paste input "in Crew App"
drag, startPoint x: 296, startPoint y: 76, endPoint x: 123, endPoint y: 76, distance: 173.3
click at [123, 76] on input "🧠 Organize Jobs Better with Filters & Sorting in Crew App" at bounding box center [252, 75] width 286 height 12
paste input "Find the Right Jobs Faster with Sorting & Filters"
click at [118, 73] on input "🧠 Find the Right Jobs Faster with Sorting & Filters in Crew App" at bounding box center [252, 75] width 286 height 12
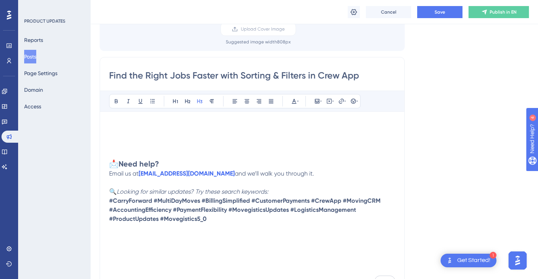
paste input "⚡"
type input "⚡ Find the Right Jobs Faster with Sorting & Filters in Crew App"
click at [160, 123] on h3 "To enrich screen reader interactions, please activate Accessibility in Grammarl…" at bounding box center [252, 125] width 286 height 9
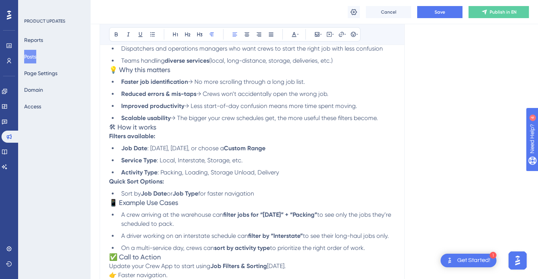
scroll to position [60, 0]
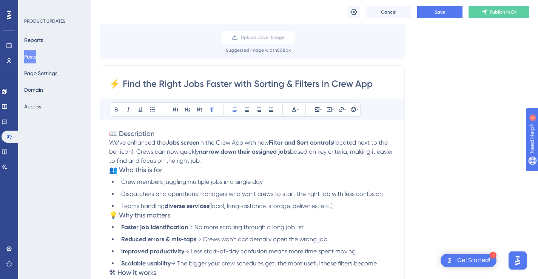
click at [257, 83] on input "⚡ Find the Right Jobs Faster with Sorting & Filters in Crew App" at bounding box center [252, 84] width 286 height 12
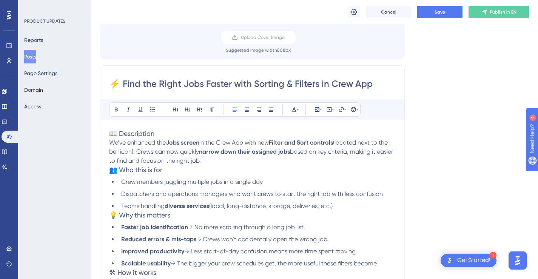
click at [257, 83] on input "⚡ Find the Right Jobs Faster with Sorting & Filters in Crew App" at bounding box center [252, 84] width 286 height 12
click at [357, 12] on icon at bounding box center [354, 12] width 6 height 6
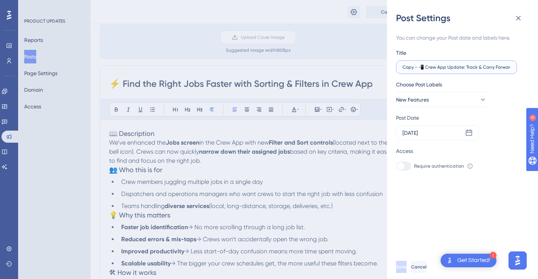
click at [446, 68] on input "Copy - 📲 Crew App Update: Track & Carry Forward Unpaid Balances" at bounding box center [456, 67] width 108 height 5
paste input "⚡ Find the Right Jobs Faster with Sorting & Filters in Crew App"
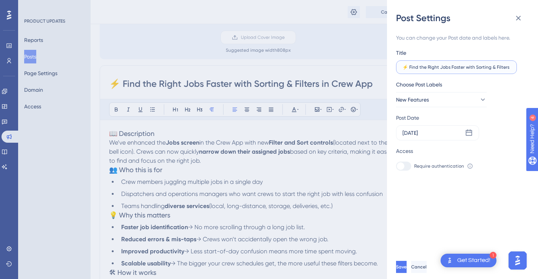
scroll to position [0, 22]
type input "⚡ Find the Right Jobs Faster with Sorting & Filters in Crew App"
click at [407, 270] on span "Save" at bounding box center [401, 267] width 11 height 6
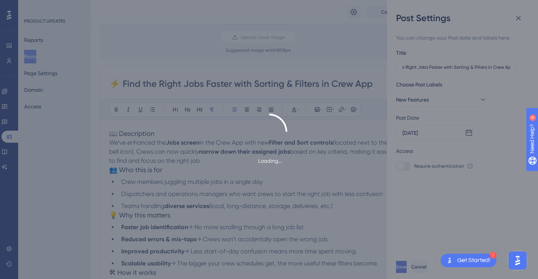
scroll to position [0, 0]
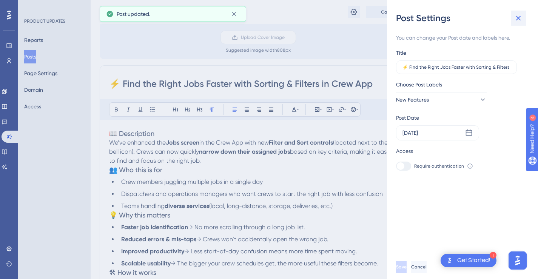
click at [519, 18] on icon at bounding box center [518, 18] width 9 height 9
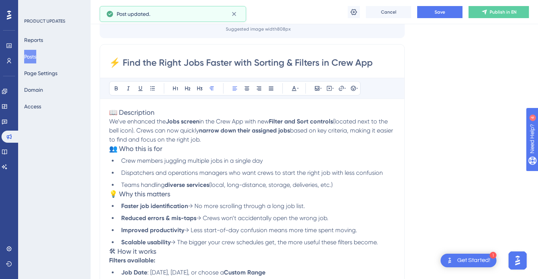
scroll to position [83, 0]
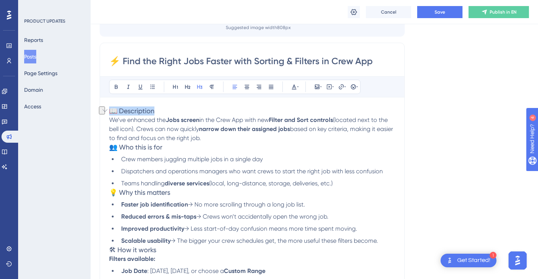
drag, startPoint x: 163, startPoint y: 109, endPoint x: 111, endPoint y: 109, distance: 52.1
click at [111, 109] on h3 "📖 Description" at bounding box center [252, 110] width 286 height 9
click at [228, 137] on p "We’ve enhanced the Jobs screen in the Crew App with new Filter and Sort control…" at bounding box center [252, 129] width 286 height 27
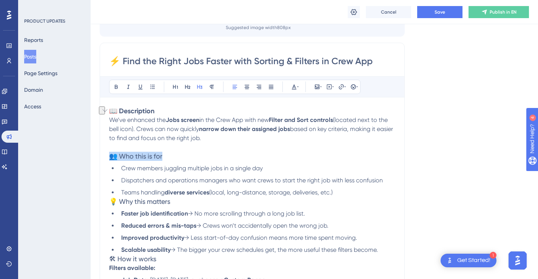
drag, startPoint x: 119, startPoint y: 156, endPoint x: 113, endPoint y: 156, distance: 6.5
click at [113, 156] on h3 "👥 Who this is for" at bounding box center [252, 156] width 286 height 9
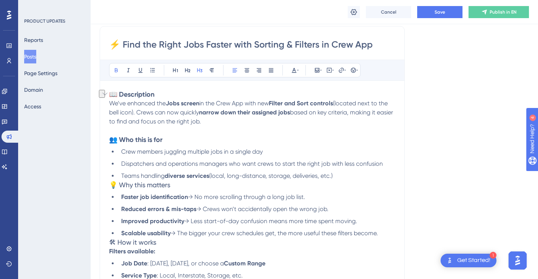
scroll to position [101, 0]
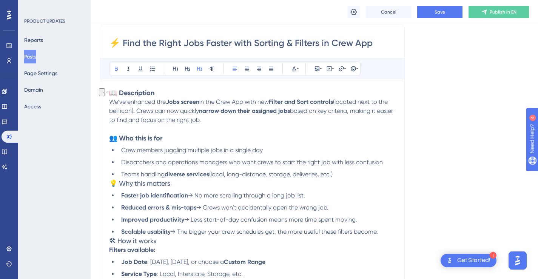
click at [354, 174] on li "Teams handling diverse services (local, long-distance, storage, deliveries, etc…" at bounding box center [256, 174] width 277 height 9
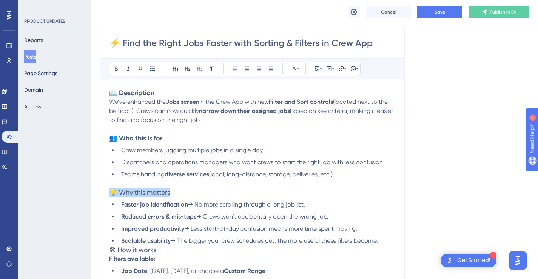
drag, startPoint x: 182, startPoint y: 193, endPoint x: 113, endPoint y: 192, distance: 69.1
click at [113, 192] on h3 "💡 Why this matters" at bounding box center [252, 192] width 286 height 9
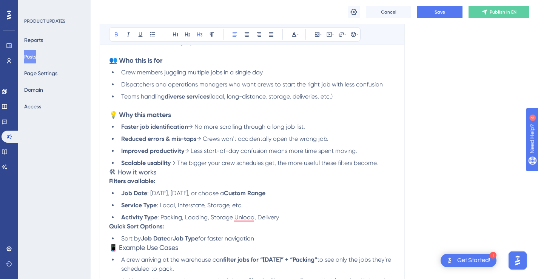
scroll to position [180, 0]
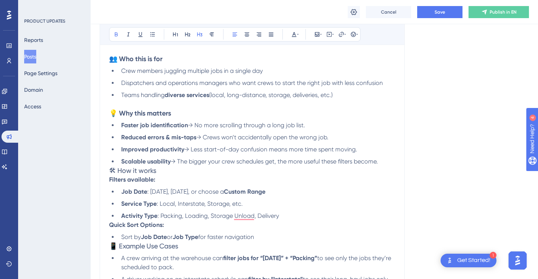
click at [388, 161] on li "Scalable usability → The bigger your crew schedules get, the more useful these …" at bounding box center [256, 161] width 277 height 9
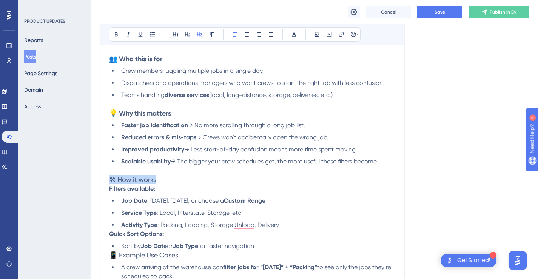
drag, startPoint x: 165, startPoint y: 180, endPoint x: 111, endPoint y: 176, distance: 53.8
click at [111, 176] on h3 "🛠 How it works" at bounding box center [252, 179] width 286 height 9
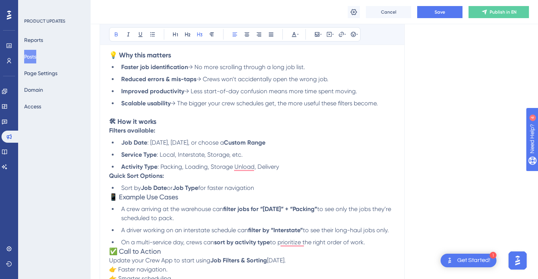
scroll to position [261, 0]
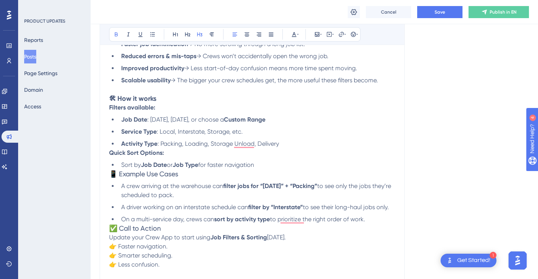
click at [288, 140] on li "Activity Type : Packing, Loading, Storage Unload, Delivery" at bounding box center [256, 143] width 277 height 9
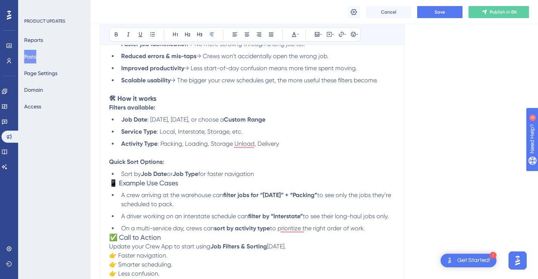
click at [204, 99] on h3 "🛠 How it works" at bounding box center [252, 98] width 286 height 9
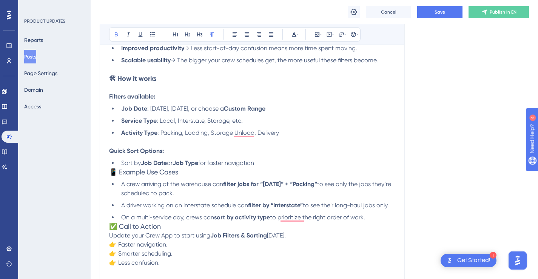
scroll to position [301, 0]
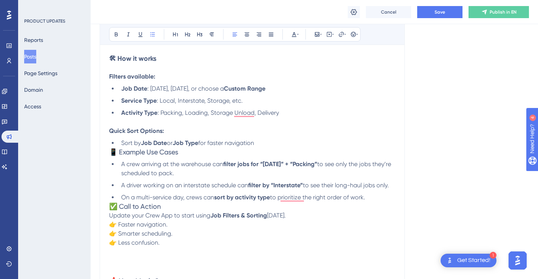
click at [274, 140] on li "Sort by Job Date or Job Type for faster navigation" at bounding box center [256, 143] width 277 height 9
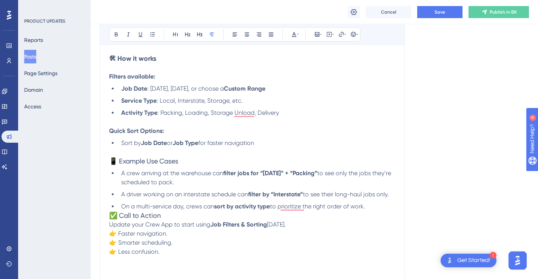
click at [376, 203] on li "On a multi-service day, crews can sort by activity type to prioritize the right…" at bounding box center [256, 206] width 277 height 9
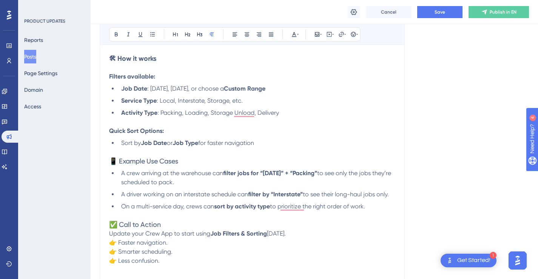
scroll to position [385, 0]
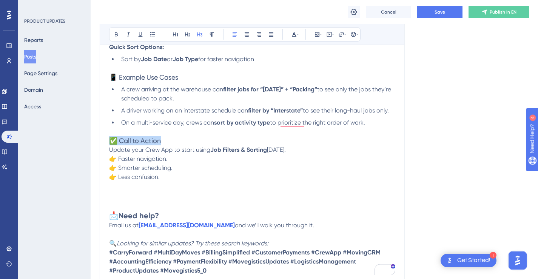
drag, startPoint x: 126, startPoint y: 139, endPoint x: 110, endPoint y: 139, distance: 15.9
click at [110, 139] on h3 "✅ Call to Action" at bounding box center [252, 140] width 286 height 9
click at [173, 150] on span "Update your Crew App to start using" at bounding box center [159, 149] width 101 height 7
click at [122, 147] on span "Update your Crew App (" at bounding box center [142, 149] width 66 height 7
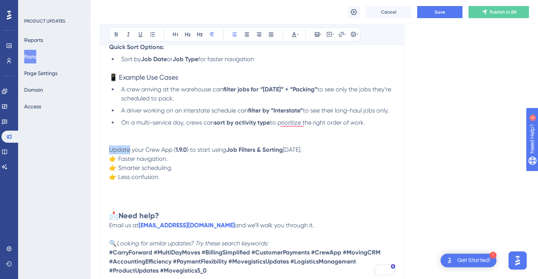
click at [235, 171] on p "👉 Faster navigation. 👉 Smarter scheduling. 👉 Less confusion." at bounding box center [252, 167] width 286 height 27
click at [176, 150] on strong "1.9.0" at bounding box center [181, 149] width 11 height 7
click at [336, 158] on p "👉 Faster navigation. 👉 Smarter scheduling. 👉 Less confusion." at bounding box center [252, 167] width 286 height 27
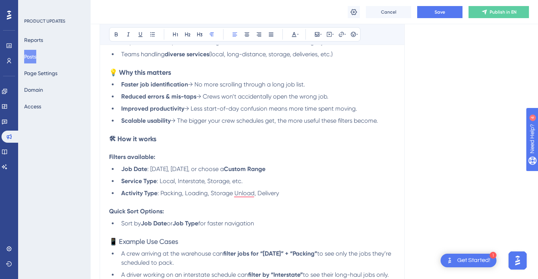
scroll to position [213, 0]
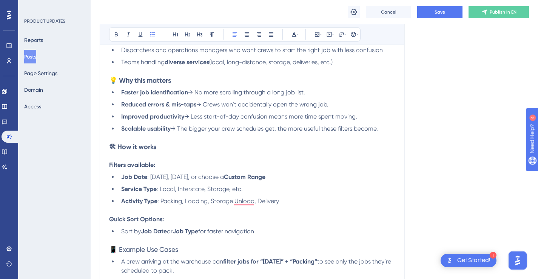
click at [387, 128] on li "Scalable usability → The bigger your crew schedules get, the more useful these …" at bounding box center [256, 128] width 277 height 9
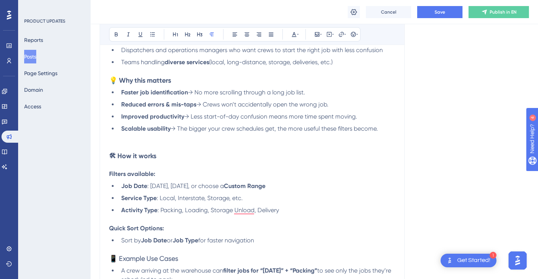
scroll to position [211, 0]
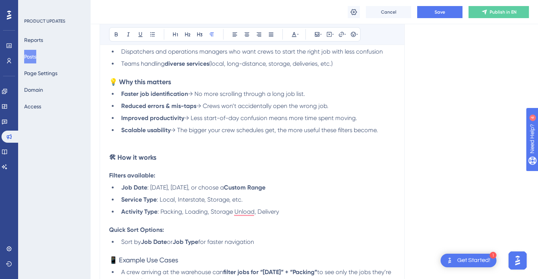
click at [353, 65] on li "Teams handling diverse services (local, long-distance, storage, deliveries, etc…" at bounding box center [256, 63] width 277 height 9
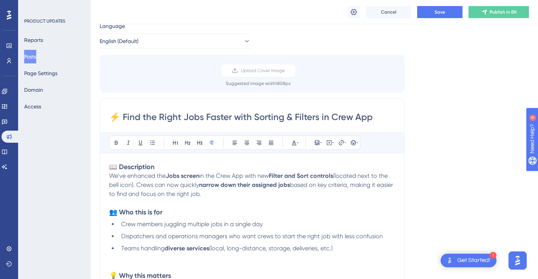
scroll to position [138, 0]
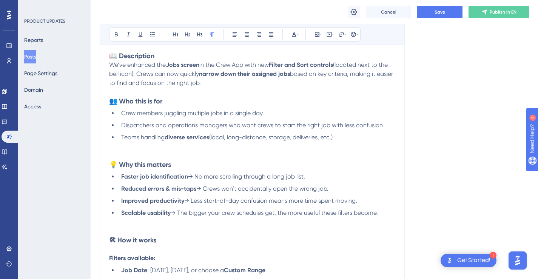
click at [278, 84] on p "We’ve enhanced the Jobs screen in the Crew App with new Filter and Sort control…" at bounding box center [252, 73] width 286 height 27
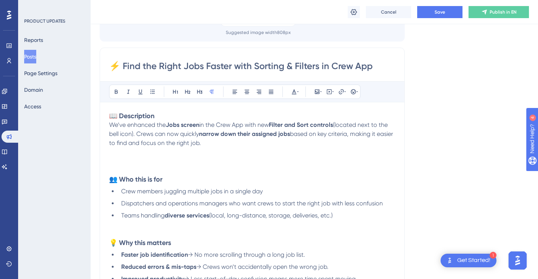
scroll to position [89, 0]
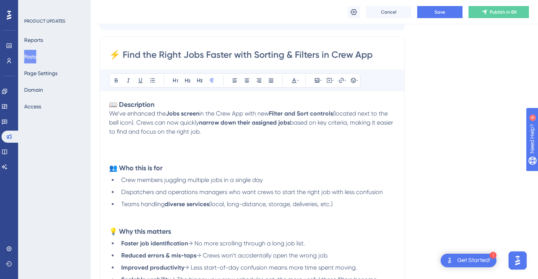
drag, startPoint x: 290, startPoint y: 56, endPoint x: 254, endPoint y: 56, distance: 36.2
click at [254, 56] on input "⚡ Find the Right Jobs Faster with Sorting & Filters in Crew App" at bounding box center [252, 55] width 286 height 12
type input "⚡ Find the Right Jobs Faster with Filter Option in Crew App"
click at [290, 113] on strong "Filter and Sort controls" at bounding box center [301, 113] width 64 height 7
drag, startPoint x: 290, startPoint y: 113, endPoint x: 329, endPoint y: 115, distance: 38.6
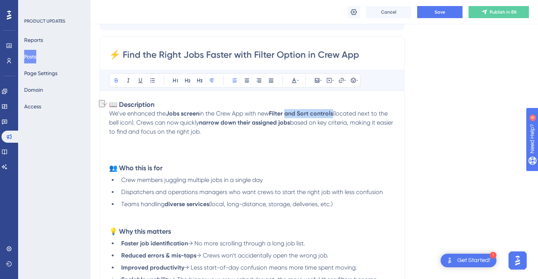
click at [329, 115] on strong "Filter and Sort controls" at bounding box center [301, 113] width 64 height 7
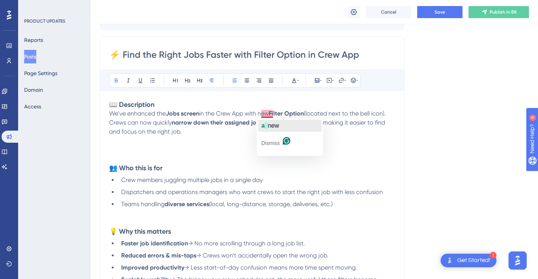
click at [268, 123] on span "new" at bounding box center [273, 125] width 11 height 6
click at [124, 122] on span "(located next to the bell icon). Crews can now quickly" at bounding box center [251, 118] width 284 height 16
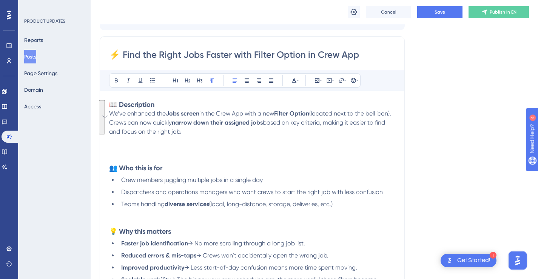
drag, startPoint x: 140, startPoint y: 130, endPoint x: 109, endPoint y: 116, distance: 34.3
click at [151, 81] on icon at bounding box center [152, 80] width 6 height 6
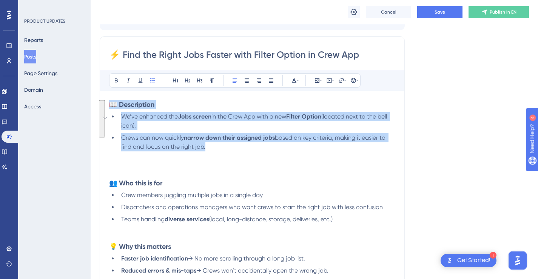
click at [258, 143] on li "Crews can now quickly narrow down their assigned jobs based on key criteria, ma…" at bounding box center [256, 142] width 277 height 18
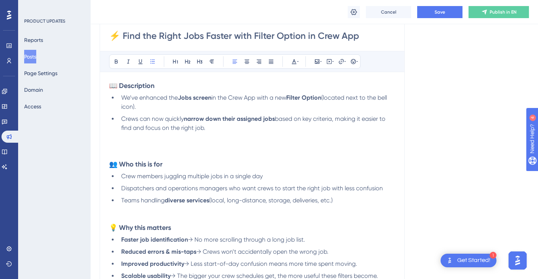
scroll to position [109, 0]
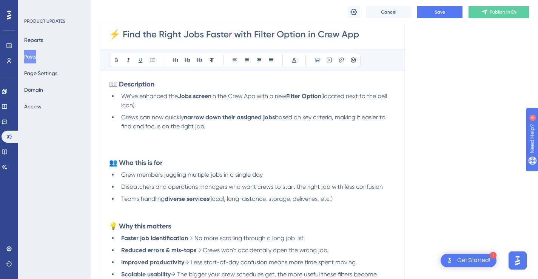
click at [227, 146] on p "To enrich screen reader interactions, please activate Accessibility in Grammarl…" at bounding box center [252, 144] width 286 height 9
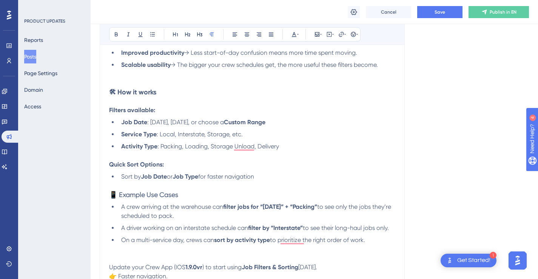
scroll to position [311, 0]
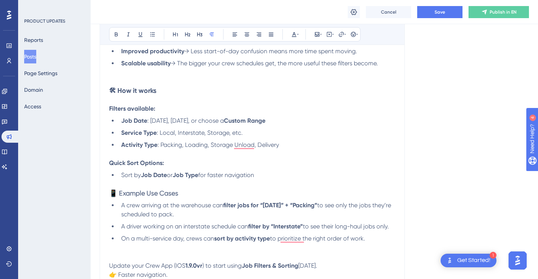
click at [217, 134] on span ": Local, Interstate, Storage, etc." at bounding box center [200, 132] width 86 height 7
click at [333, 145] on li "Activity Type : Packing, Loading, Storage Unload, Delivery" at bounding box center [256, 144] width 277 height 9
click at [346, 134] on li "Service Type : Local, Interstate, Commercial, etc." at bounding box center [256, 132] width 277 height 9
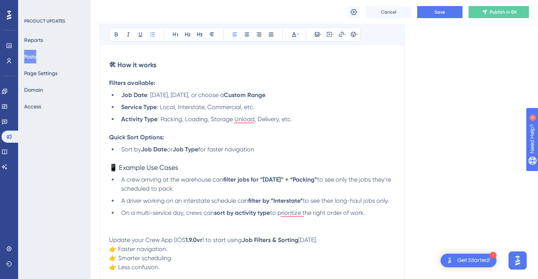
scroll to position [350, 0]
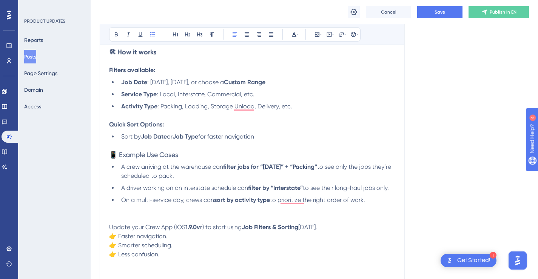
drag, startPoint x: 273, startPoint y: 136, endPoint x: 109, endPoint y: 125, distance: 163.8
click at [109, 125] on div "📖 Description We’ve enhanced the Jobs screen in the Crew App with a new Filter …" at bounding box center [252, 95] width 286 height 513
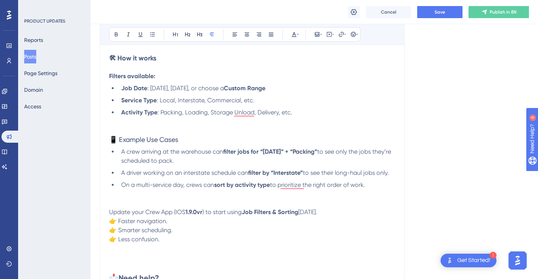
scroll to position [340, 0]
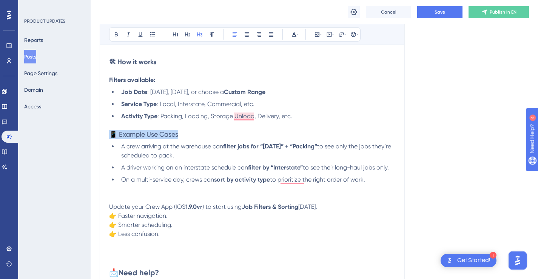
drag, startPoint x: 186, startPoint y: 133, endPoint x: 113, endPoint y: 134, distance: 73.6
click at [113, 134] on h3 "📱 Example Use Cases" at bounding box center [252, 134] width 286 height 9
click at [331, 114] on li "Activity Type : Packing, Loading, Storage Unload, Delivery, etc." at bounding box center [256, 116] width 277 height 9
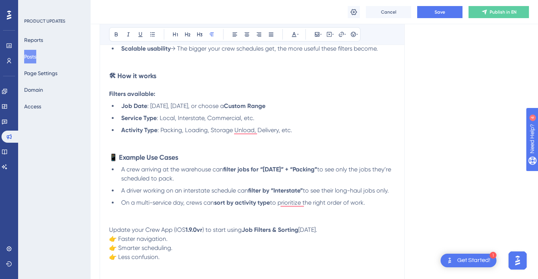
scroll to position [350, 0]
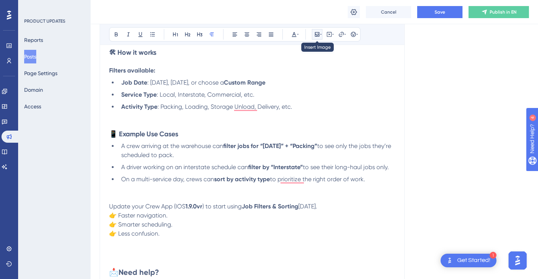
click at [319, 34] on icon at bounding box center [317, 34] width 6 height 6
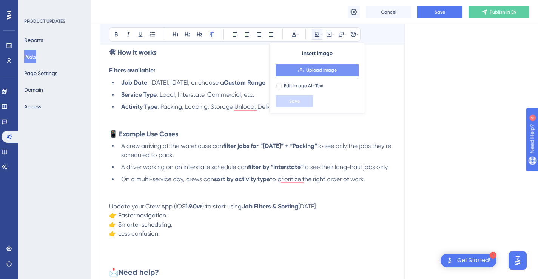
click at [320, 69] on span "Upload Image" at bounding box center [321, 70] width 31 height 6
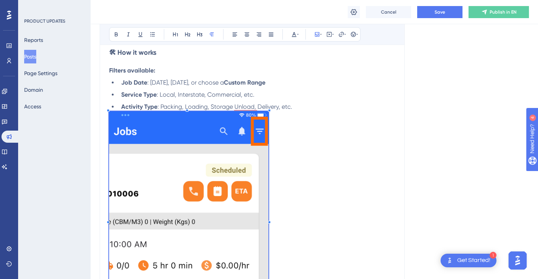
click at [269, 154] on p "To enrich screen reader interactions, please activate Accessibility in Grammarl…" at bounding box center [252, 218] width 286 height 215
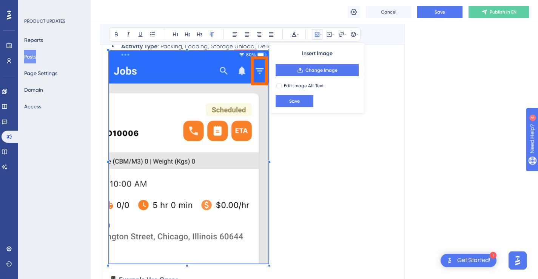
scroll to position [431, 0]
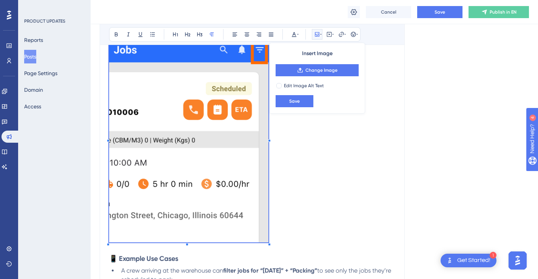
click at [293, 147] on p "To enrich screen reader interactions, please activate Accessibility in Grammarl…" at bounding box center [252, 137] width 286 height 215
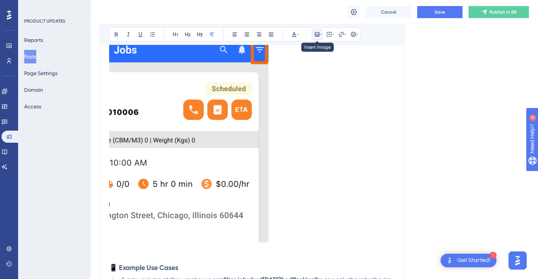
click at [321, 34] on icon at bounding box center [321, 34] width 2 height 6
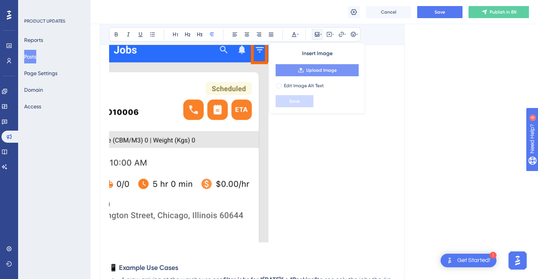
click at [318, 72] on span "Upload Image" at bounding box center [321, 70] width 31 height 6
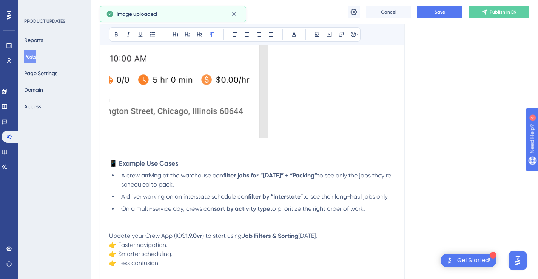
scroll to position [537, 0]
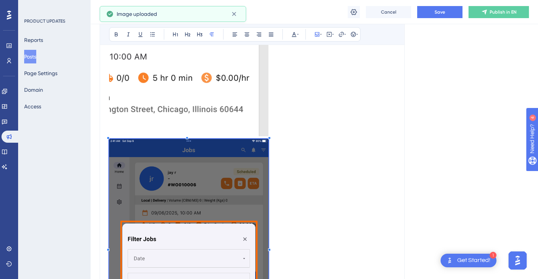
click at [268, 156] on span "To enrich screen reader interactions, please activate Accessibility in Grammarl…" at bounding box center [188, 246] width 159 height 215
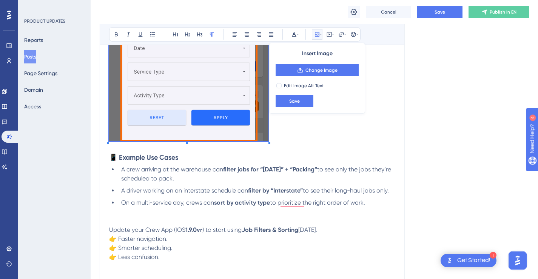
scroll to position [749, 0]
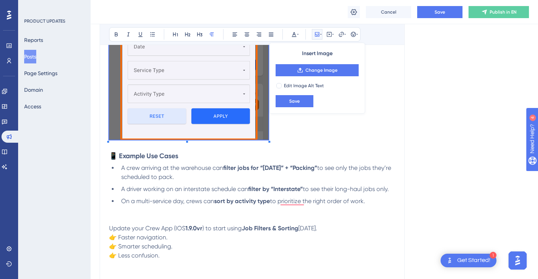
click at [329, 140] on p "To enrich screen reader interactions, please activate Accessibility in Grammarl…" at bounding box center [252, 34] width 286 height 215
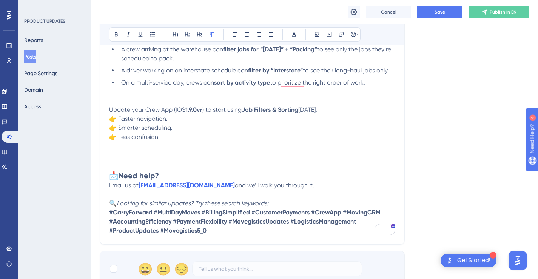
scroll to position [869, 0]
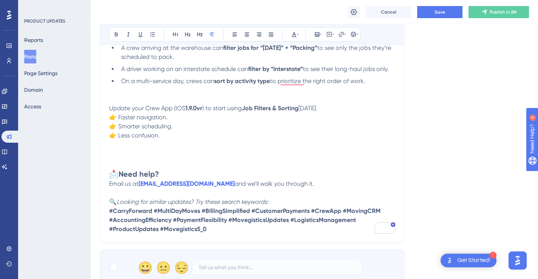
drag, startPoint x: 222, startPoint y: 219, endPoint x: 110, endPoint y: 212, distance: 112.0
click at [110, 212] on strong "#CarryForward #MultiDayMoves #BillingSimplified #CustomerPayments #CrewApp #Mov…" at bounding box center [245, 219] width 273 height 25
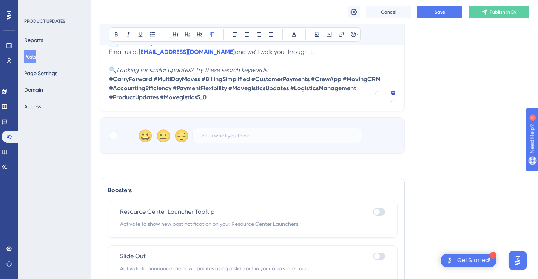
scroll to position [978, 0]
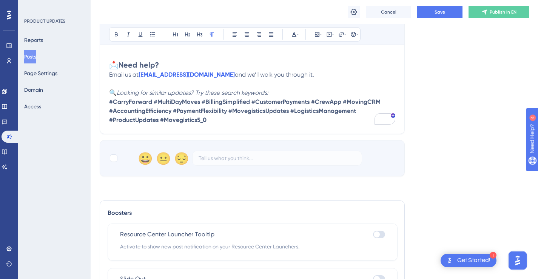
click at [227, 111] on strong "#CarryForward #MultiDayMoves #BillingSimplified #CustomerPayments #CrewApp #Mov…" at bounding box center [245, 110] width 273 height 25
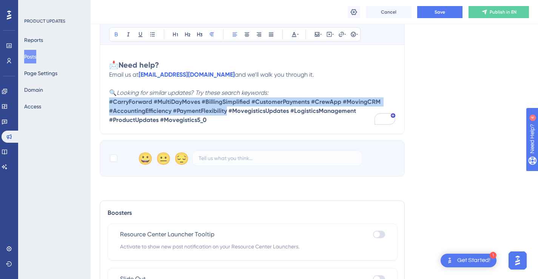
drag, startPoint x: 227, startPoint y: 111, endPoint x: 109, endPoint y: 104, distance: 118.4
click at [109, 104] on strong "#CarryForward #MultiDayMoves #BillingSimplified #CustomerPayments #CrewApp #Mov…" at bounding box center [245, 110] width 273 height 25
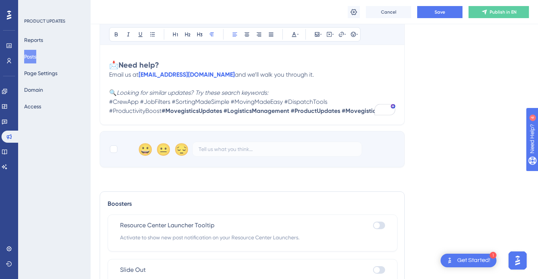
drag, startPoint x: 343, startPoint y: 111, endPoint x: 109, endPoint y: 104, distance: 234.5
click at [109, 104] on p "🔍 Looking for similar updates? Try these search keywords: #CrewApp #JobFilters …" at bounding box center [252, 101] width 286 height 27
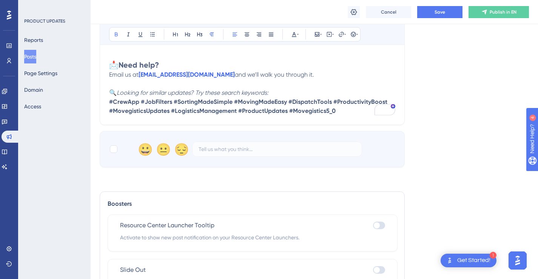
click at [290, 95] on p "🔍 Looking for similar updates? Try these search keywords: #CrewApp #JobFilters …" at bounding box center [252, 101] width 286 height 27
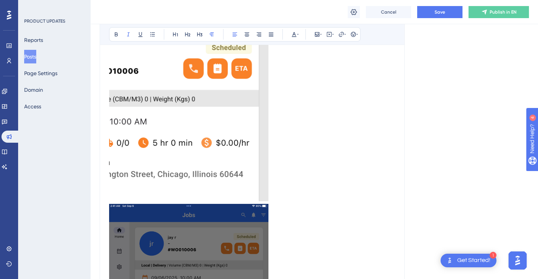
scroll to position [278, 0]
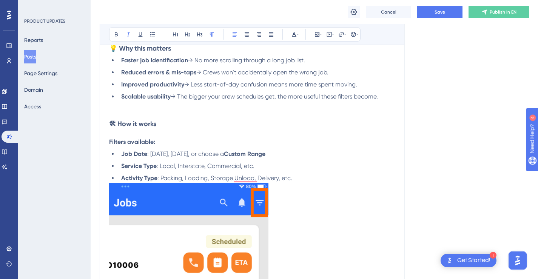
click at [314, 180] on li "Activity Type : Packing, Loading, Storage Unload, Delivery, etc." at bounding box center [256, 178] width 277 height 9
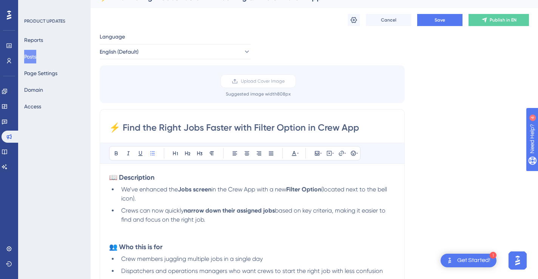
scroll to position [0, 0]
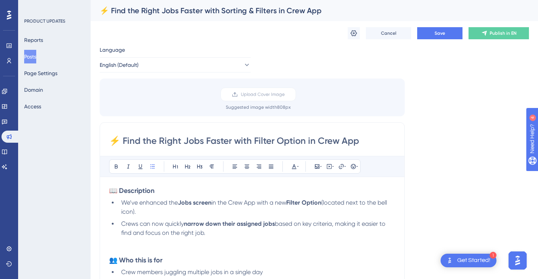
click at [314, 139] on input "⚡ Find the Right Jobs Faster with Filter Option in Crew App" at bounding box center [252, 141] width 286 height 12
click at [356, 35] on icon at bounding box center [354, 33] width 8 height 8
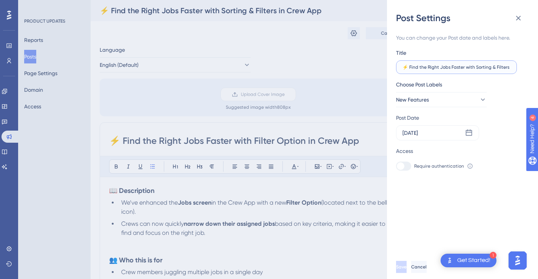
click at [448, 66] on input "⚡ Find the Right Jobs Faster with Sorting & Filters in Crew App" at bounding box center [456, 67] width 108 height 5
paste input "Filter Option"
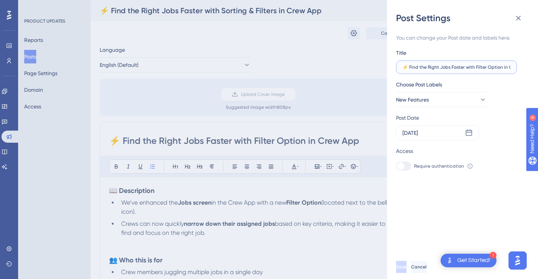
scroll to position [0, 16]
type input "⚡ Find the Right Jobs Faster with Filter Option in Crew App"
click at [407, 270] on span "Save" at bounding box center [401, 267] width 11 height 6
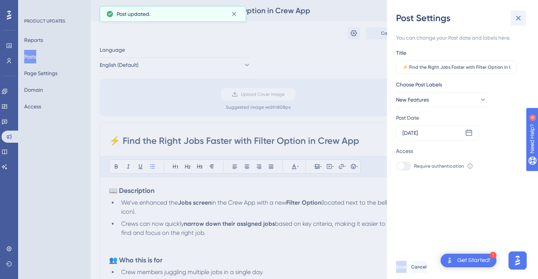
click at [516, 20] on icon at bounding box center [518, 18] width 9 height 9
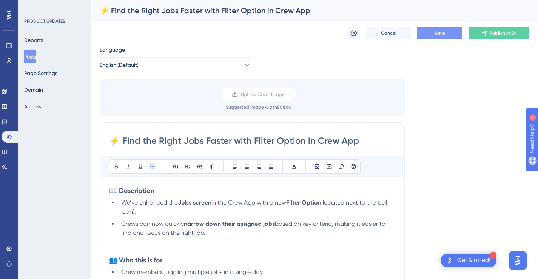
click at [437, 35] on span "Save" at bounding box center [440, 33] width 11 height 6
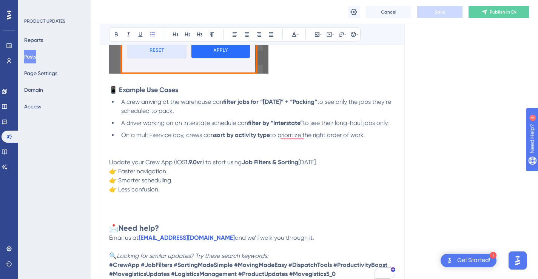
scroll to position [825, 0]
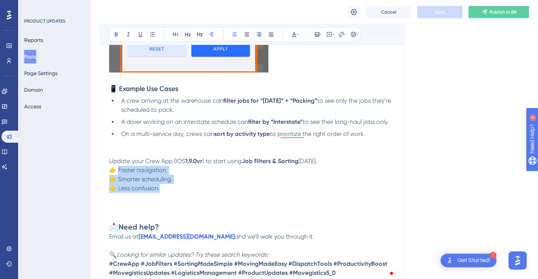
drag, startPoint x: 169, startPoint y: 188, endPoint x: 119, endPoint y: 173, distance: 53.0
click at [119, 173] on p "👉 Faster navigation. 👉 Smarter scheduling. 👉 Less confusion." at bounding box center [252, 179] width 286 height 27
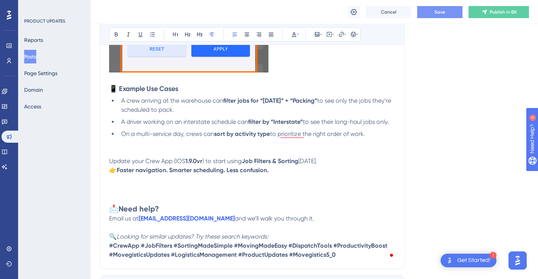
click at [428, 13] on button "Save" at bounding box center [439, 12] width 45 height 12
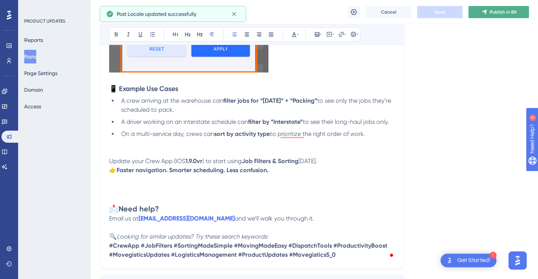
click at [510, 11] on span "Publish in EN" at bounding box center [503, 12] width 27 height 6
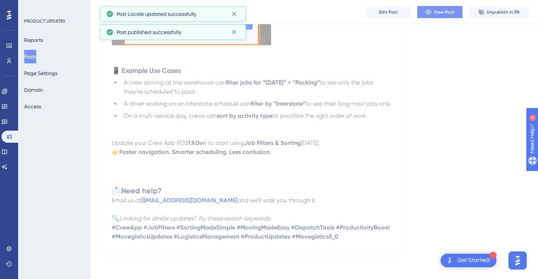
click at [453, 13] on span "View Post" at bounding box center [444, 12] width 21 height 6
